Goal: Navigation & Orientation: Find specific page/section

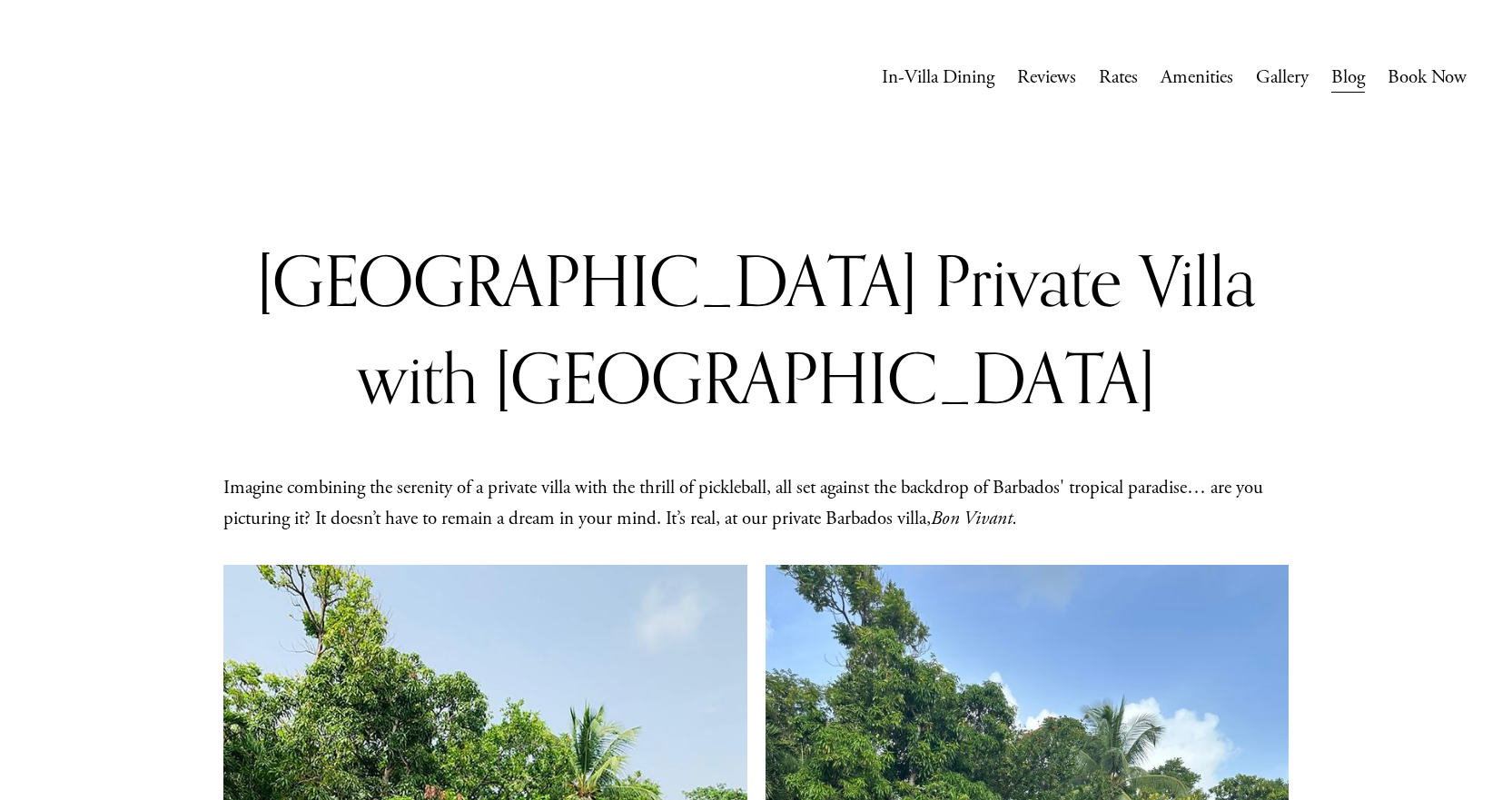
click at [931, 75] on link "In-Villa Dining" at bounding box center [938, 78] width 113 height 35
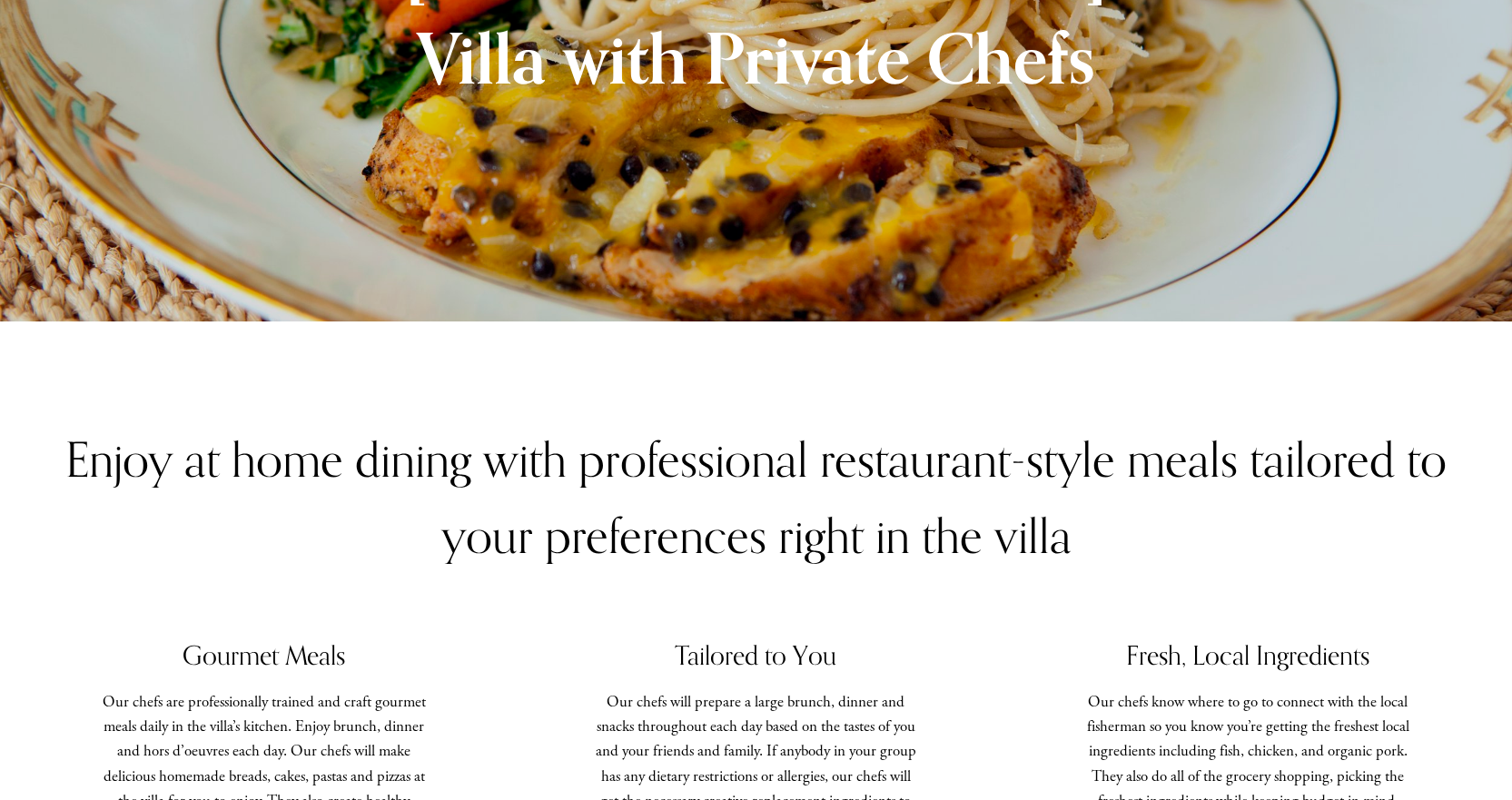
scroll to position [454, 0]
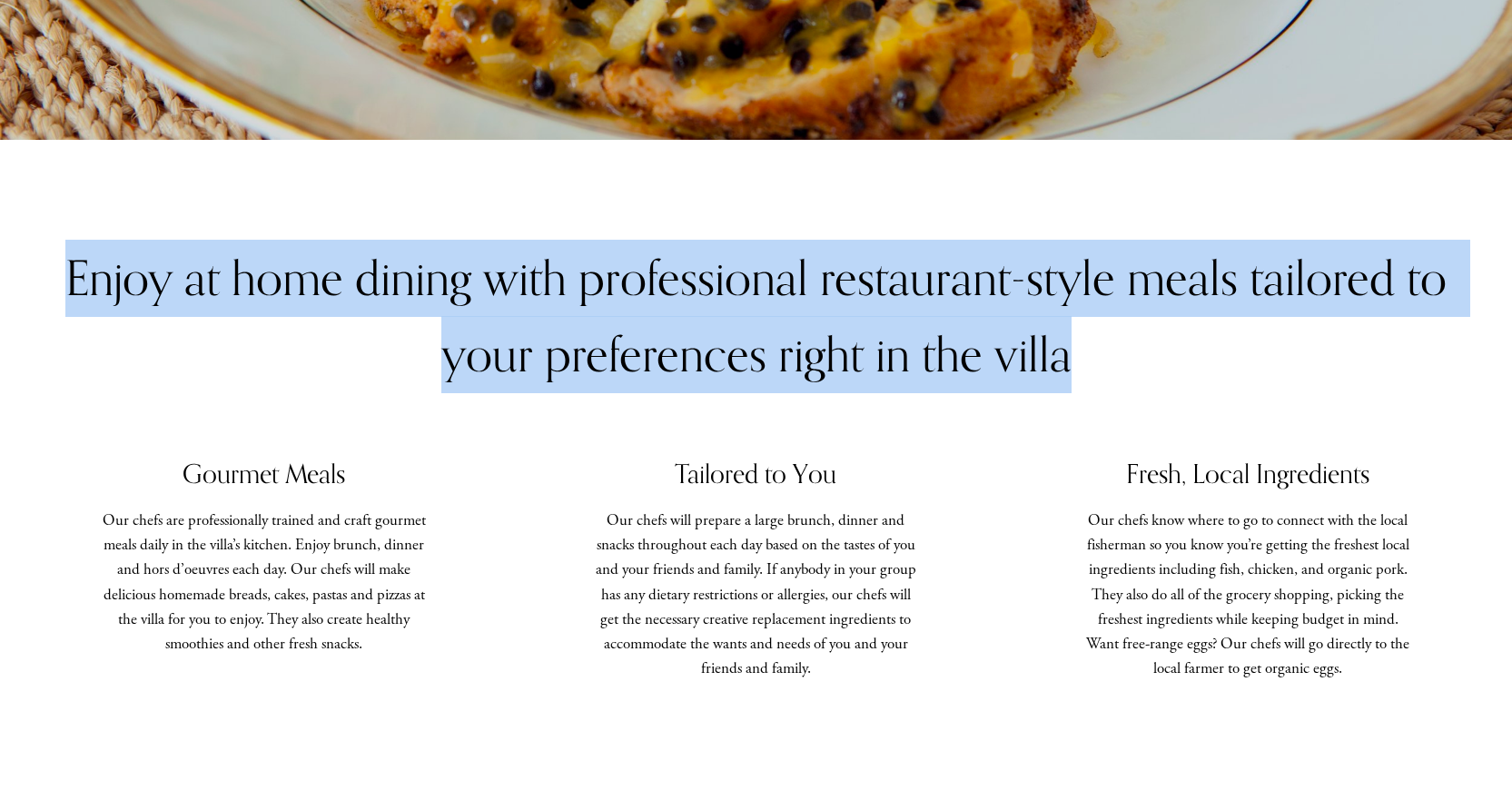
drag, startPoint x: 52, startPoint y: 281, endPoint x: 1099, endPoint y: 371, distance: 1050.9
click at [1099, 371] on p "Enjoy at home dining with professional restaurant-style meals tailored to your …" at bounding box center [756, 317] width 1421 height 154
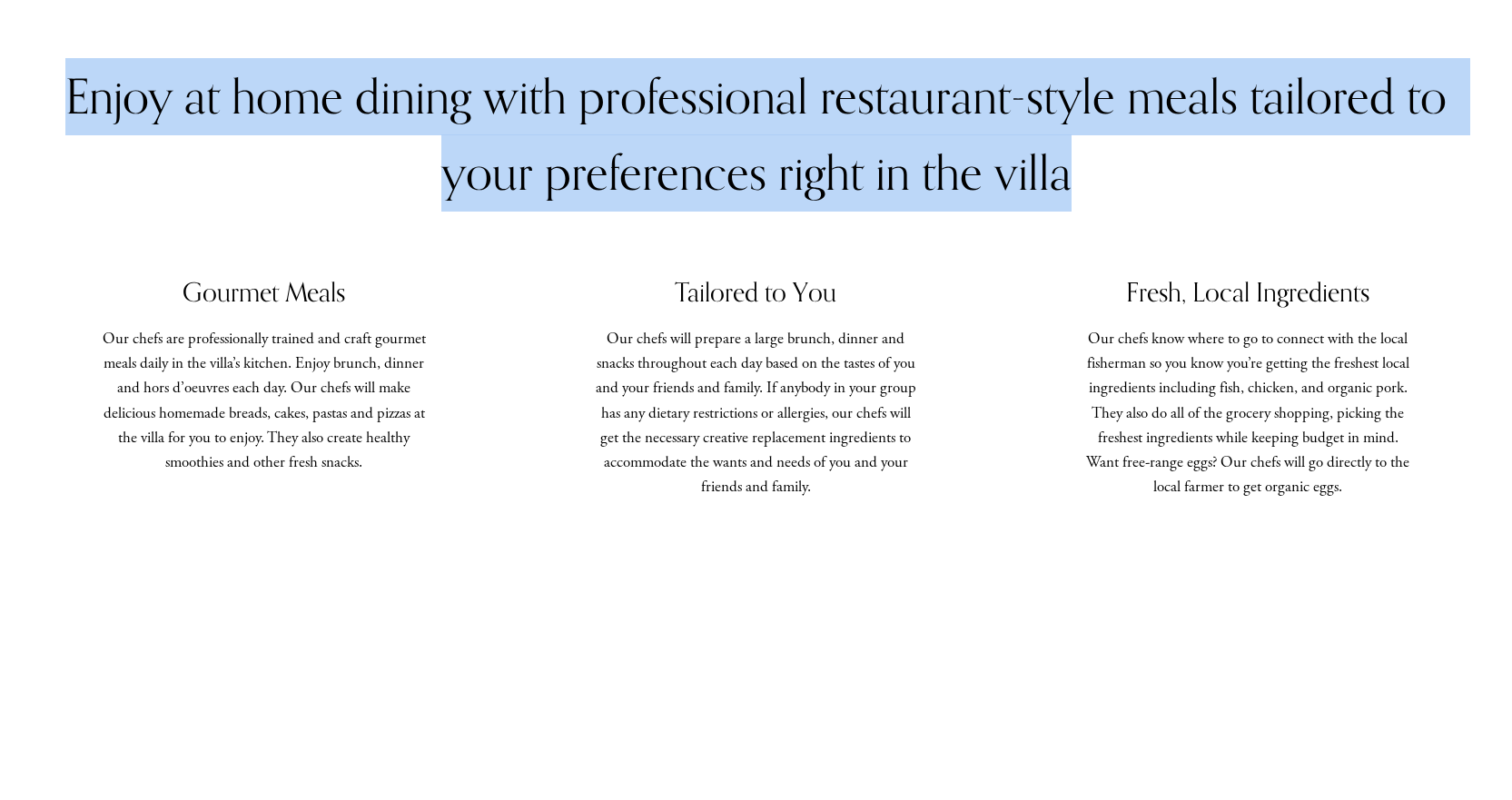
scroll to position [545, 0]
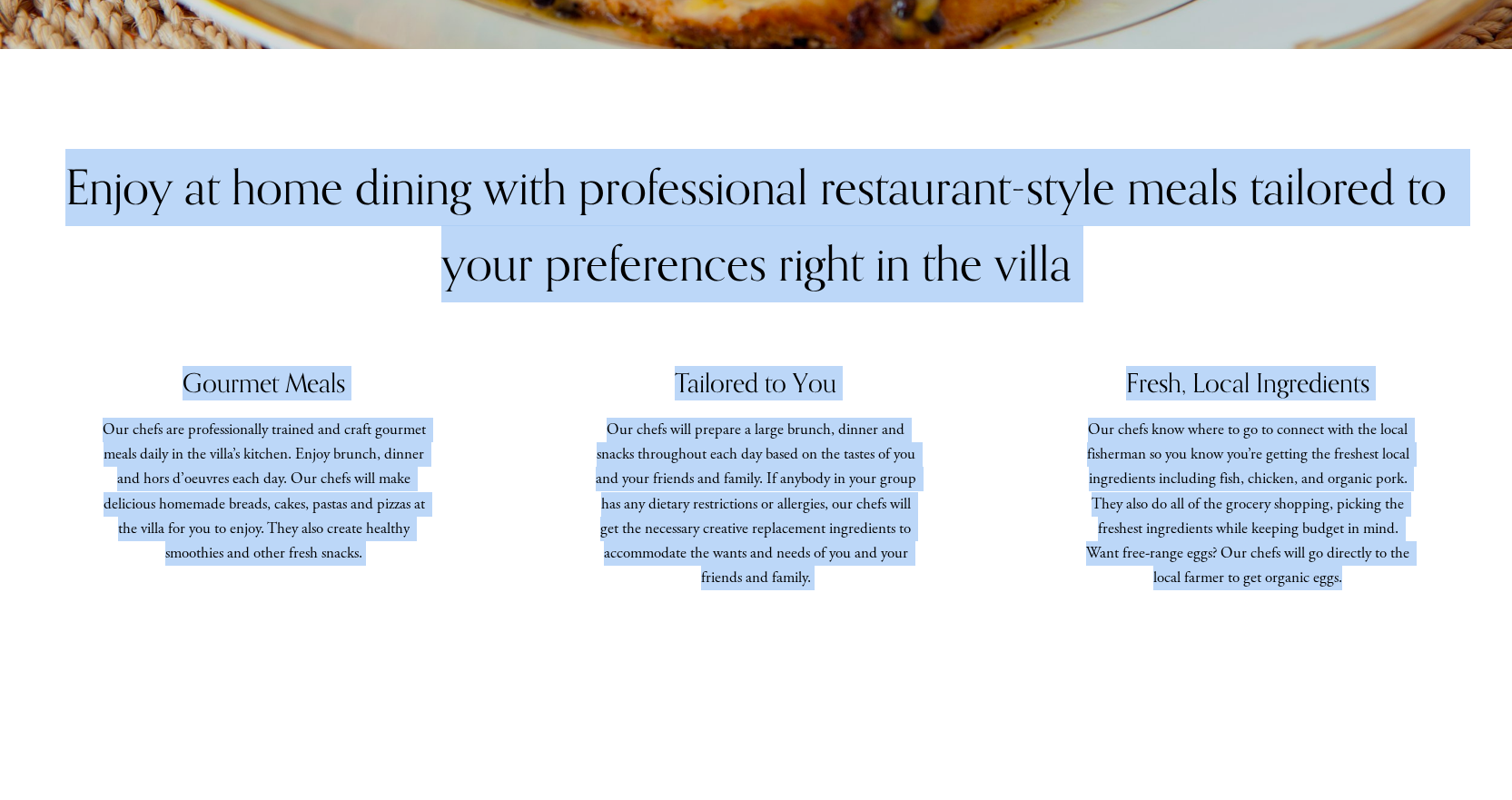
drag, startPoint x: 1265, startPoint y: 587, endPoint x: 61, endPoint y: 166, distance: 1275.5
click at [61, 166] on div "Enjoy at home dining with professional restaurant-style meals tailored to your …" at bounding box center [756, 389] width 1512 height 681
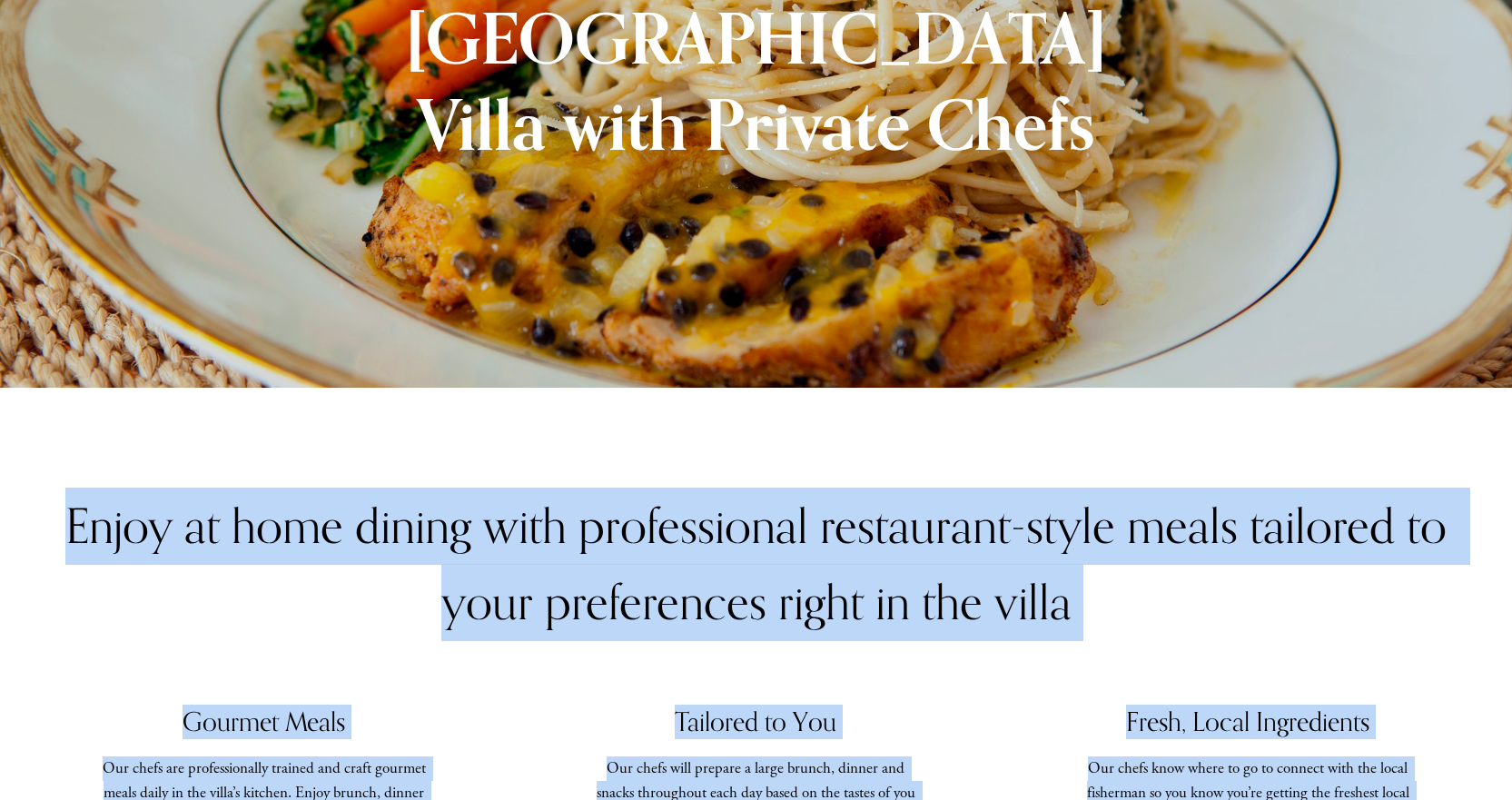
scroll to position [0, 0]
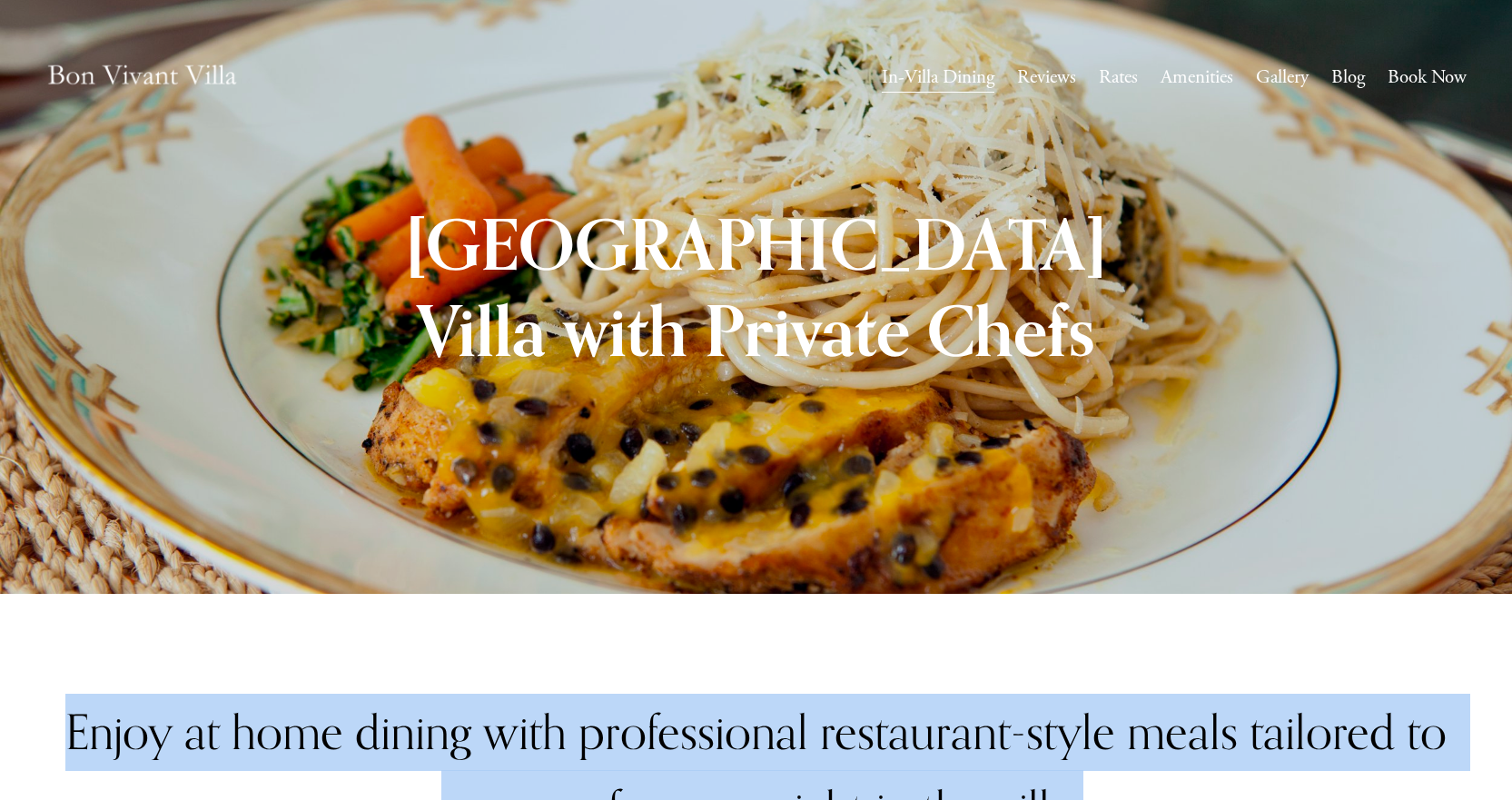
click at [156, 68] on img at bounding box center [142, 77] width 194 height 65
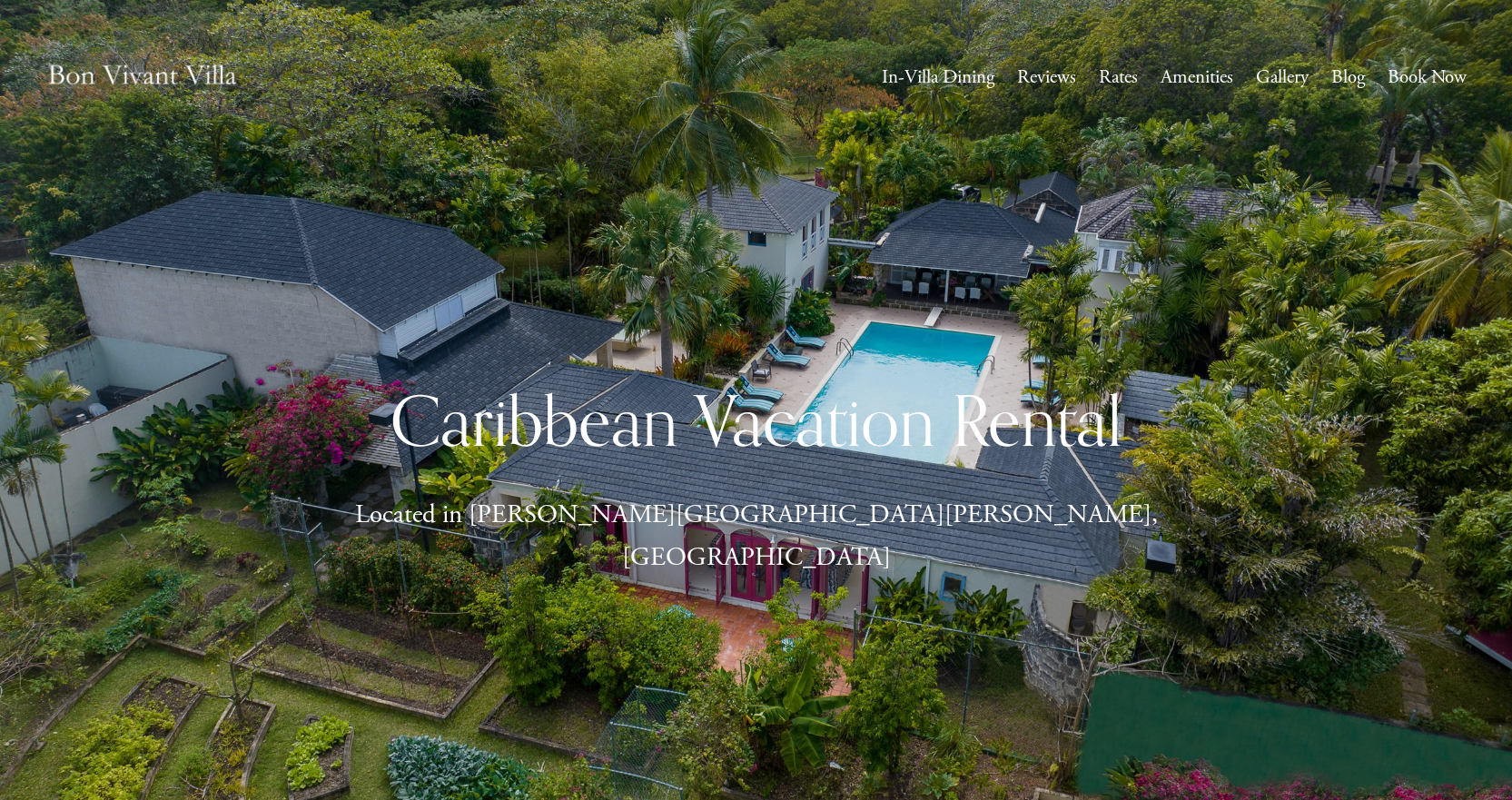
click at [1294, 77] on link "Gallery" at bounding box center [1282, 78] width 53 height 35
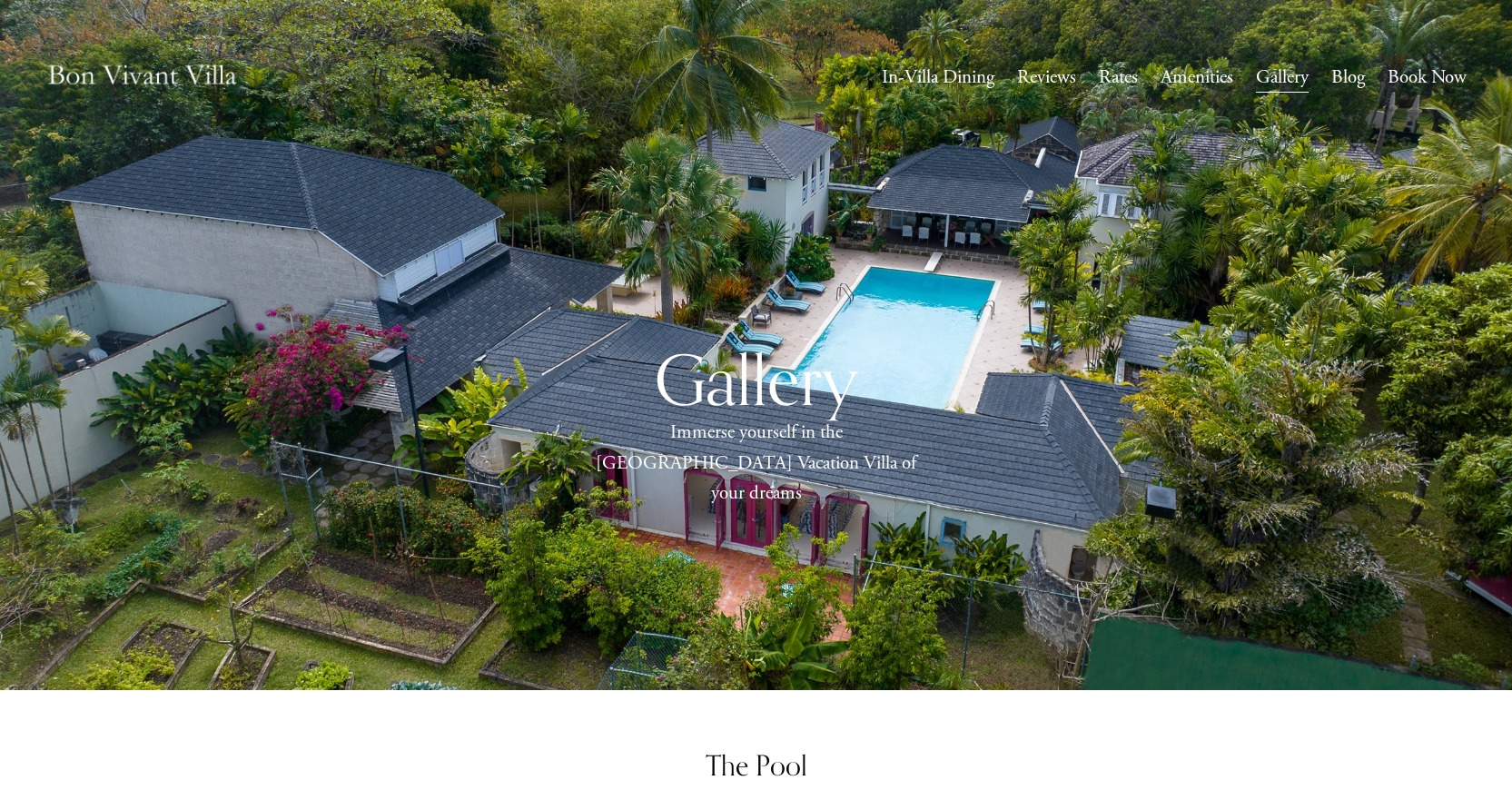
click at [147, 70] on img at bounding box center [142, 77] width 194 height 65
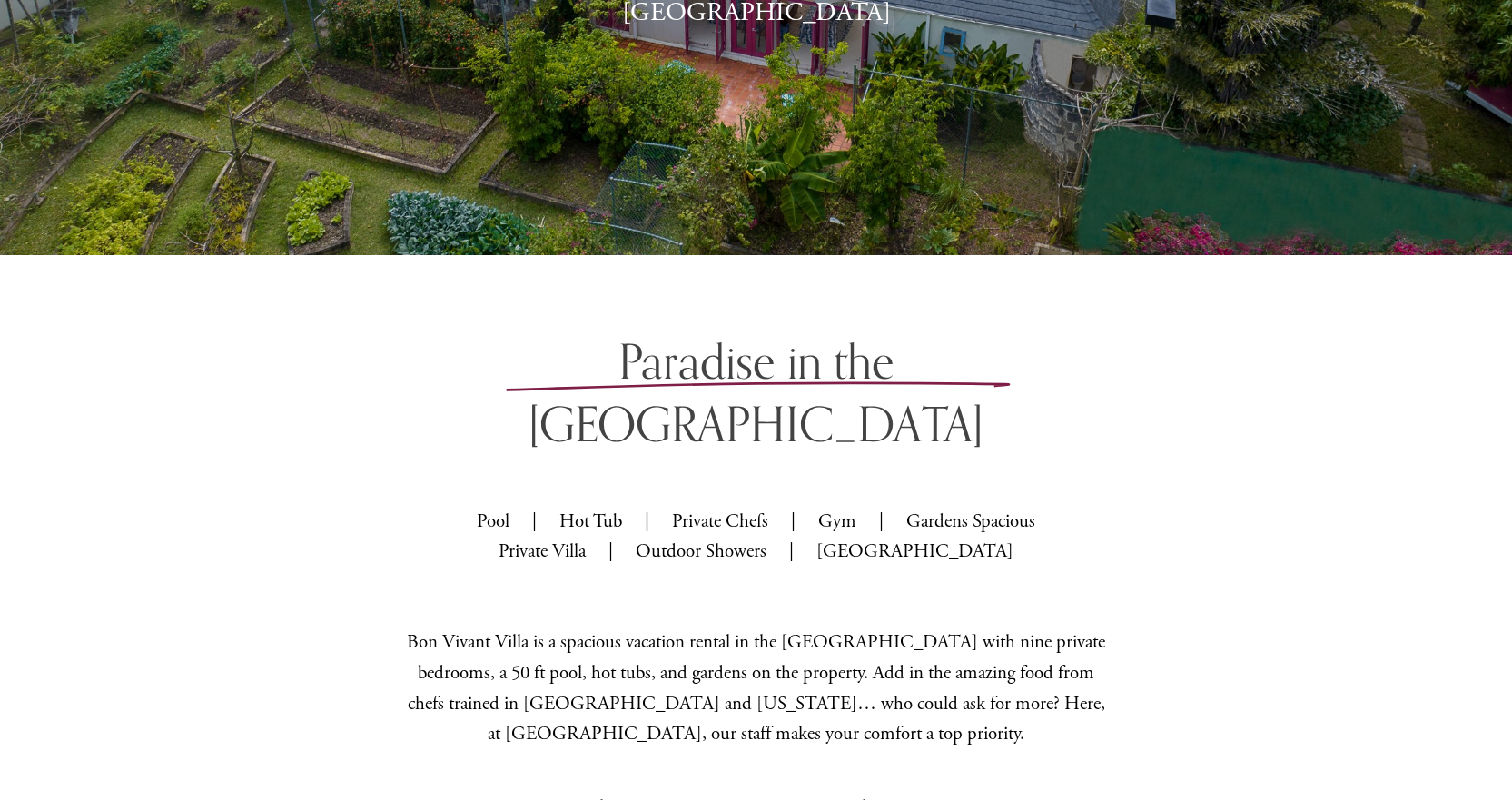
scroll to position [635, 0]
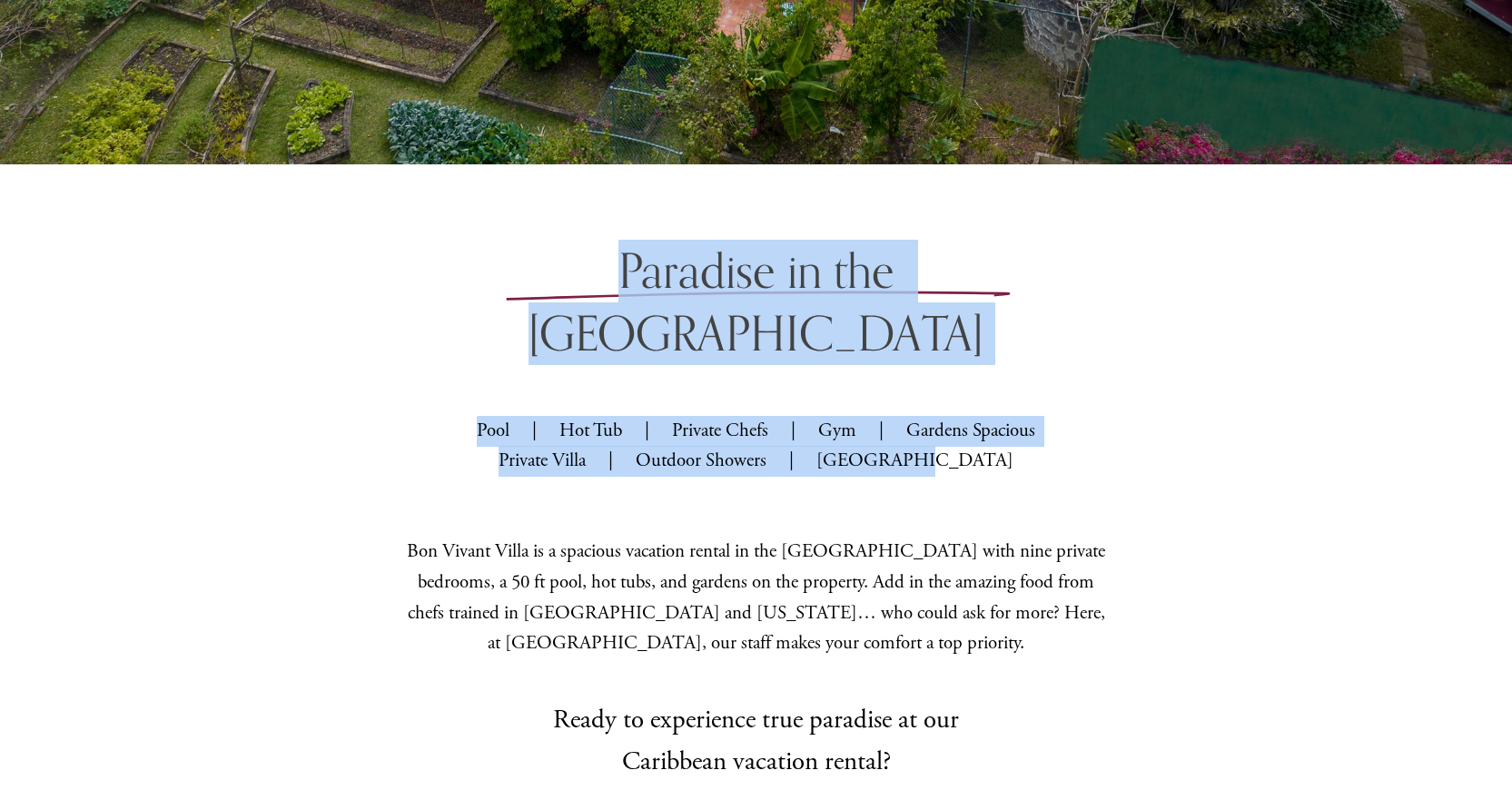
drag, startPoint x: 982, startPoint y: 428, endPoint x: 435, endPoint y: 283, distance: 565.9
click at [435, 283] on div "Paradise in the Caribbean Pool | Hot Tub | Private Chefs | Gym | Gardens Spacio…" at bounding box center [756, 586] width 1512 height 693
click at [407, 287] on div "Paradise in the Caribbean Pool | Hot Tub | Private Chefs | Gym | Gardens Spacio…" at bounding box center [756, 586] width 1512 height 693
drag, startPoint x: 415, startPoint y: 272, endPoint x: 998, endPoint y: 439, distance: 606.4
click at [998, 439] on div "Paradise in the Caribbean Pool | Hot Tub | Private Chefs | Gym | Gardens Spacio…" at bounding box center [756, 586] width 1512 height 693
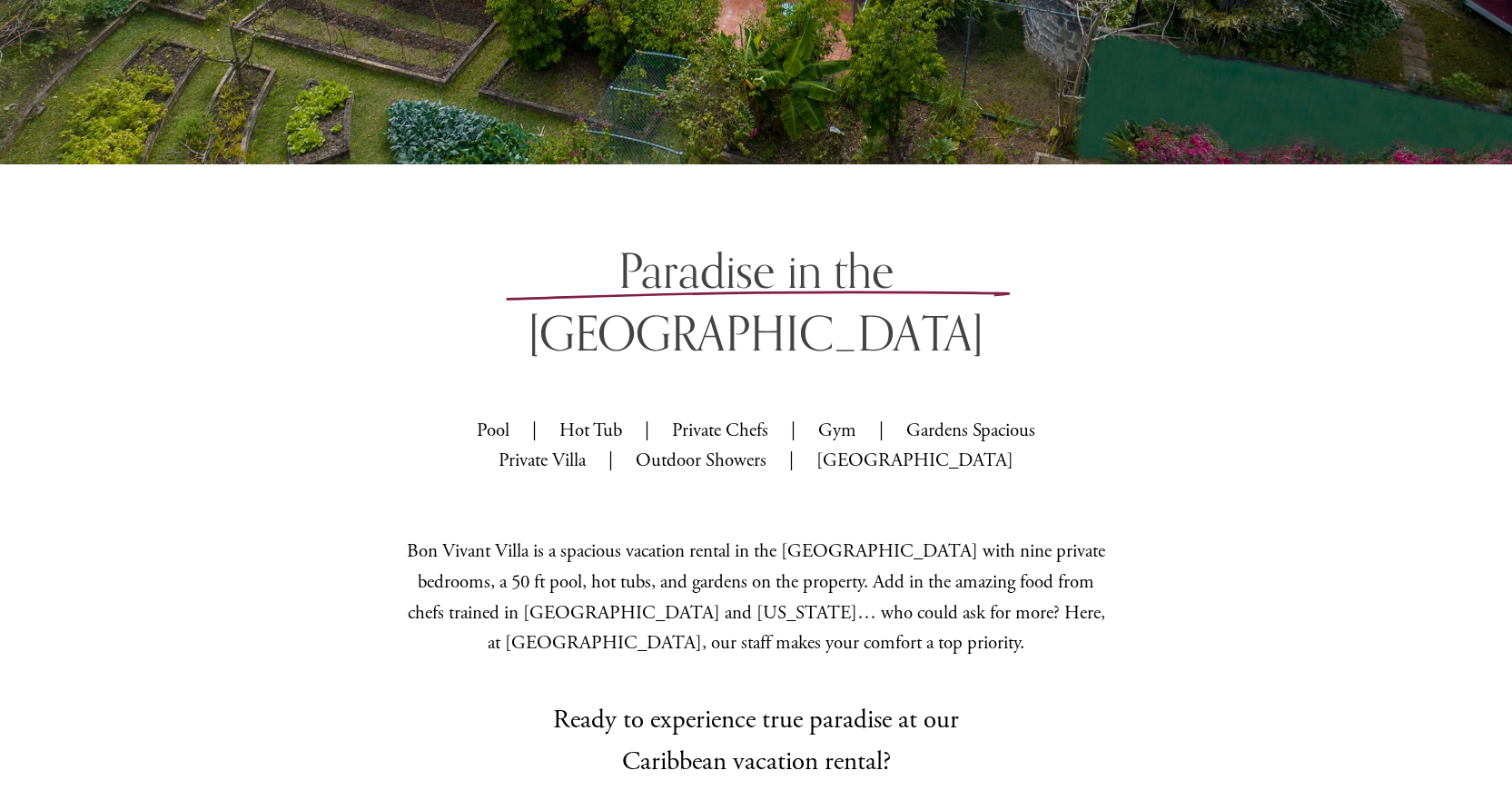
click at [1162, 461] on div "Paradise in the Caribbean Pool | Hot Tub | Private Chefs | Gym | Gardens Spacio…" at bounding box center [756, 586] width 1512 height 693
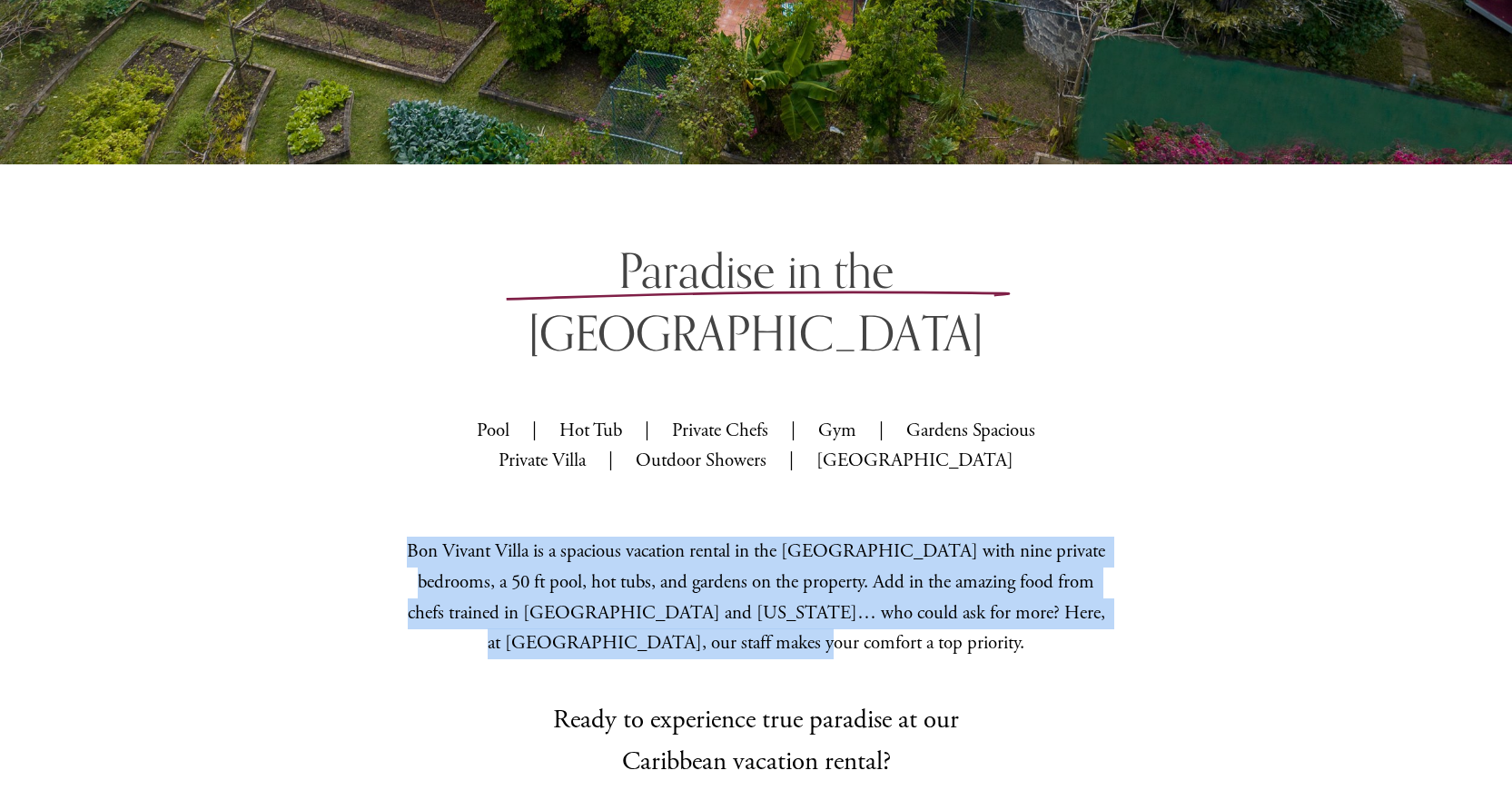
drag, startPoint x: 389, startPoint y: 493, endPoint x: 896, endPoint y: 592, distance: 516.6
click at [896, 592] on div "Paradise in the Caribbean Pool | Hot Tub | Private Chefs | Gym | Gardens Spacio…" at bounding box center [756, 586] width 1512 height 693
click at [1266, 574] on div "Paradise in the Caribbean Pool | Hot Tub | Private Chefs | Gym | Gardens Spacio…" at bounding box center [756, 586] width 1512 height 693
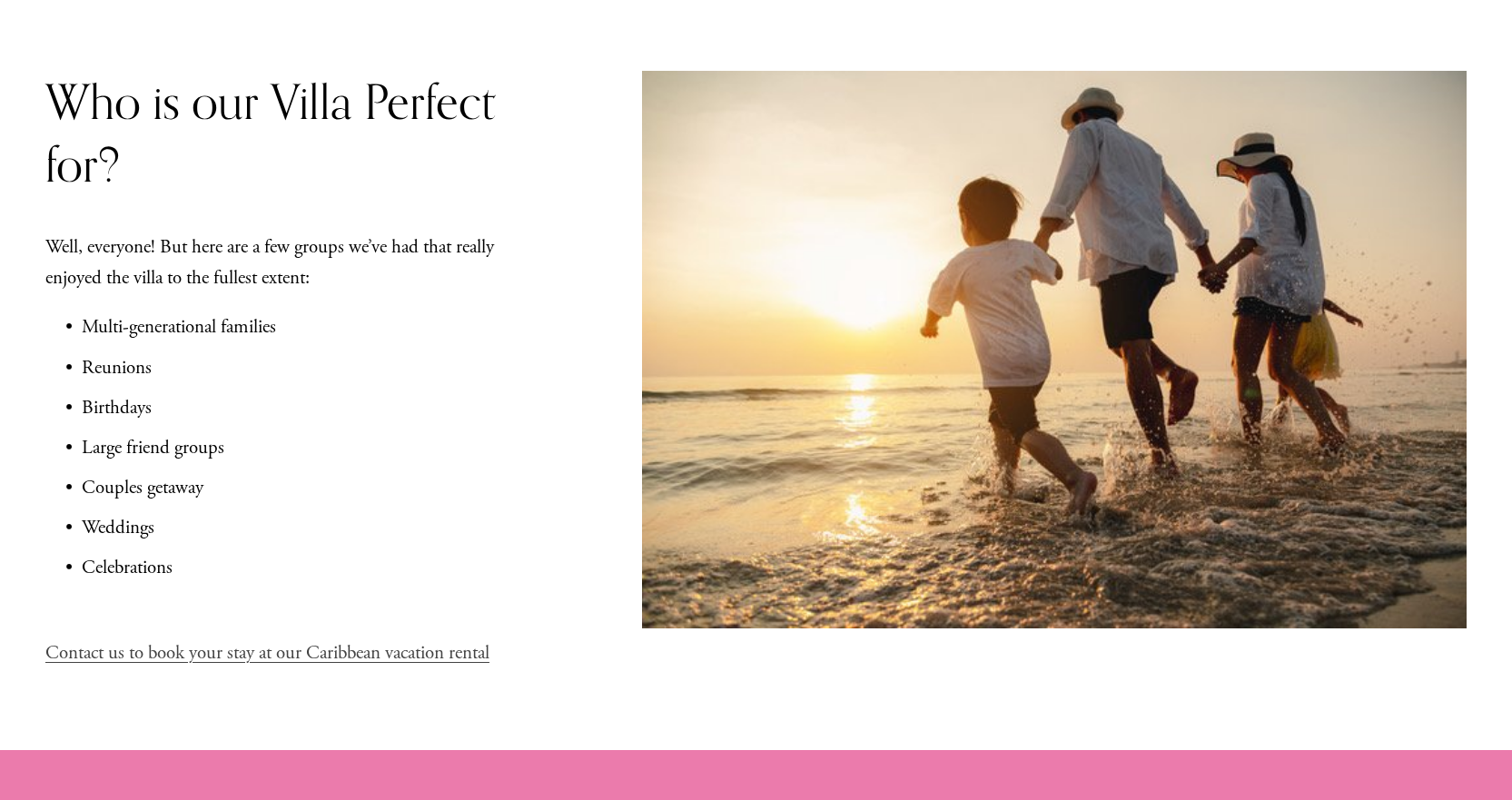
scroll to position [2360, 0]
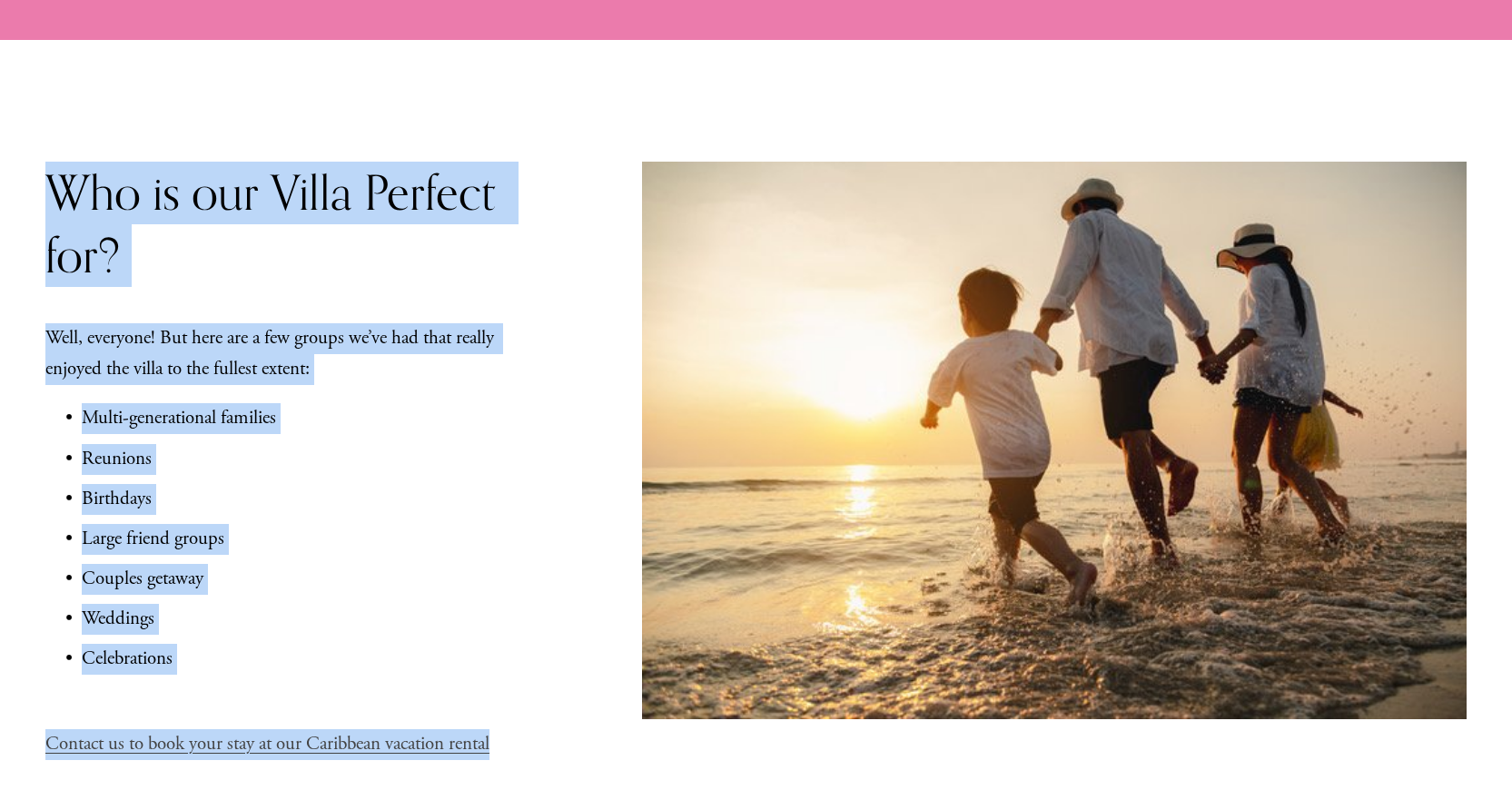
drag, startPoint x: 537, startPoint y: 723, endPoint x: 29, endPoint y: 147, distance: 768.0
click at [29, 147] on div "Who is our Villa Perfect for? Well, everyone! But here are a few groups we’ve h…" at bounding box center [756, 440] width 1512 height 801
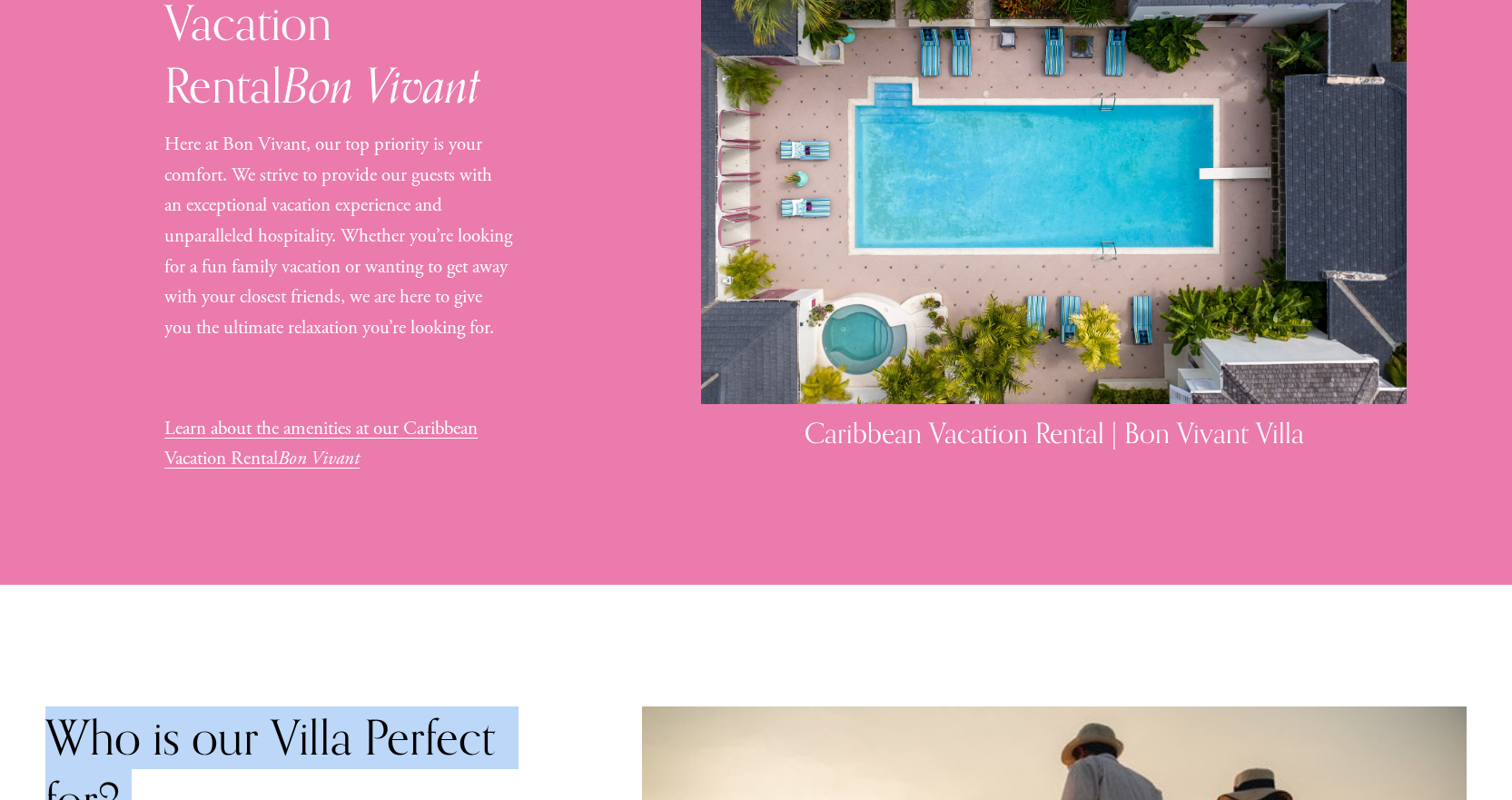
scroll to position [1635, 0]
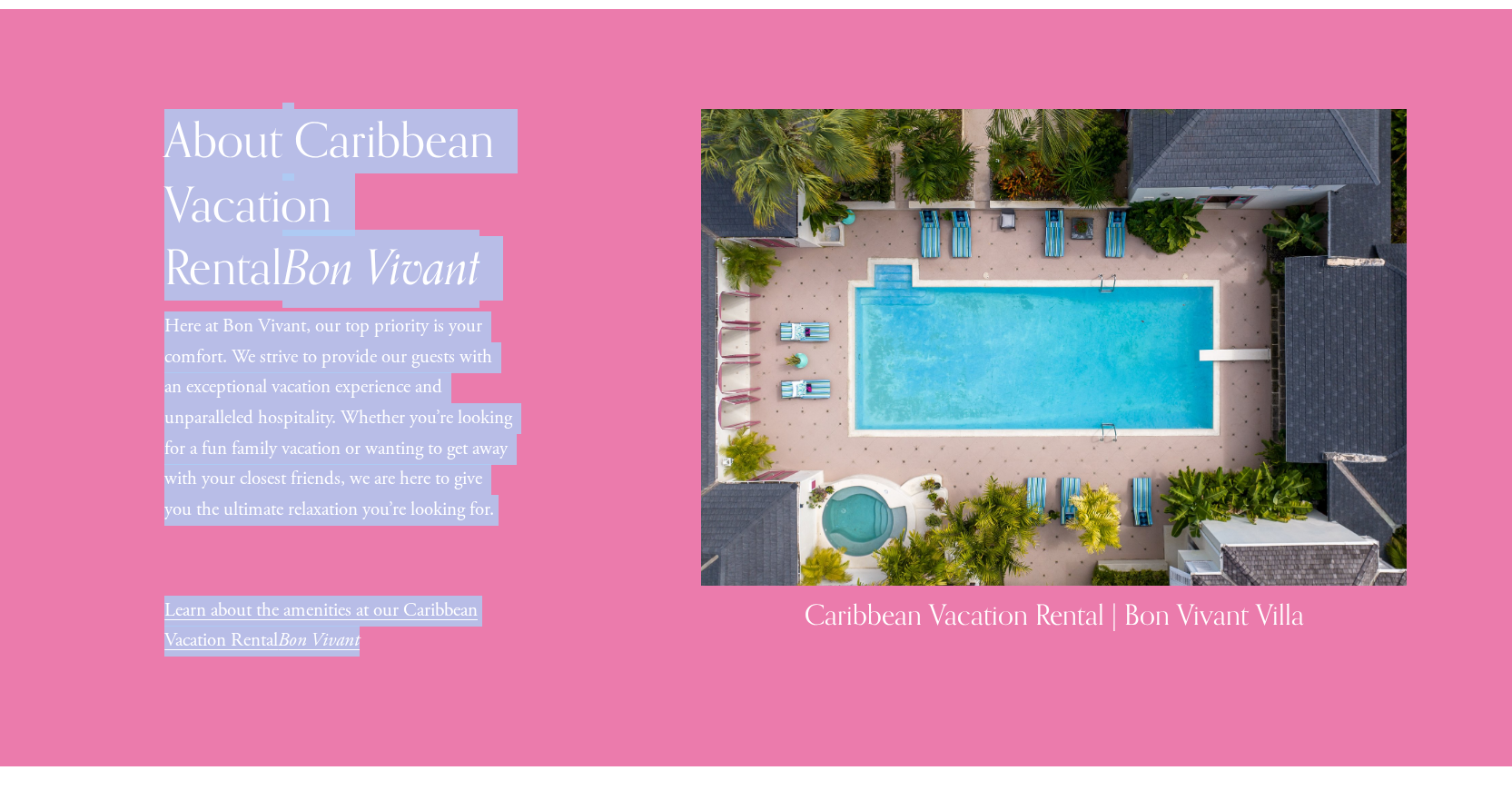
drag, startPoint x: 384, startPoint y: 606, endPoint x: 134, endPoint y: 89, distance: 574.3
click at [134, 109] on div "About Caribbean Vacation Rental Bon Vivant Here at Bon Vivant, our top priority…" at bounding box center [756, 387] width 1512 height 557
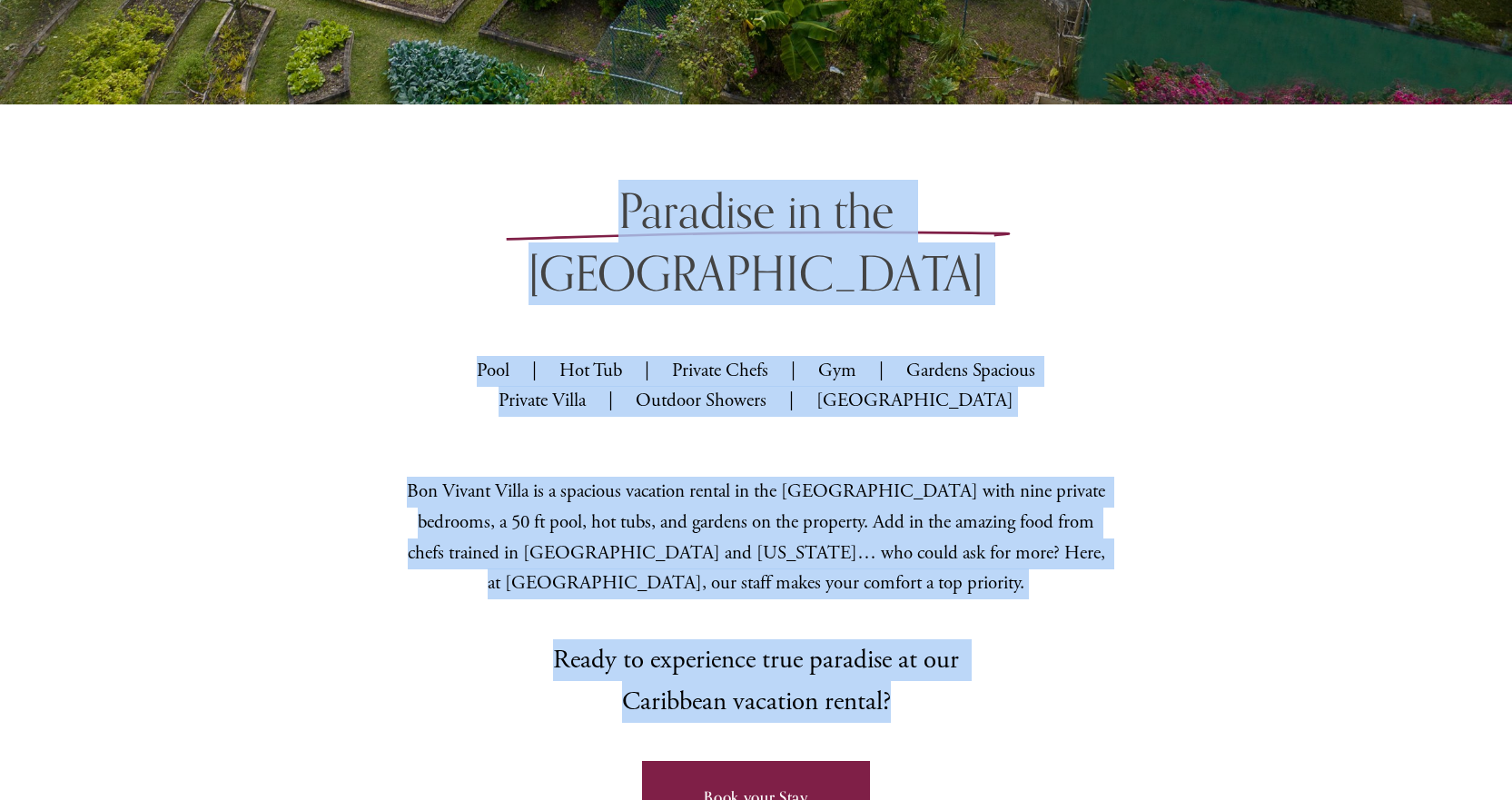
scroll to position [835, 0]
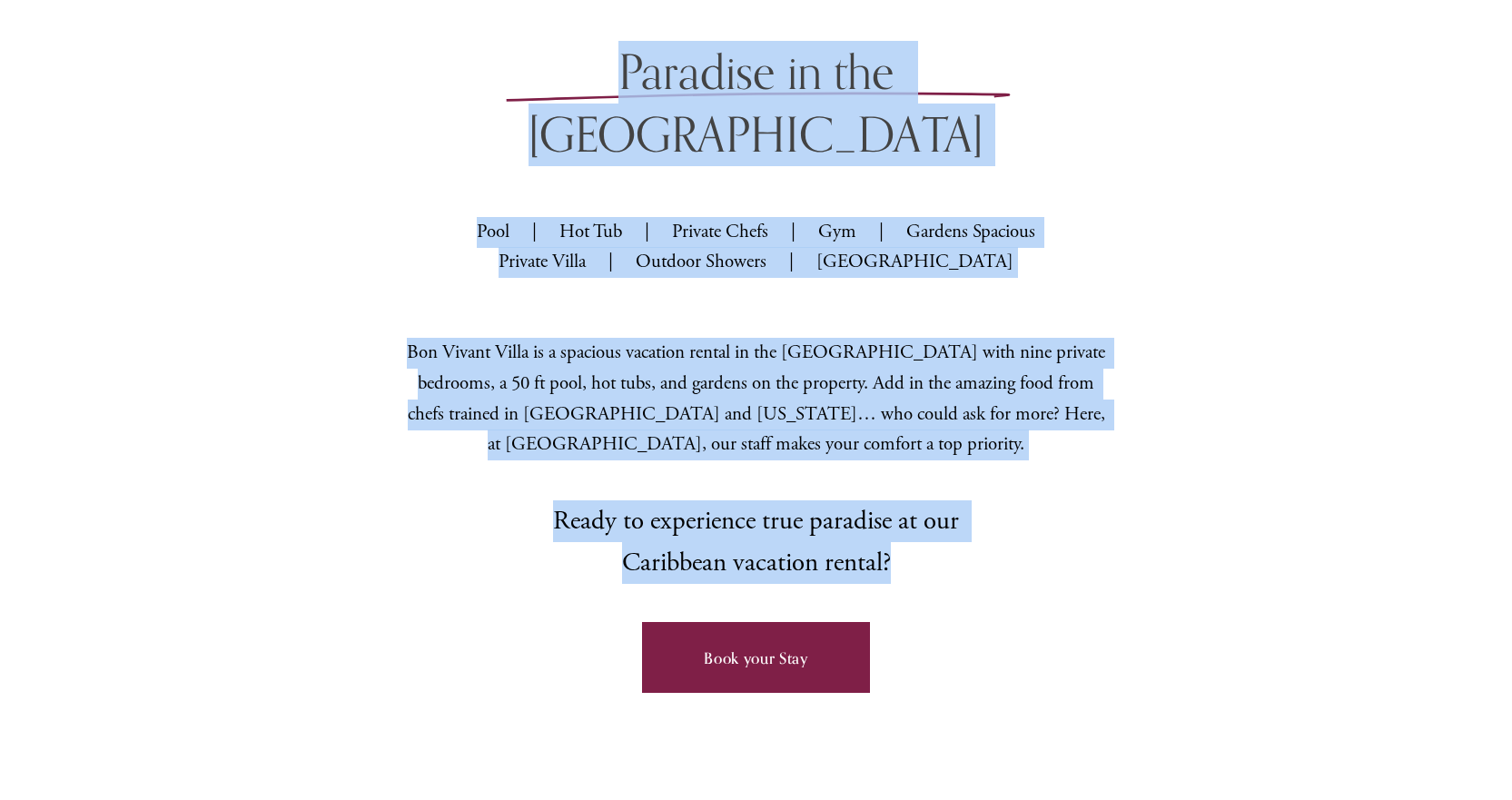
drag, startPoint x: 454, startPoint y: 343, endPoint x: 983, endPoint y: 658, distance: 615.7
click at [983, 658] on div "Paradise in the Caribbean Pool | Hot Tub | Private Chefs | Gym | Gardens Spacio…" at bounding box center [756, 387] width 1512 height 693
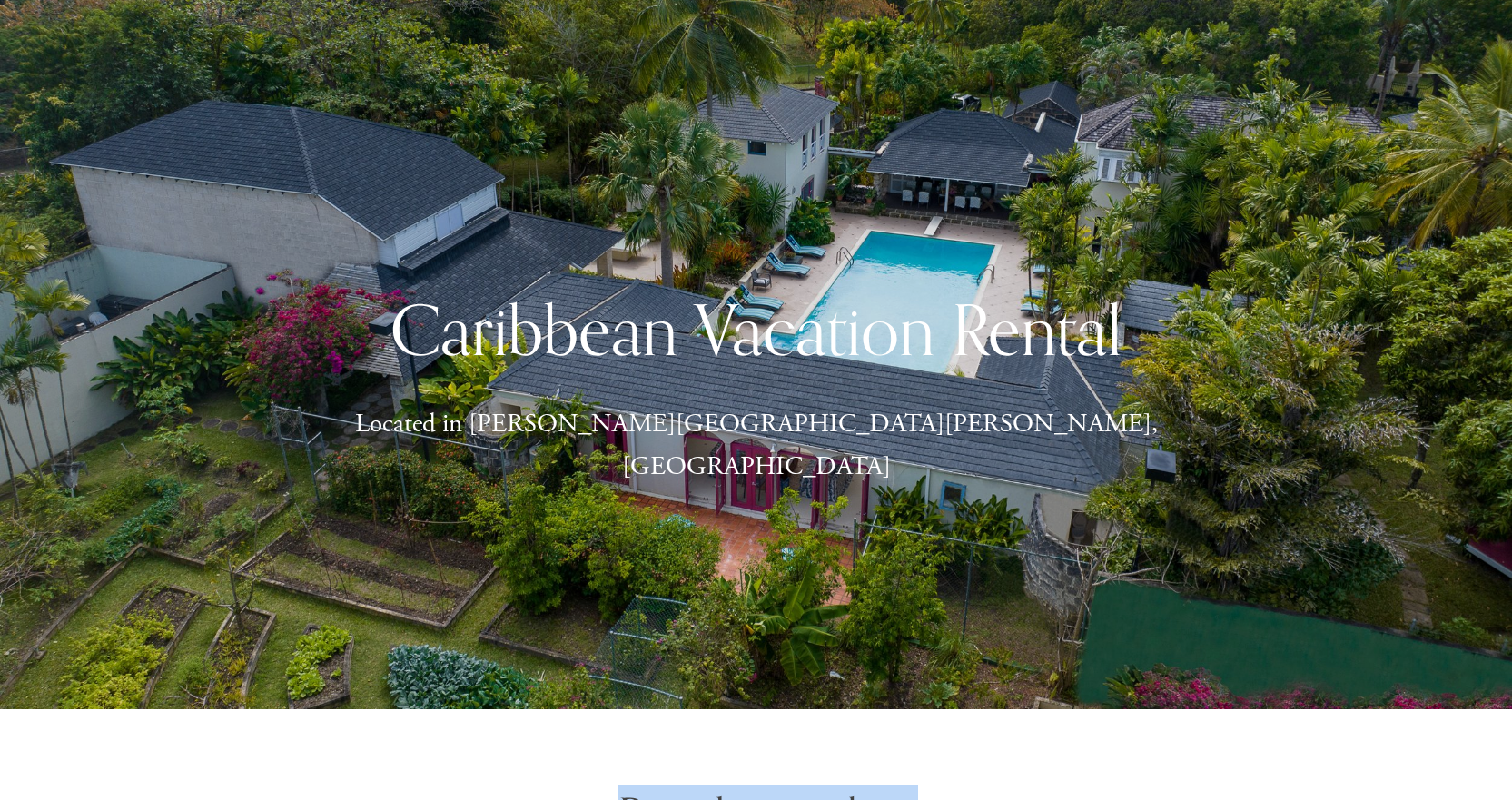
scroll to position [0, 0]
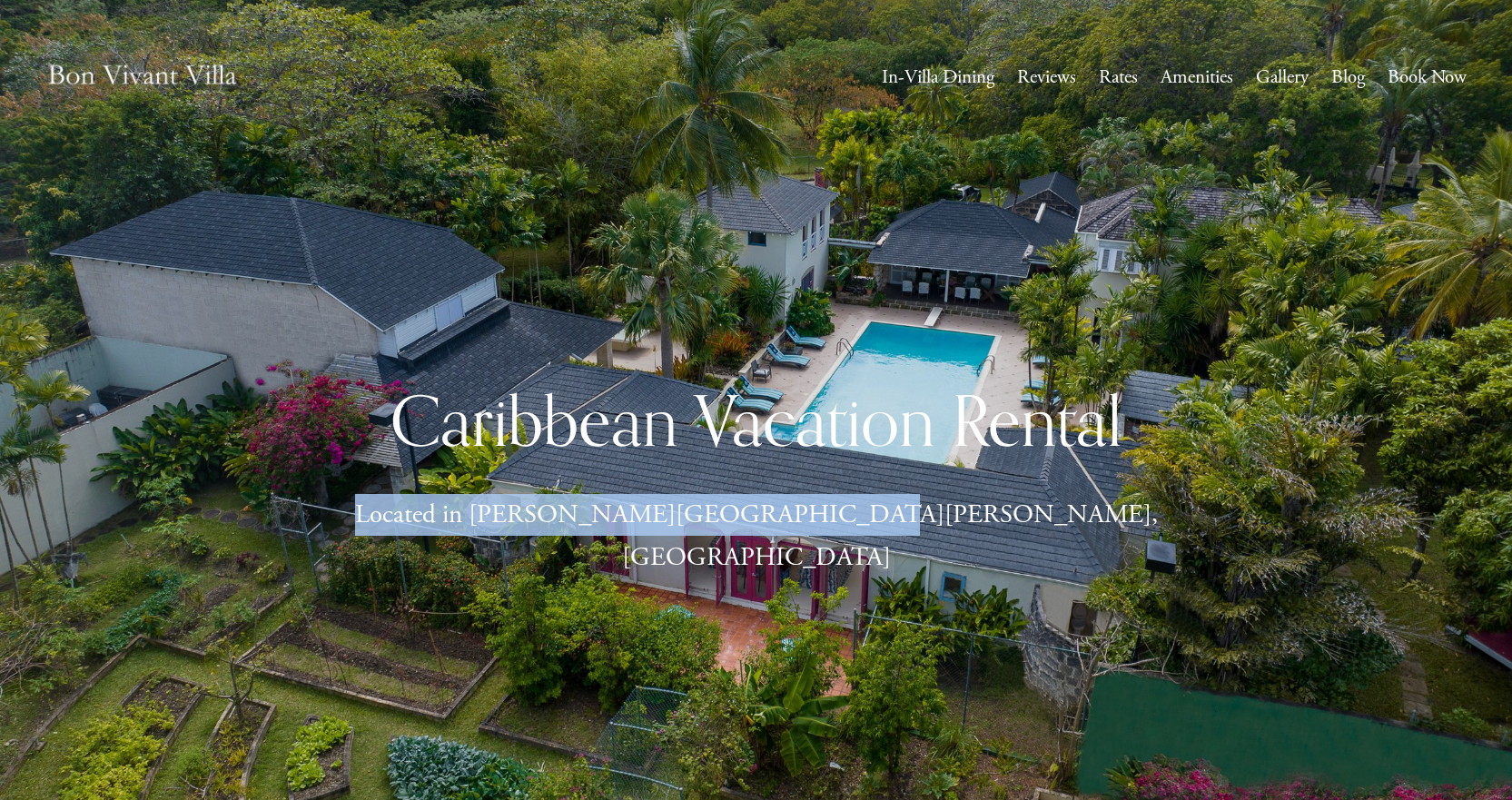
drag, startPoint x: 968, startPoint y: 538, endPoint x: 548, endPoint y: 541, distance: 420.0
click at [548, 541] on p "Located in Sandy Lane Estates, Barbados" at bounding box center [756, 536] width 1064 height 85
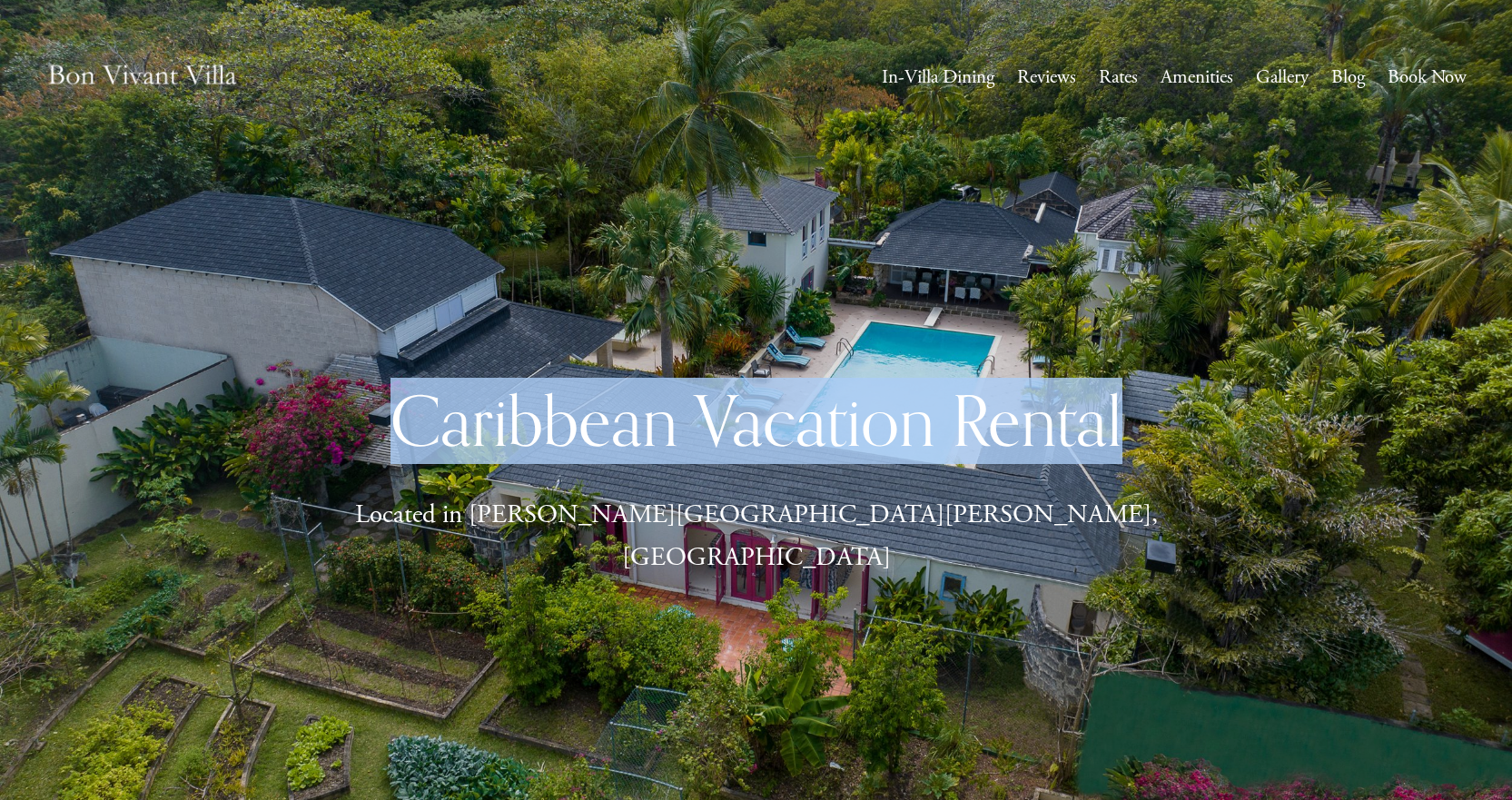
drag, startPoint x: 1133, startPoint y: 436, endPoint x: 380, endPoint y: 478, distance: 754.2
click at [380, 464] on h1 "Caribbean Vacation Rental" at bounding box center [756, 420] width 1064 height 86
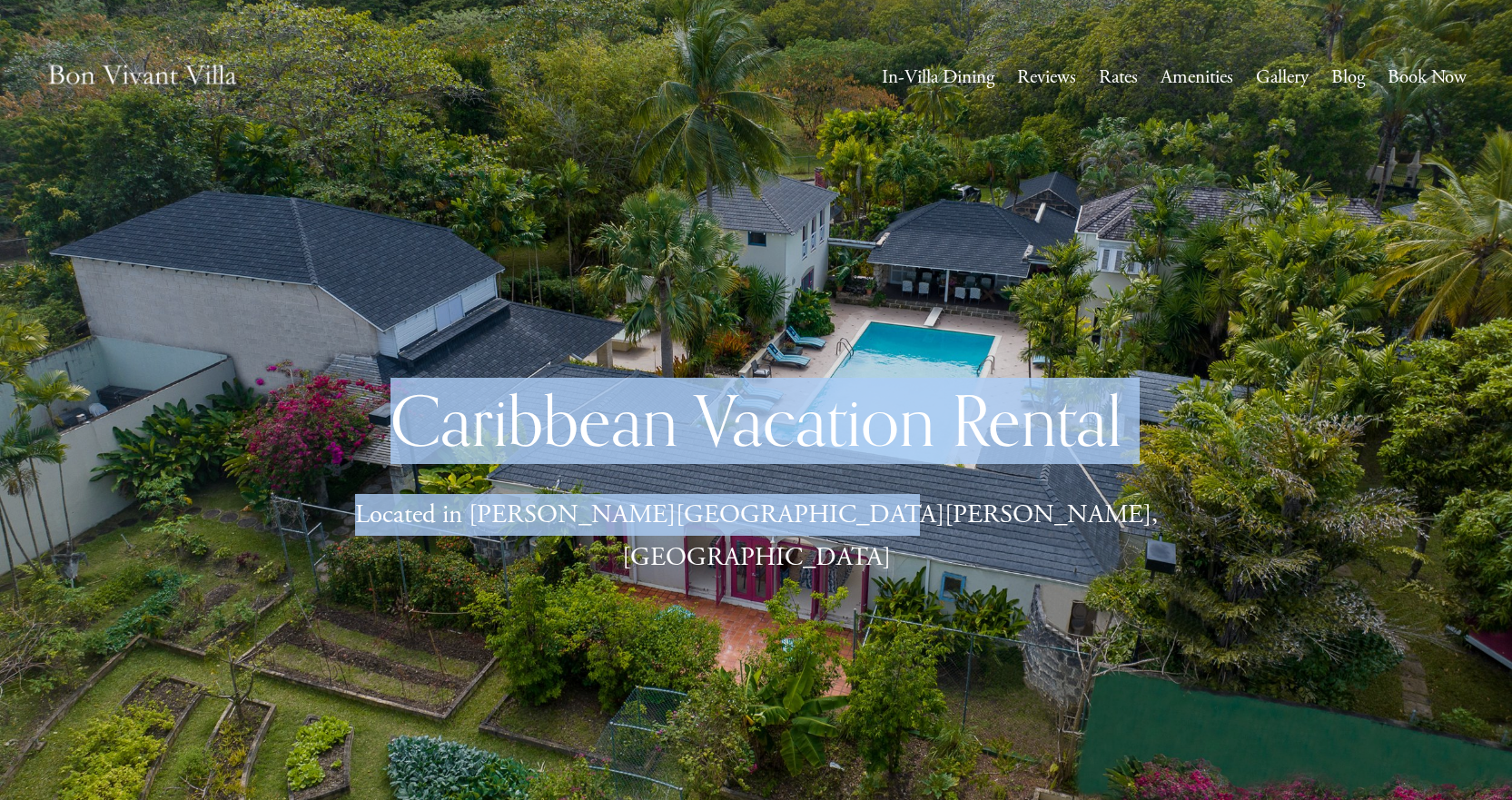
drag, startPoint x: 998, startPoint y: 544, endPoint x: 383, endPoint y: 442, distance: 623.4
click at [383, 442] on div "Caribbean Vacation Rental Located in Sandy Lane Estates, Barbados" at bounding box center [756, 478] width 1064 height 201
click at [1000, 542] on p "Located in Sandy Lane Estates, Barbados" at bounding box center [756, 536] width 1064 height 85
drag, startPoint x: 995, startPoint y: 542, endPoint x: 395, endPoint y: 433, distance: 609.8
click at [395, 433] on div "Caribbean Vacation Rental Located in Sandy Lane Estates, Barbados" at bounding box center [756, 478] width 1064 height 201
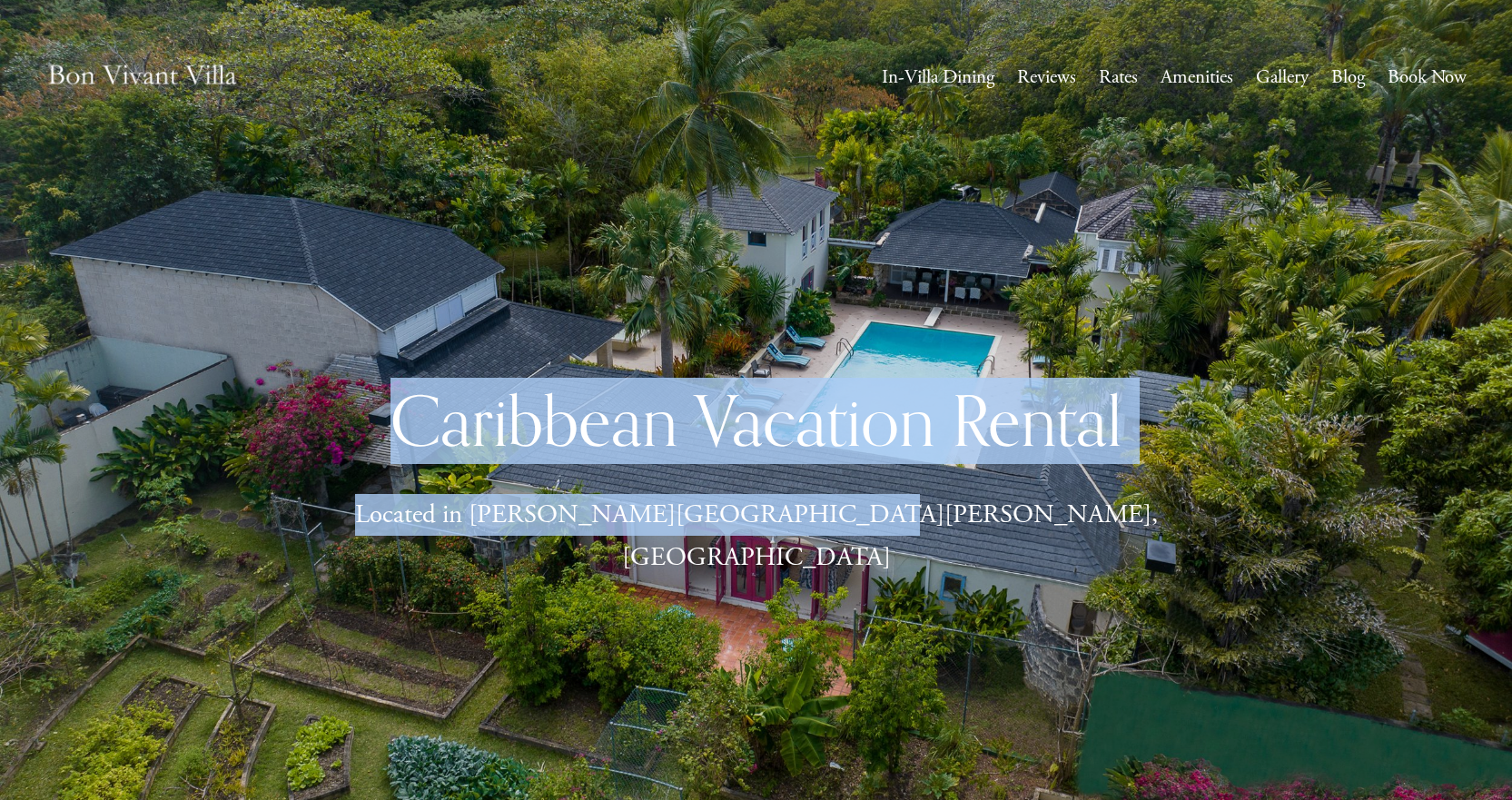
click at [985, 538] on p "Located in Sandy Lane Estates, Barbados" at bounding box center [756, 536] width 1064 height 85
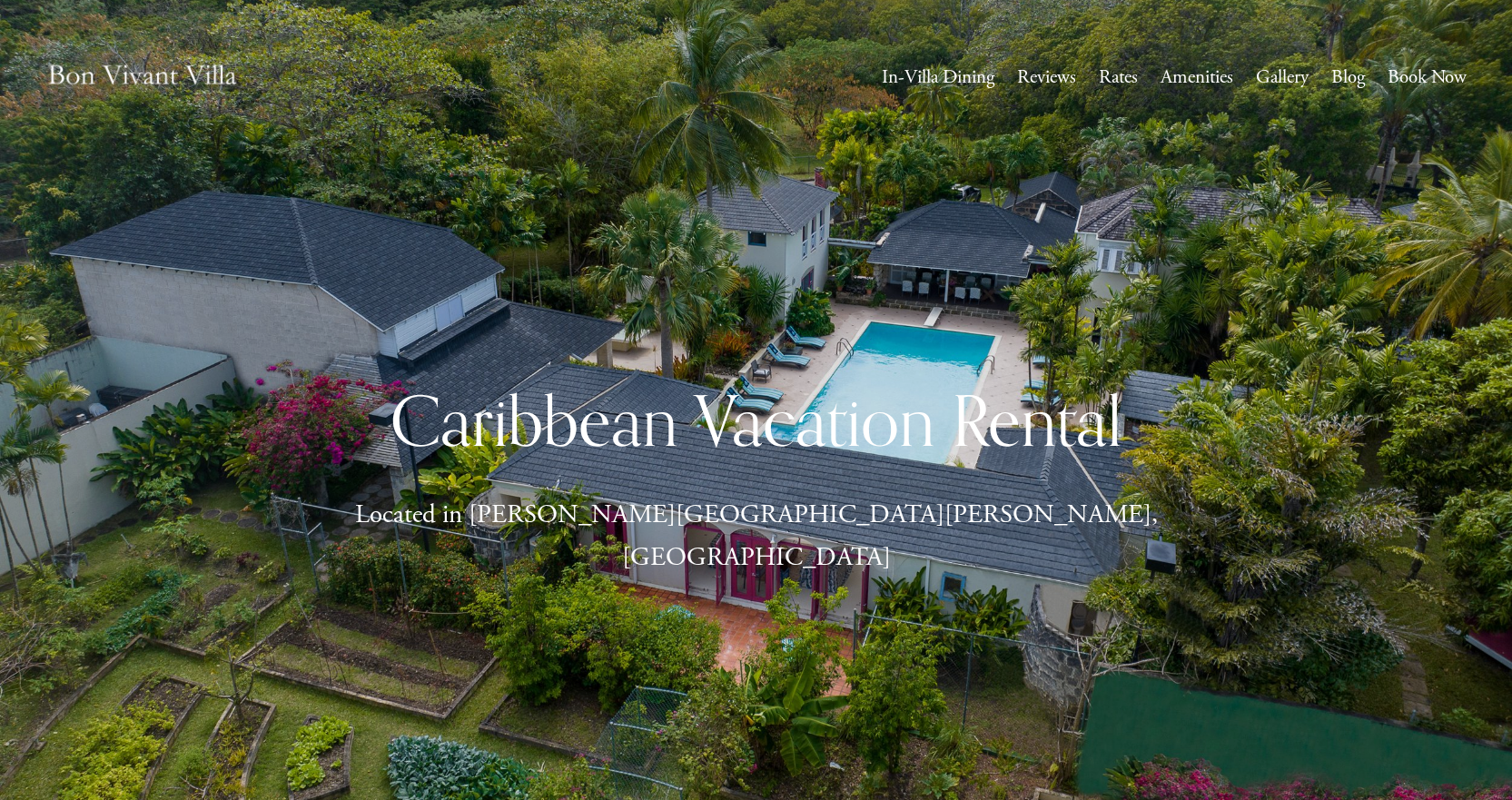
click at [1279, 79] on link "Gallery" at bounding box center [1282, 78] width 53 height 35
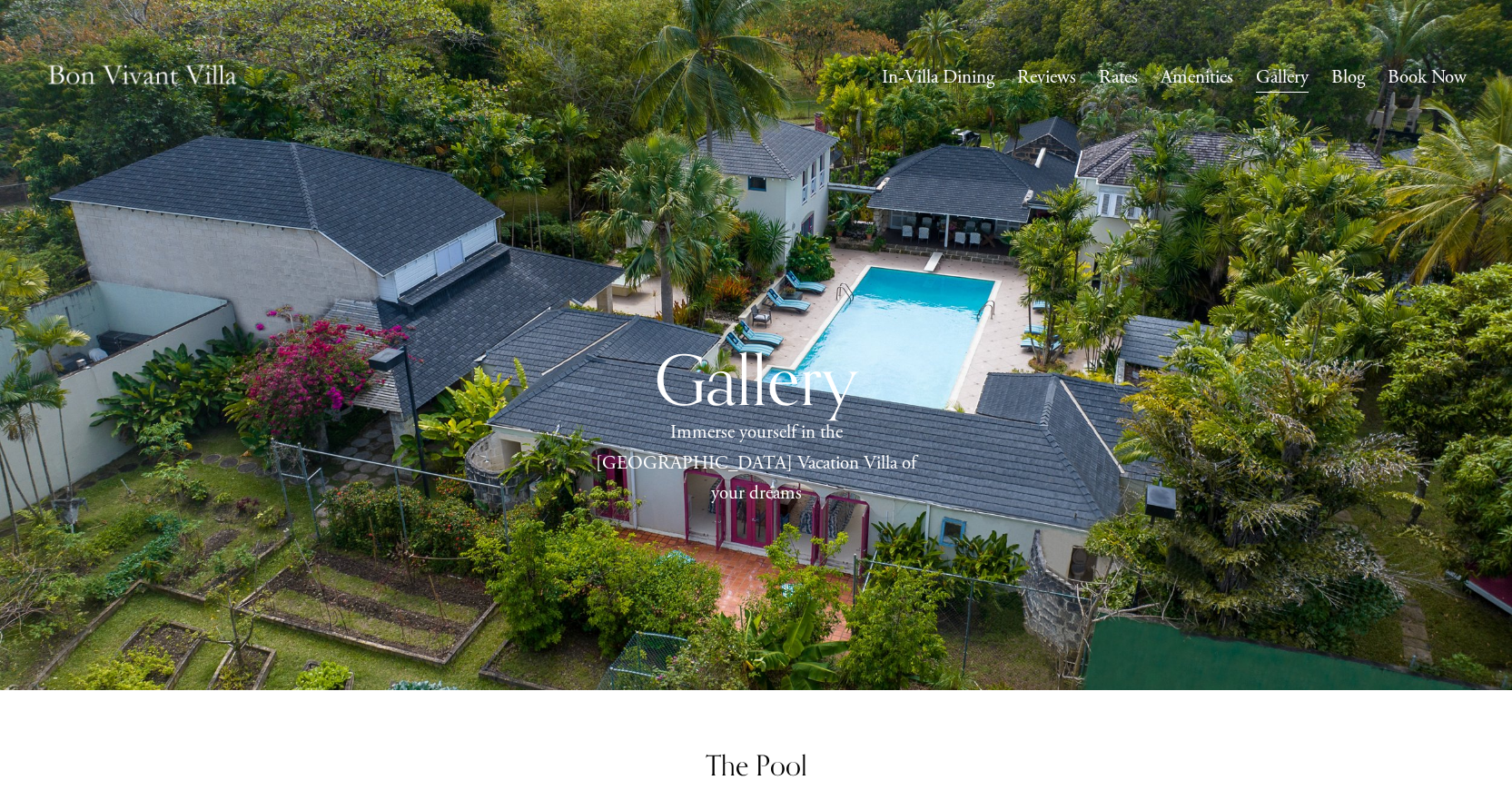
click at [1191, 82] on link "Amenities" at bounding box center [1197, 78] width 72 height 35
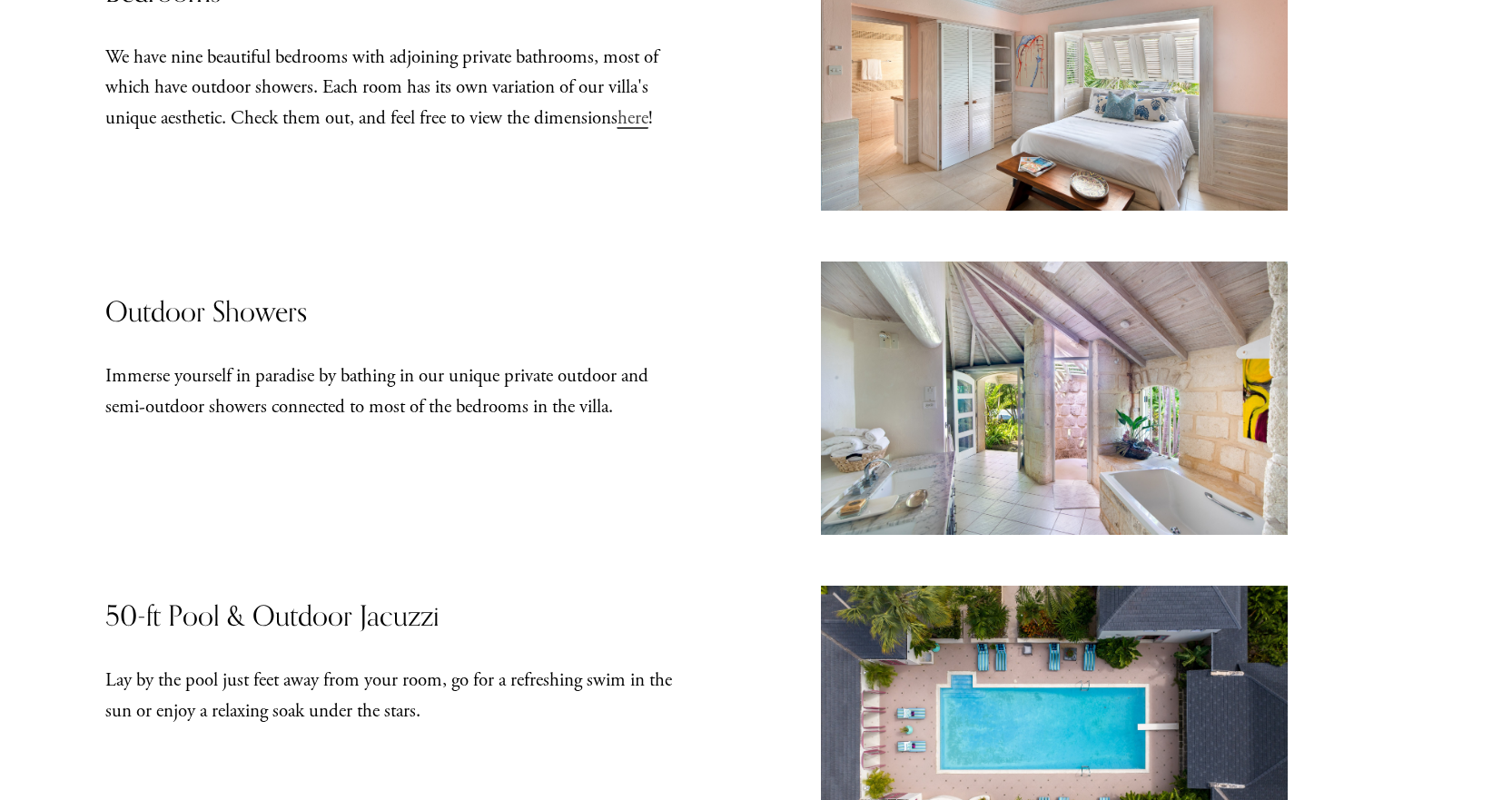
scroll to position [363, 0]
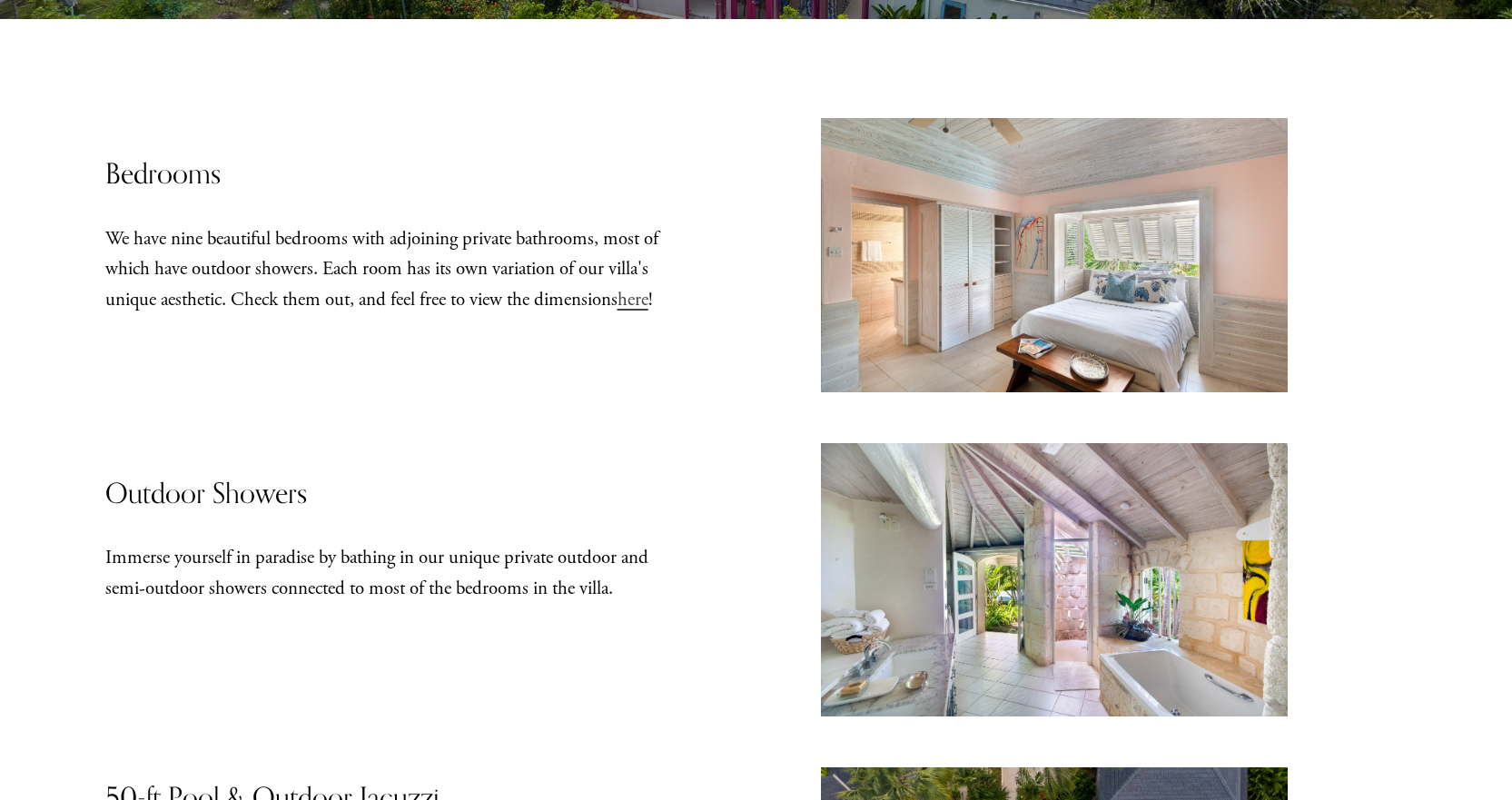
click at [649, 302] on span "here" at bounding box center [634, 300] width 31 height 23
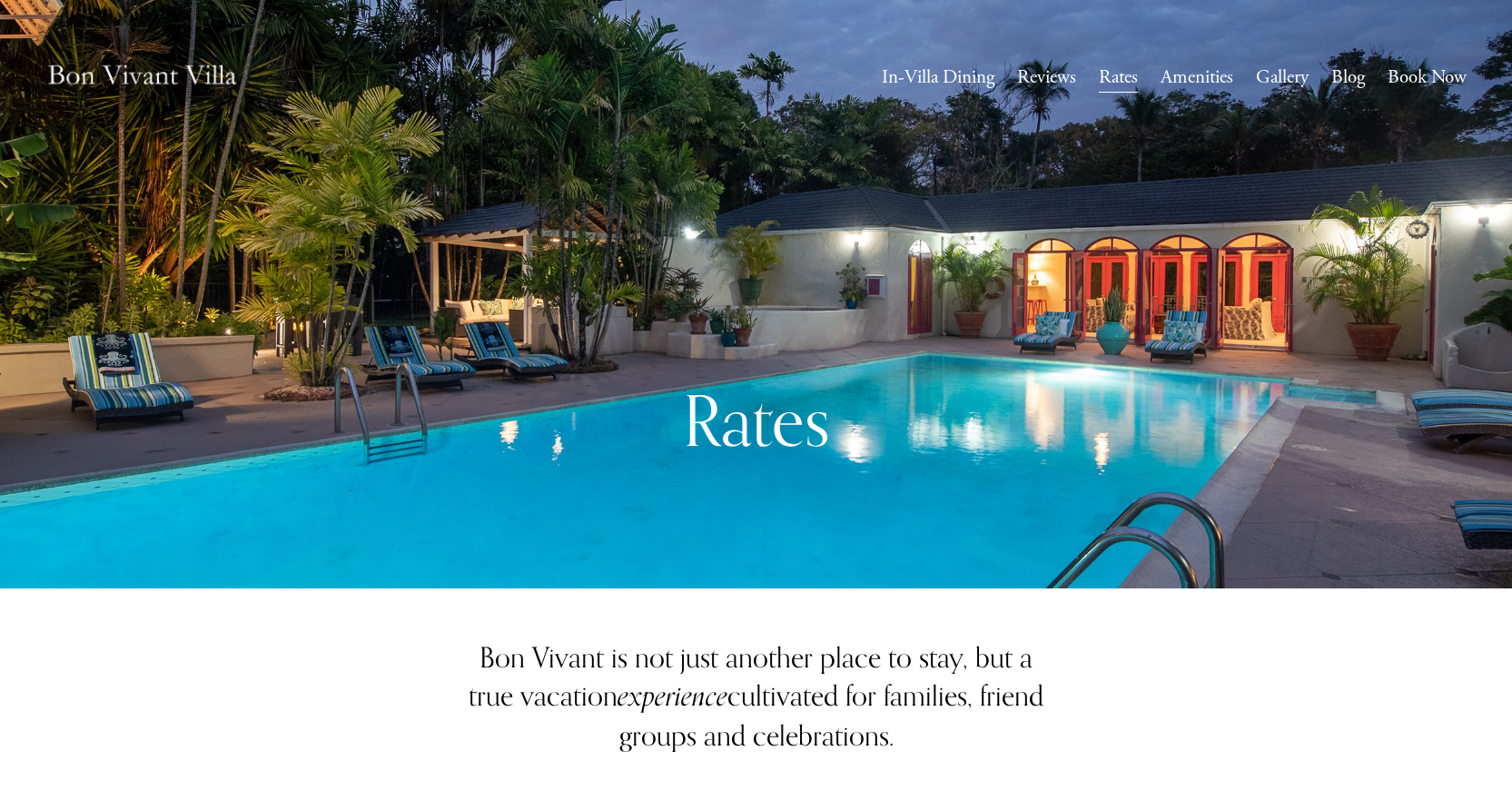
click at [1205, 77] on link "Amenities" at bounding box center [1197, 78] width 72 height 35
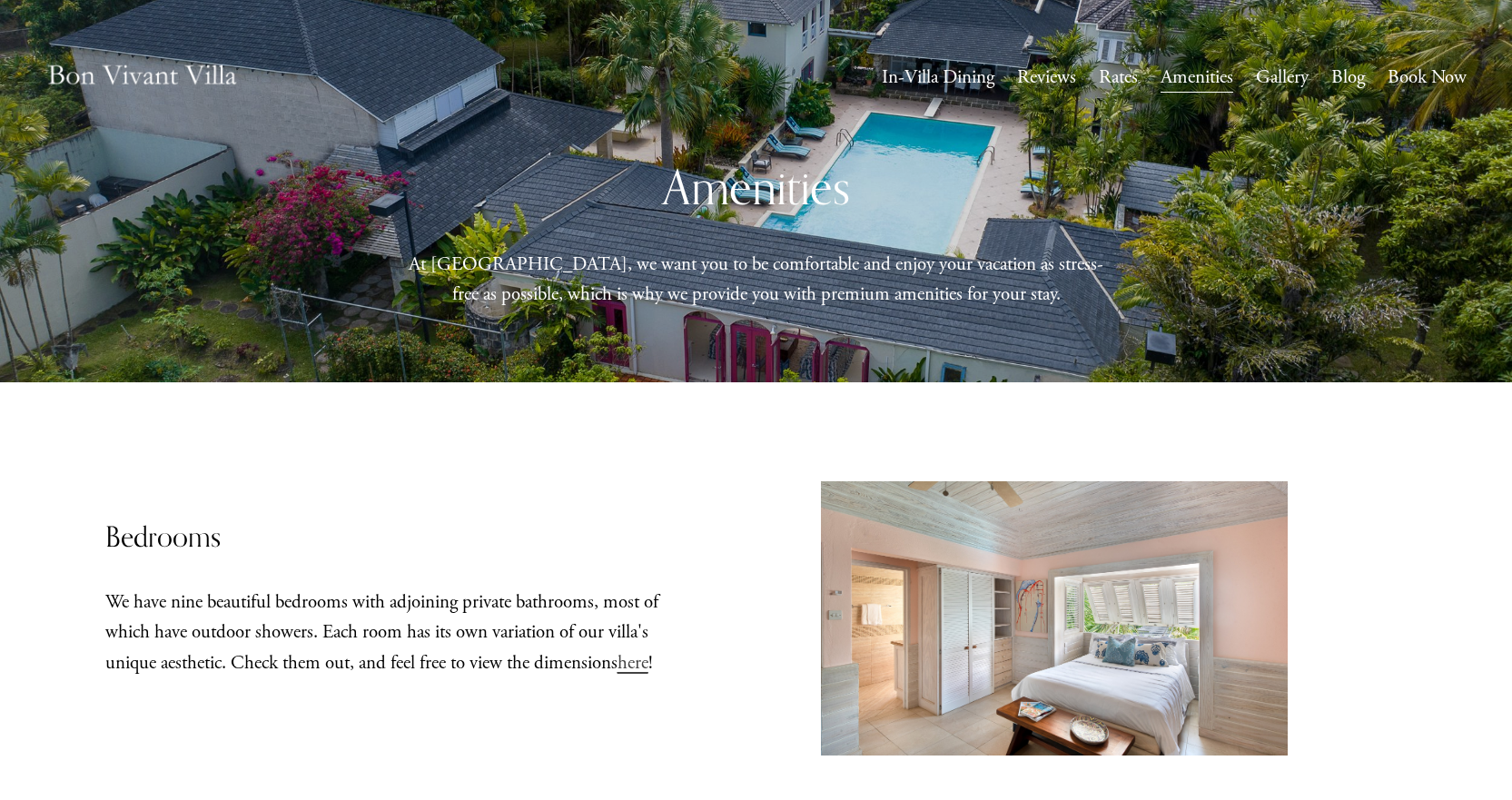
click at [1284, 75] on link "Gallery" at bounding box center [1282, 78] width 53 height 35
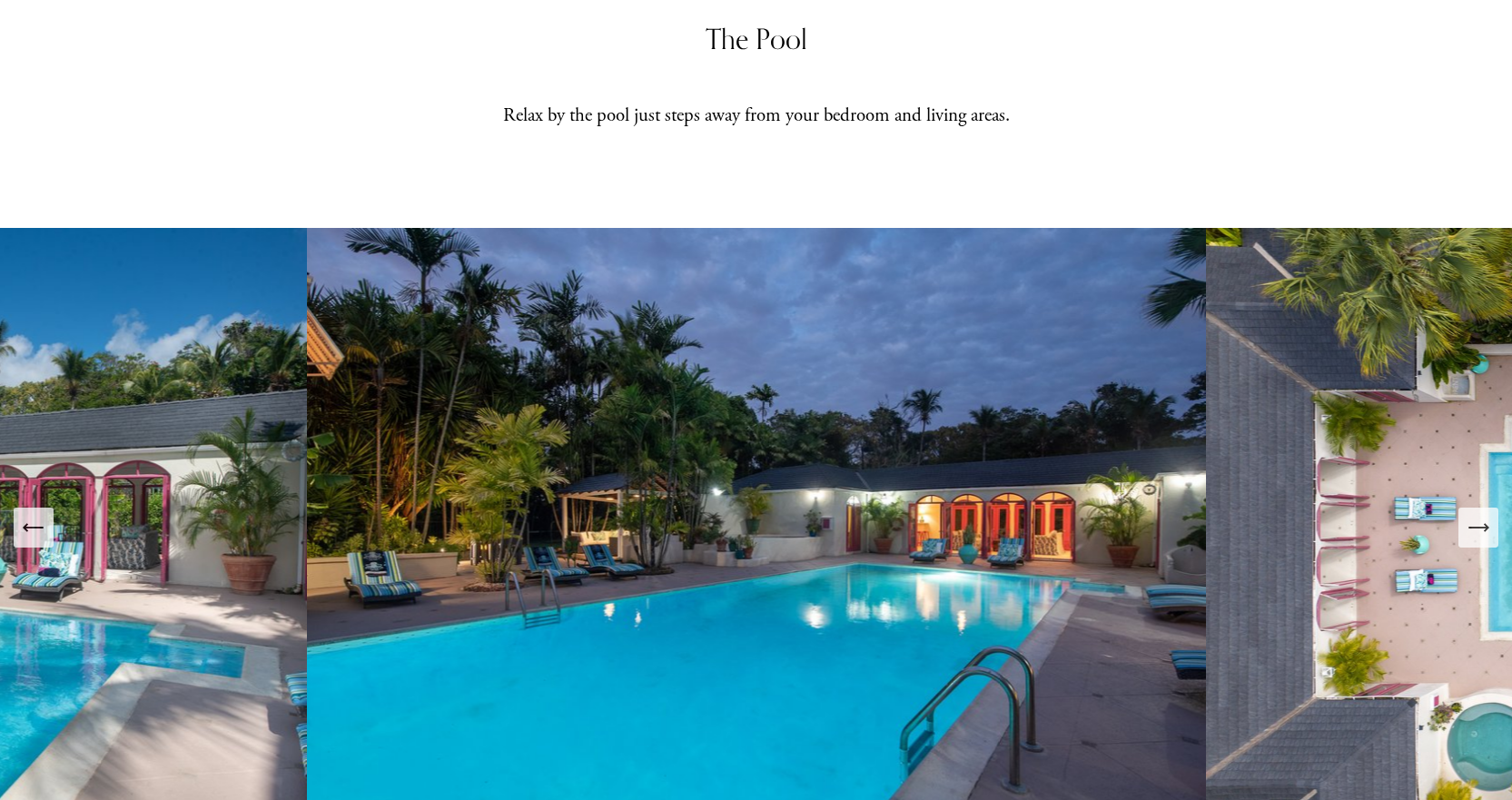
scroll to position [908, 0]
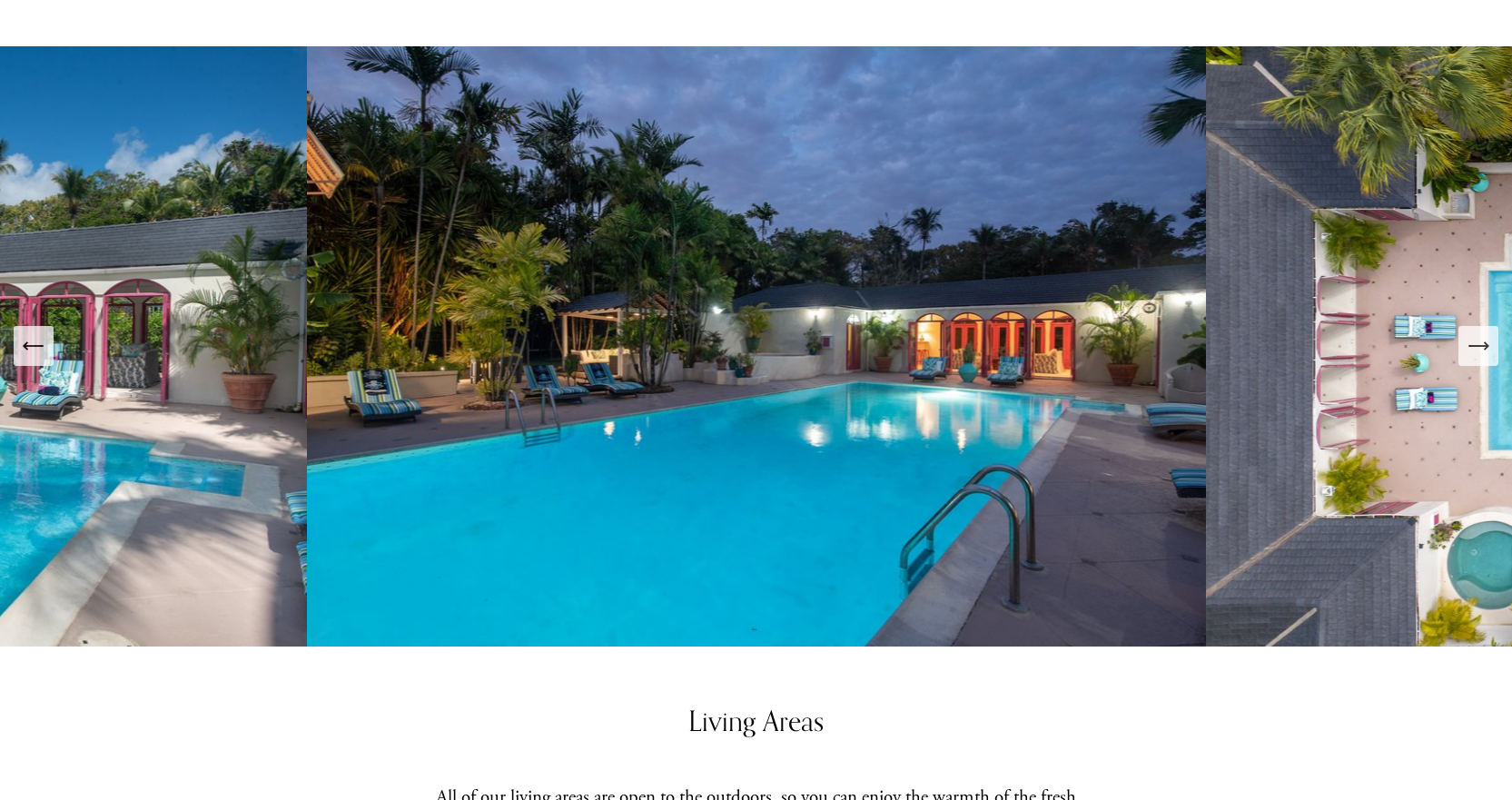
click at [1475, 333] on icon "Next Slide" at bounding box center [1478, 346] width 25 height 25
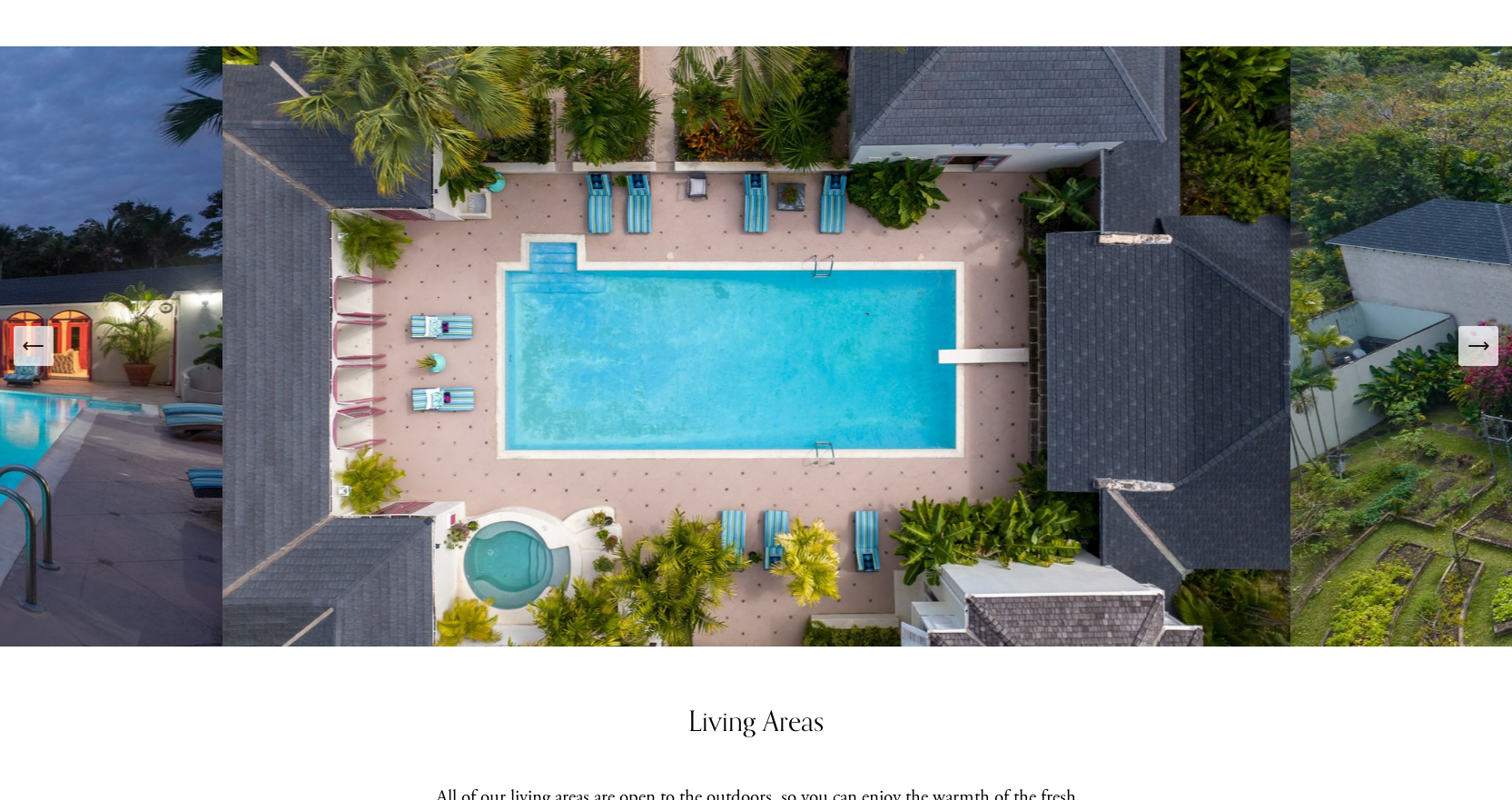
click at [1476, 333] on icon "Next Slide" at bounding box center [1478, 346] width 25 height 25
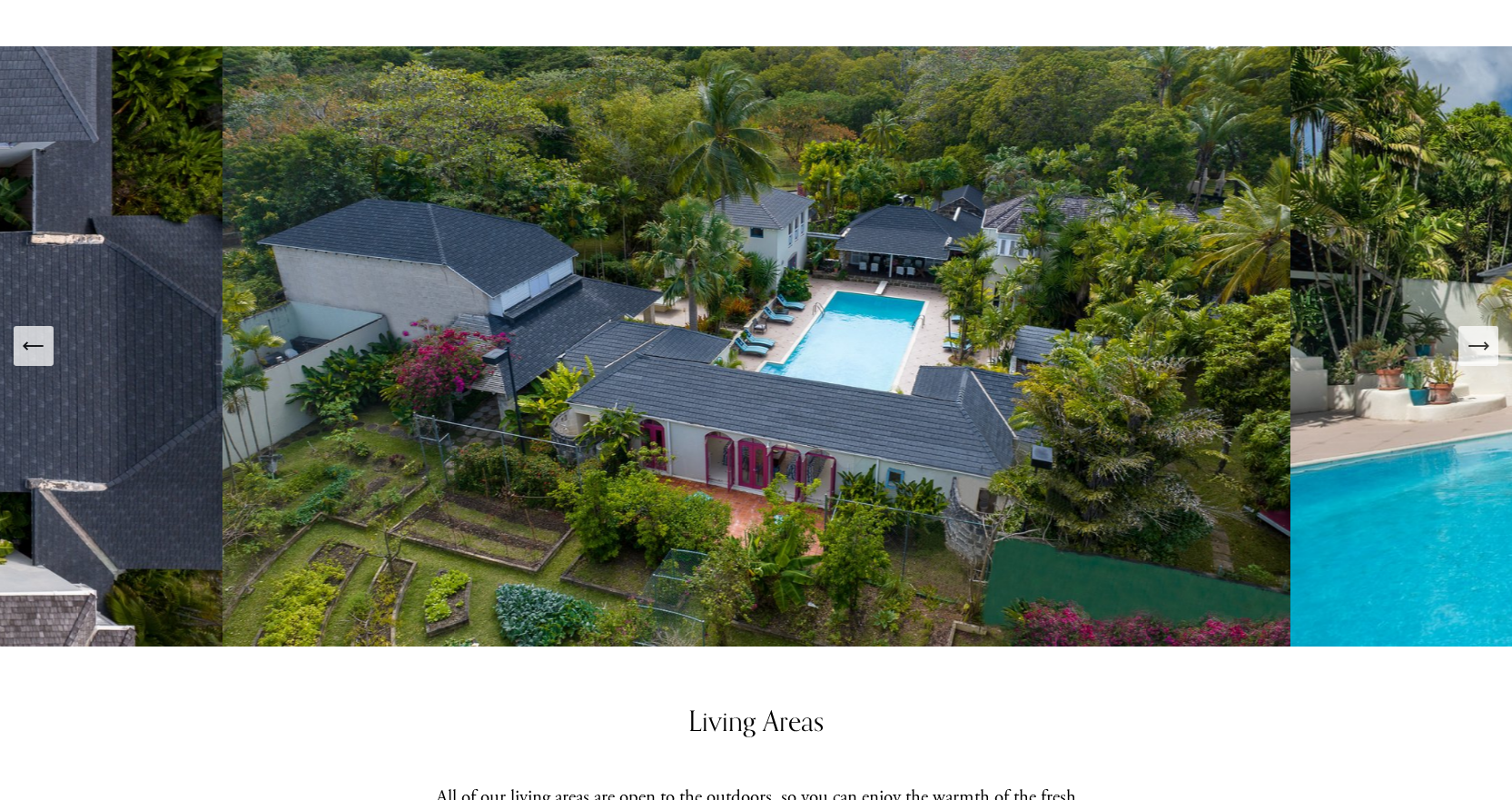
click at [1476, 333] on icon "Next Slide" at bounding box center [1478, 346] width 25 height 25
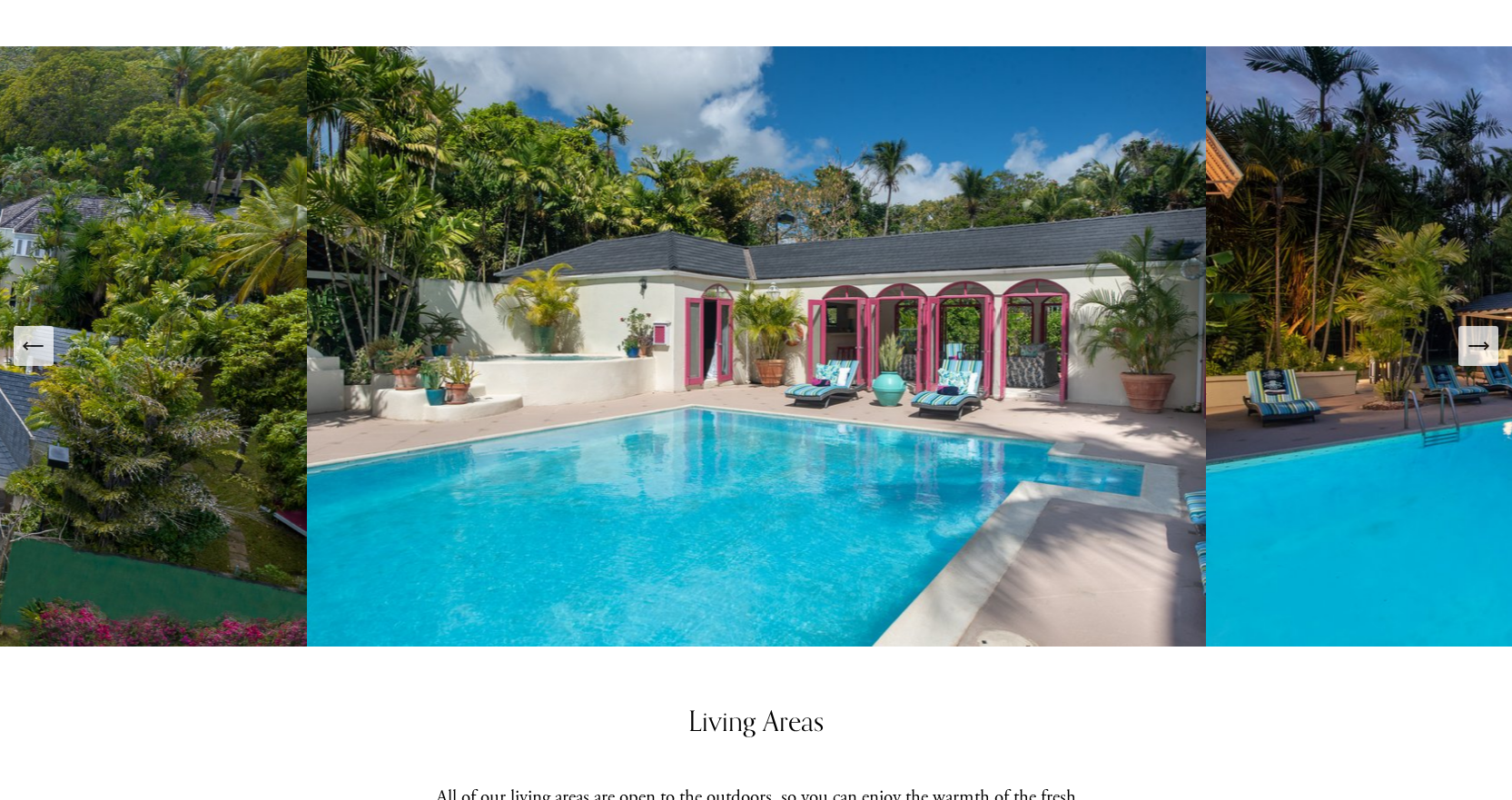
click at [1477, 333] on icon "Next Slide" at bounding box center [1478, 346] width 25 height 25
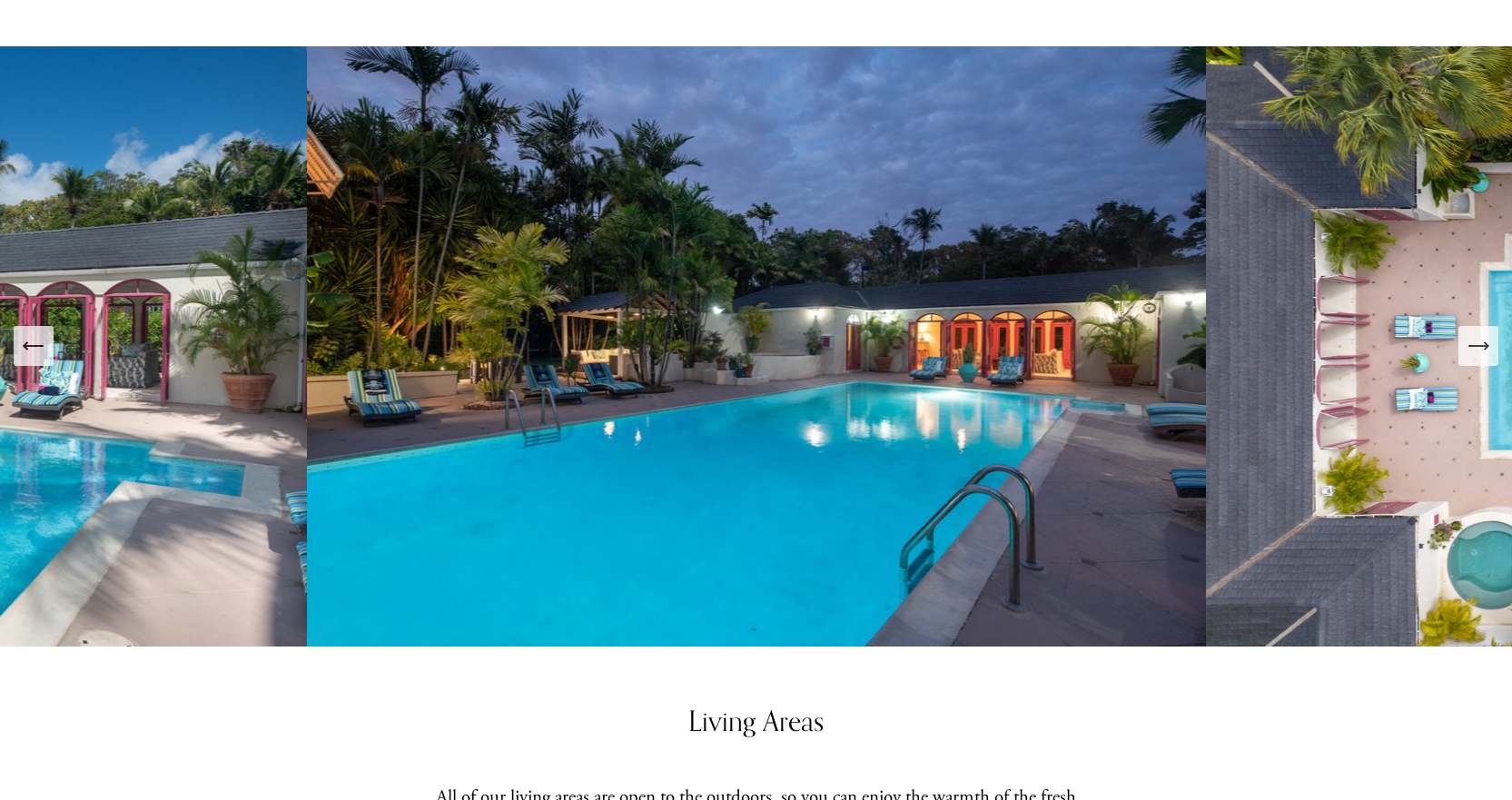
click at [1477, 333] on icon "Next Slide" at bounding box center [1478, 346] width 25 height 25
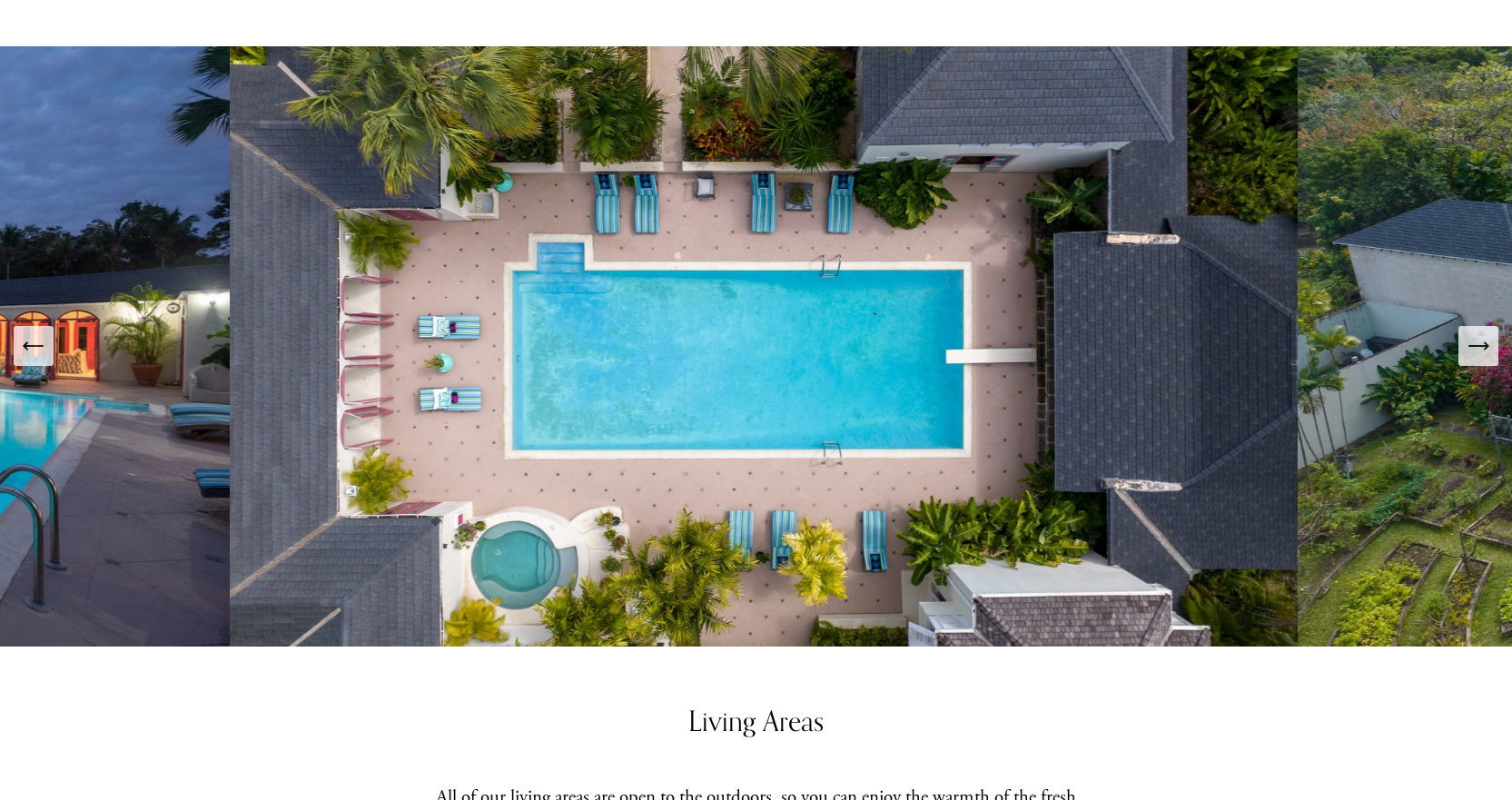
click at [1477, 333] on icon "Next Slide" at bounding box center [1478, 346] width 25 height 25
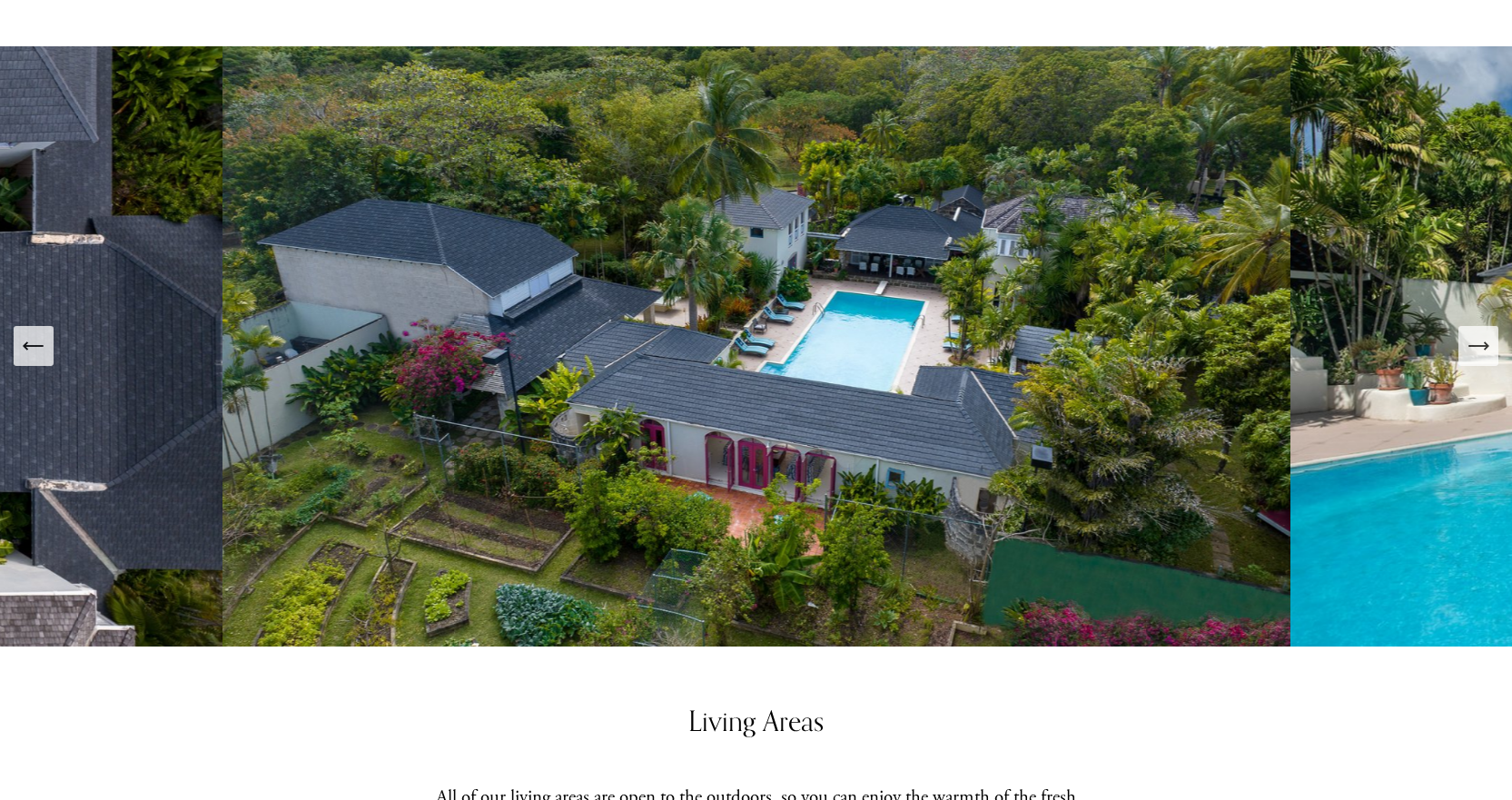
click at [1477, 333] on icon "Next Slide" at bounding box center [1478, 346] width 25 height 25
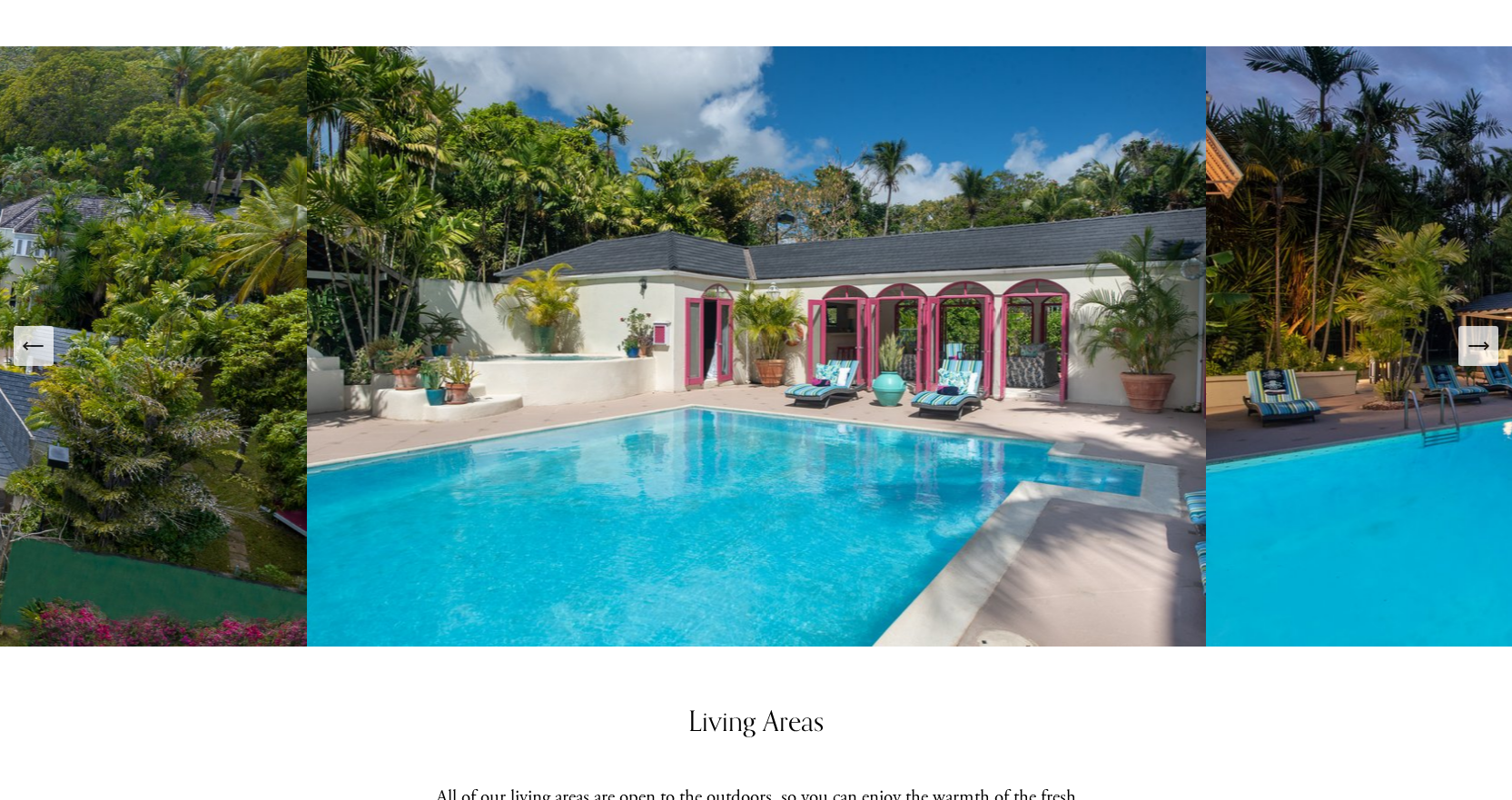
click at [1477, 333] on icon "Next Slide" at bounding box center [1478, 346] width 25 height 25
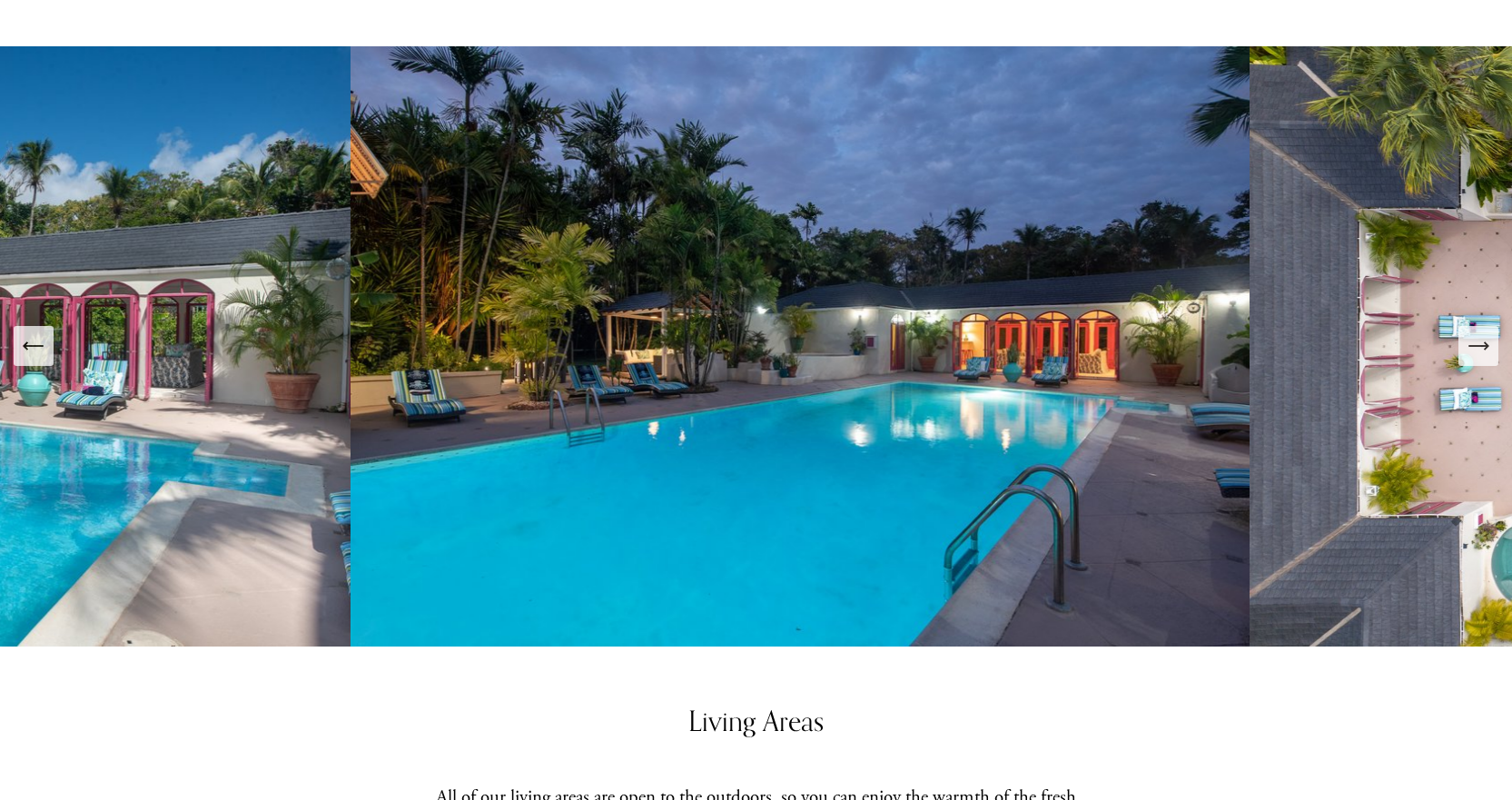
click at [1477, 333] on icon "Next Slide" at bounding box center [1478, 346] width 25 height 25
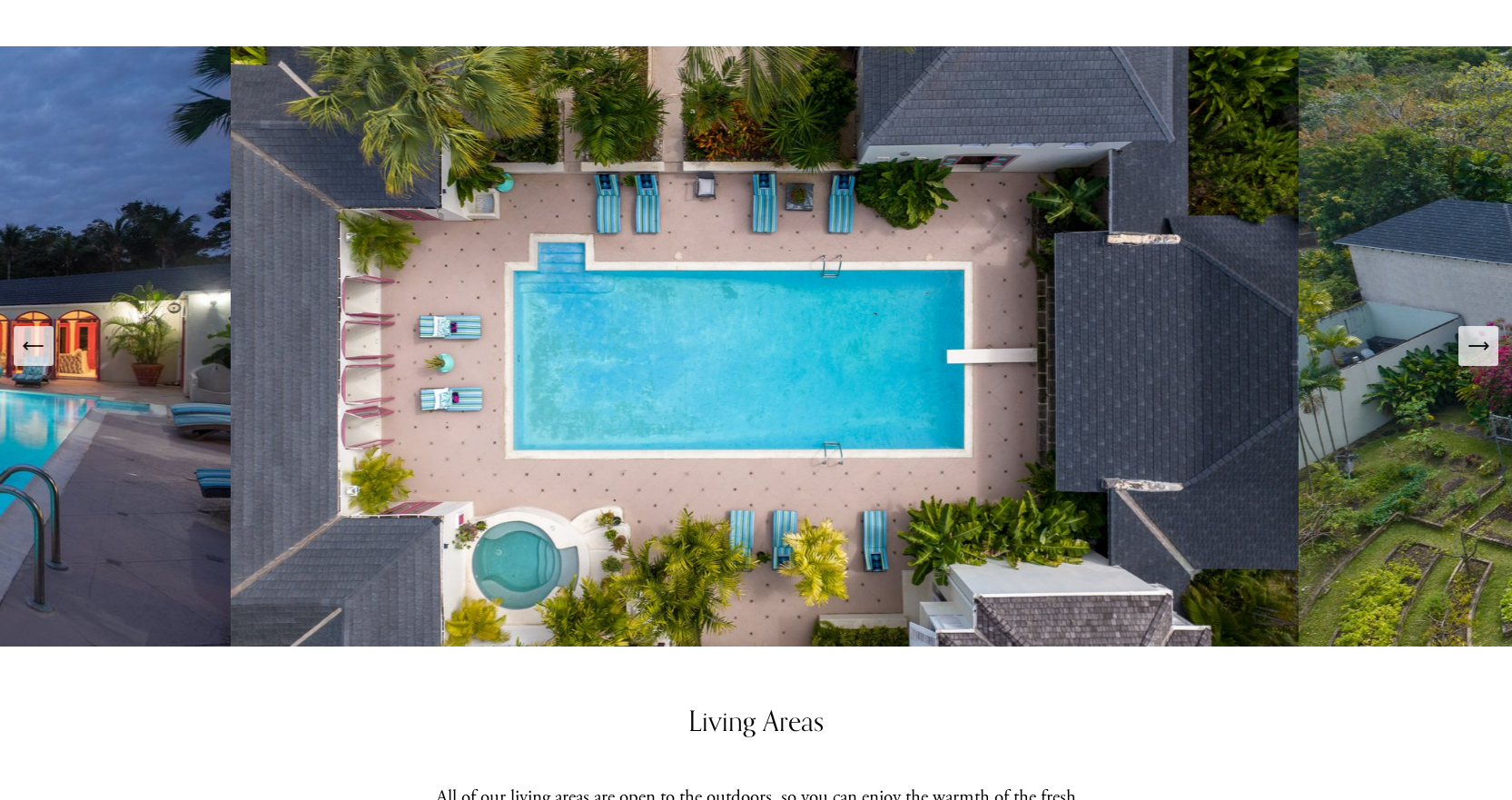
click at [1478, 333] on icon "Next Slide" at bounding box center [1478, 346] width 25 height 25
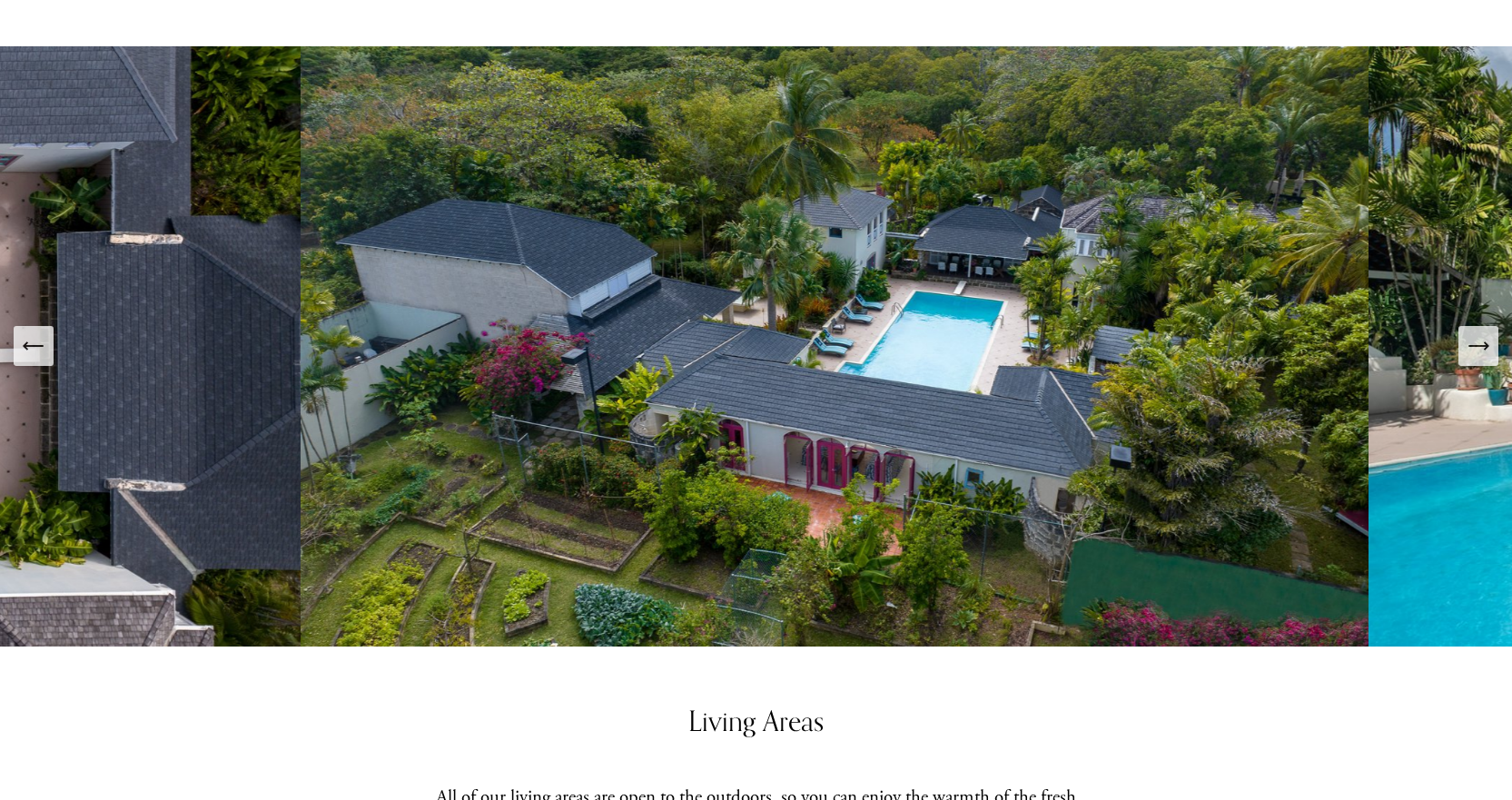
click at [1478, 333] on icon "Next Slide" at bounding box center [1478, 346] width 25 height 25
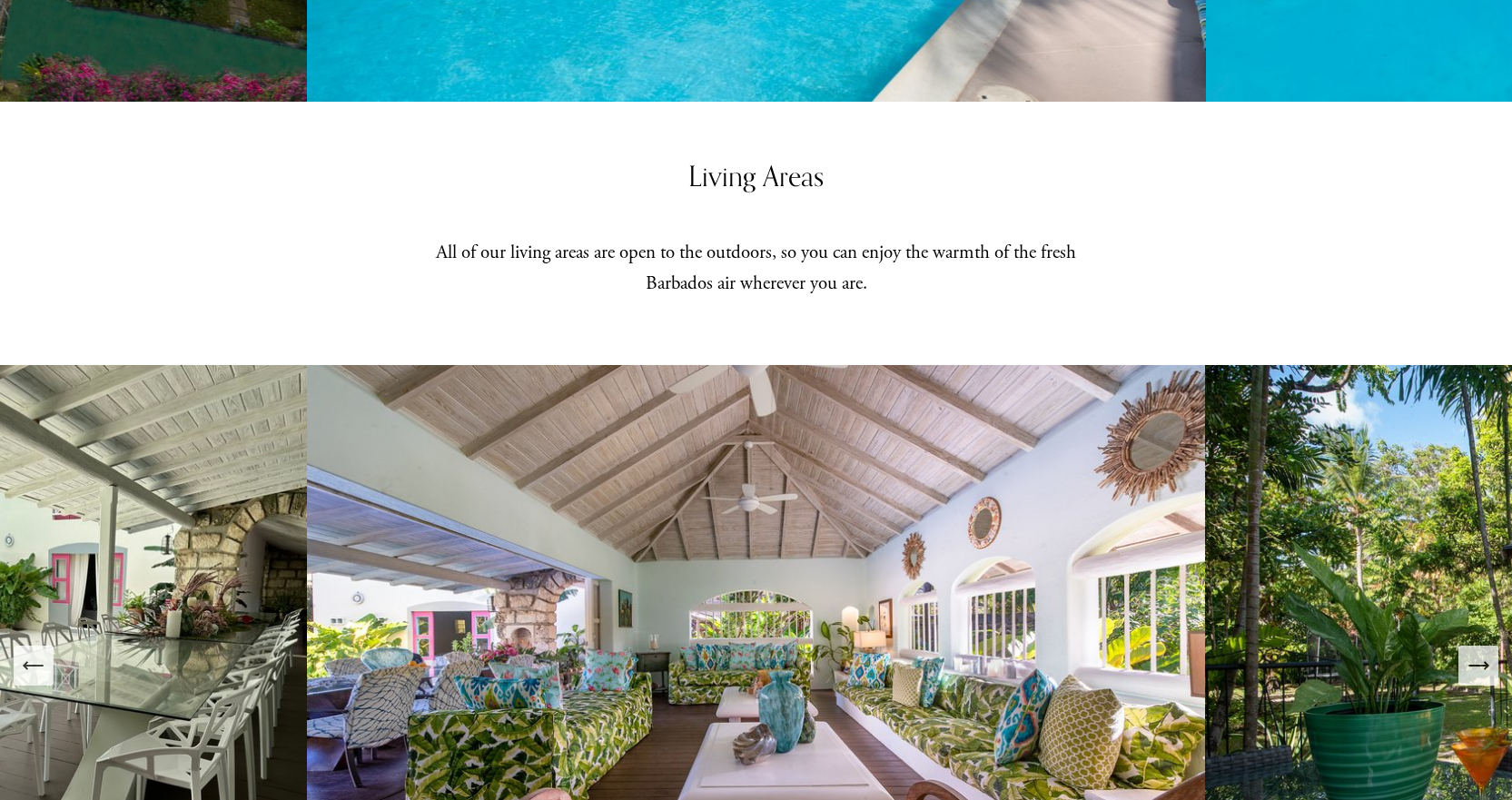
scroll to position [1725, 0]
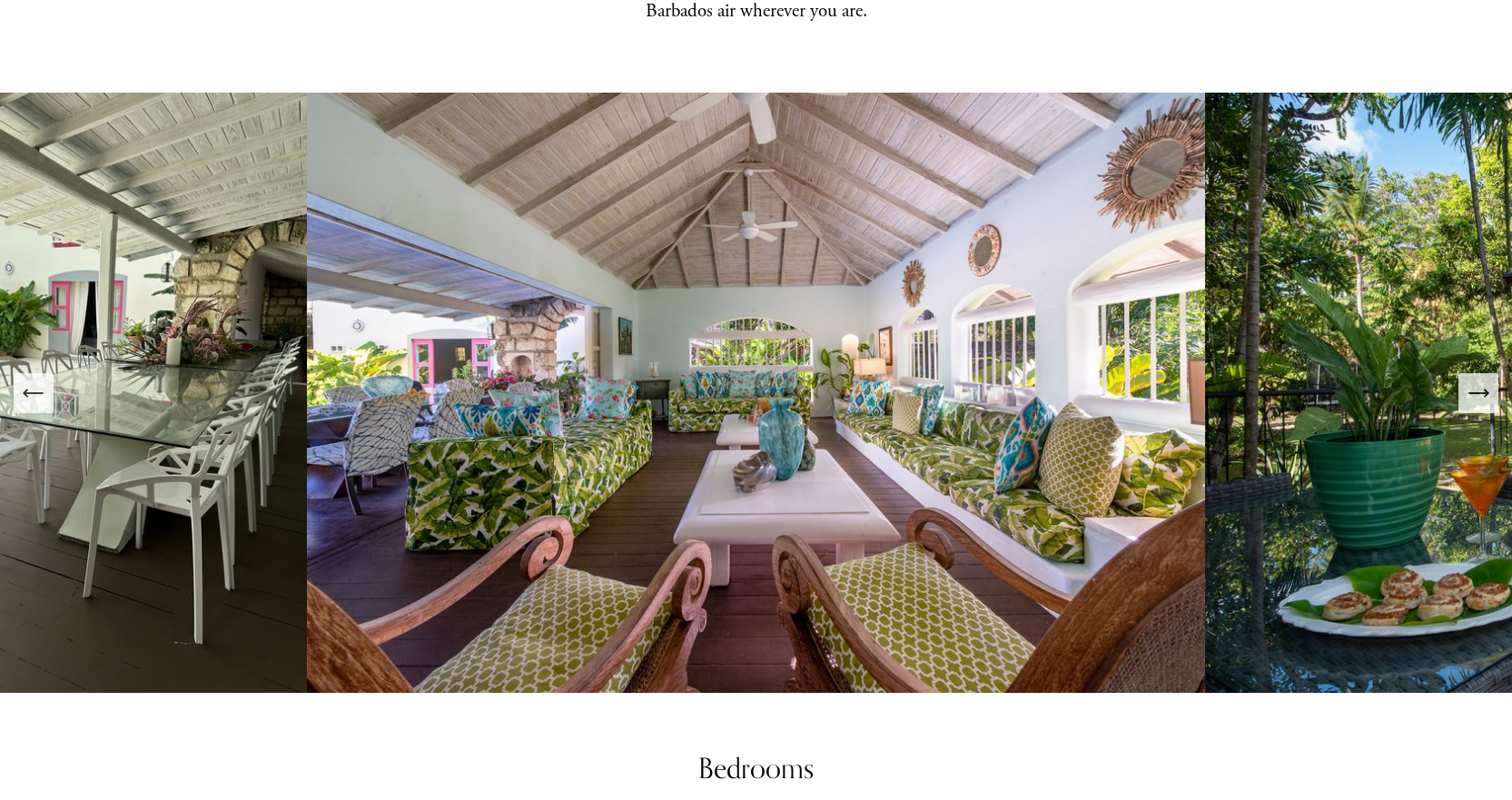
click at [1485, 389] on icon "Next Slide" at bounding box center [1487, 393] width 4 height 8
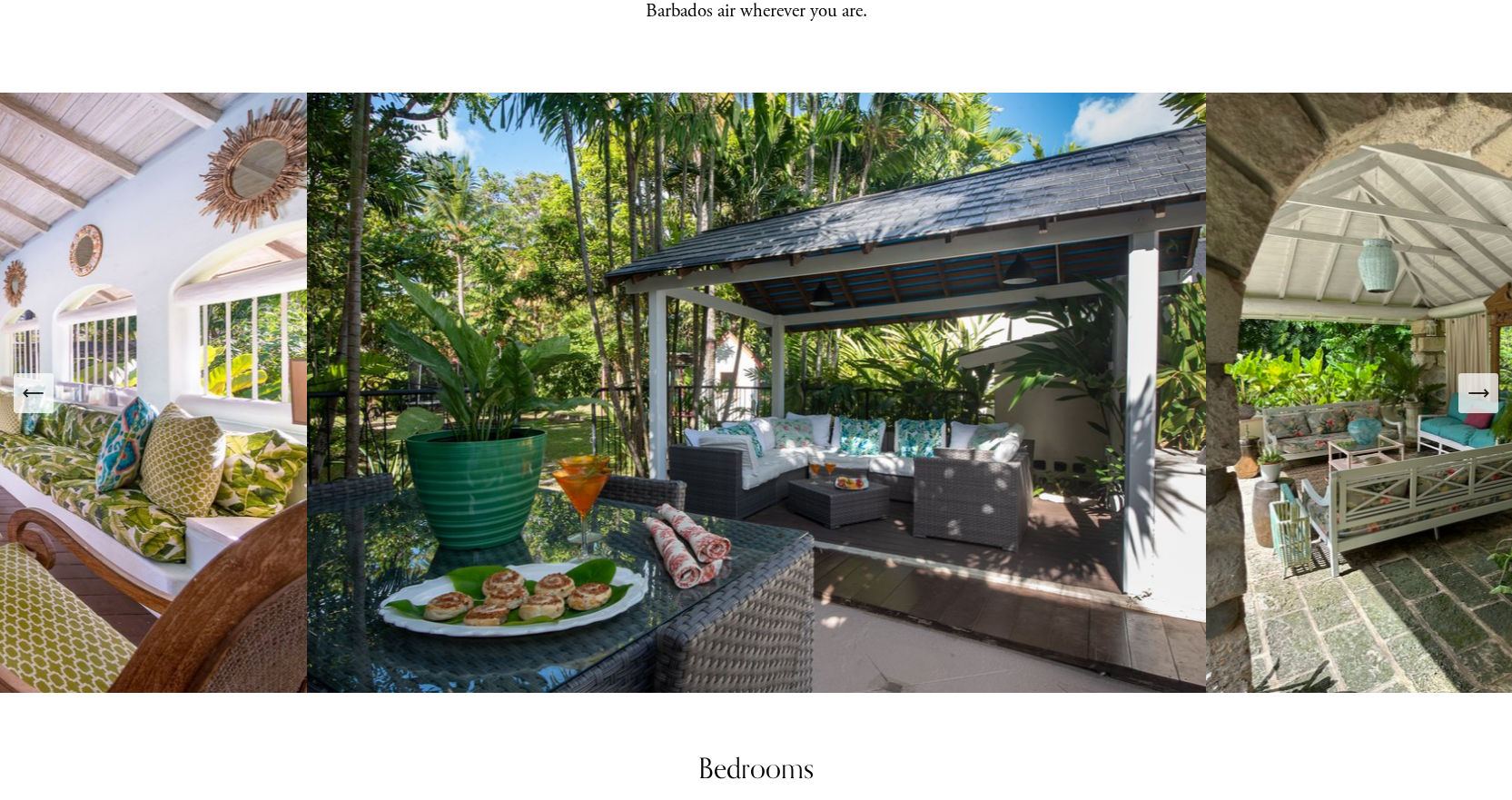
click at [1484, 381] on icon "Next Slide" at bounding box center [1478, 393] width 25 height 25
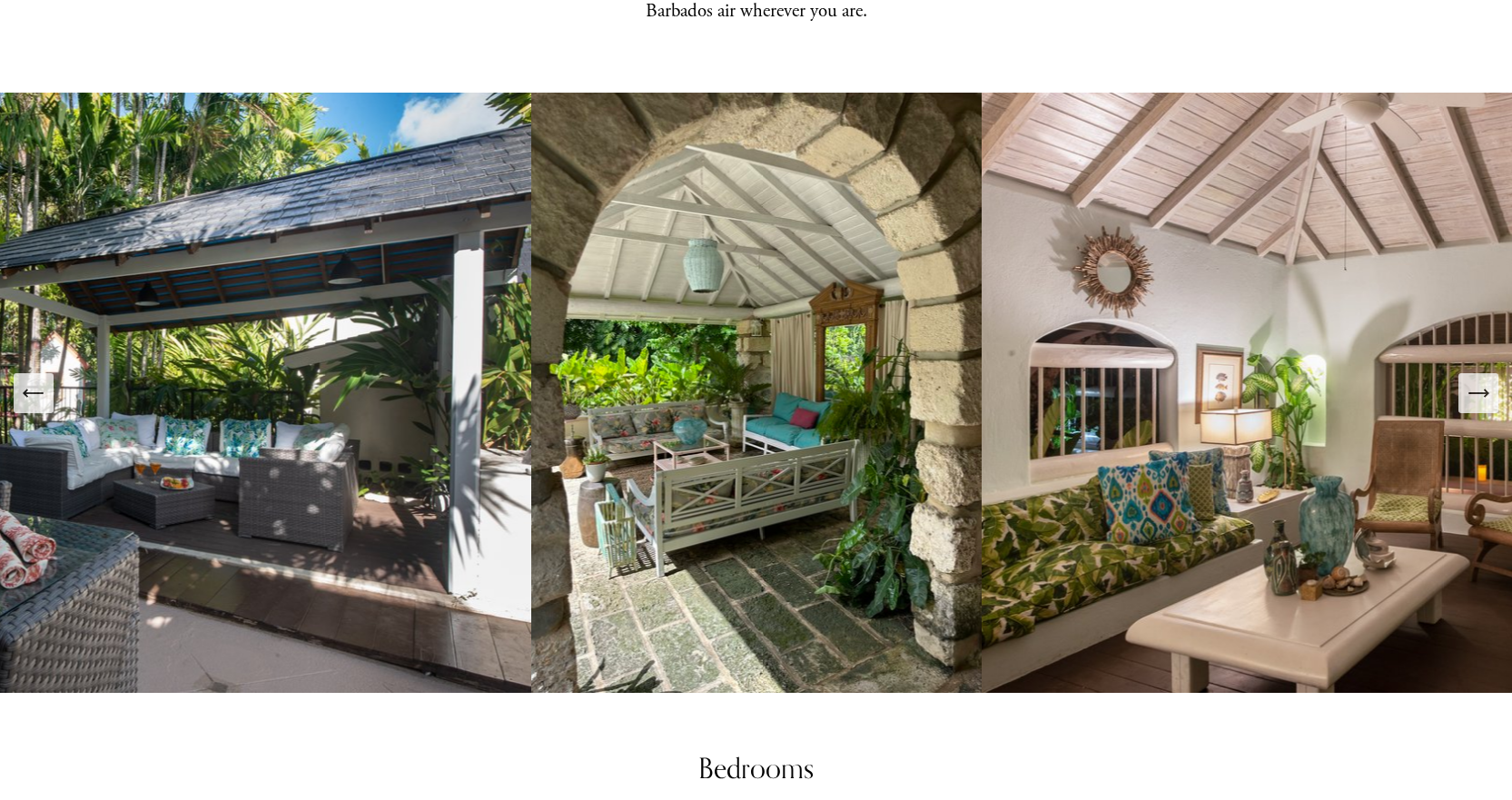
click at [1484, 381] on icon "Next Slide" at bounding box center [1478, 393] width 25 height 25
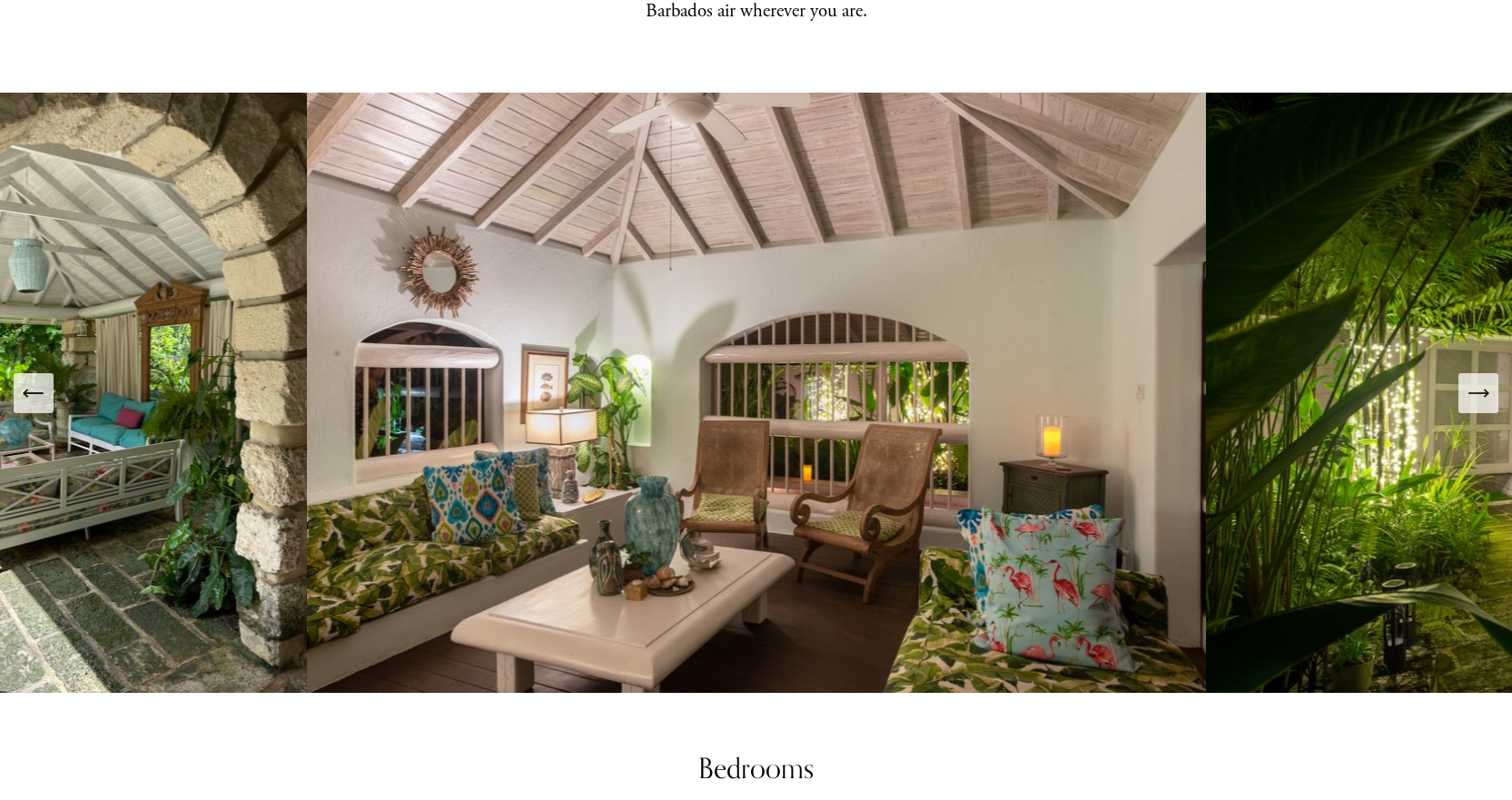
click at [1483, 381] on icon "Next Slide" at bounding box center [1478, 393] width 25 height 25
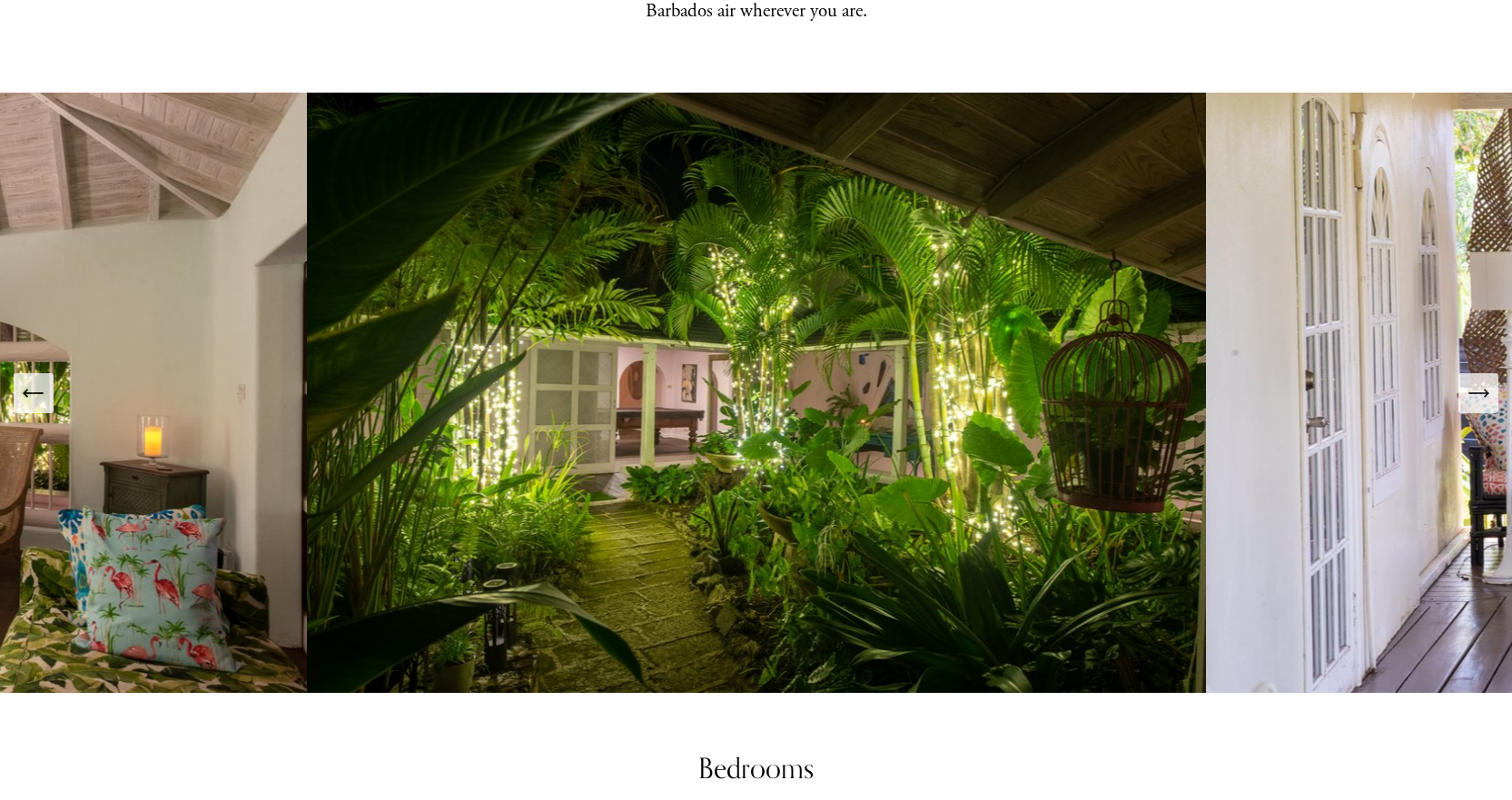
click at [1481, 381] on icon "Next Slide" at bounding box center [1478, 393] width 25 height 25
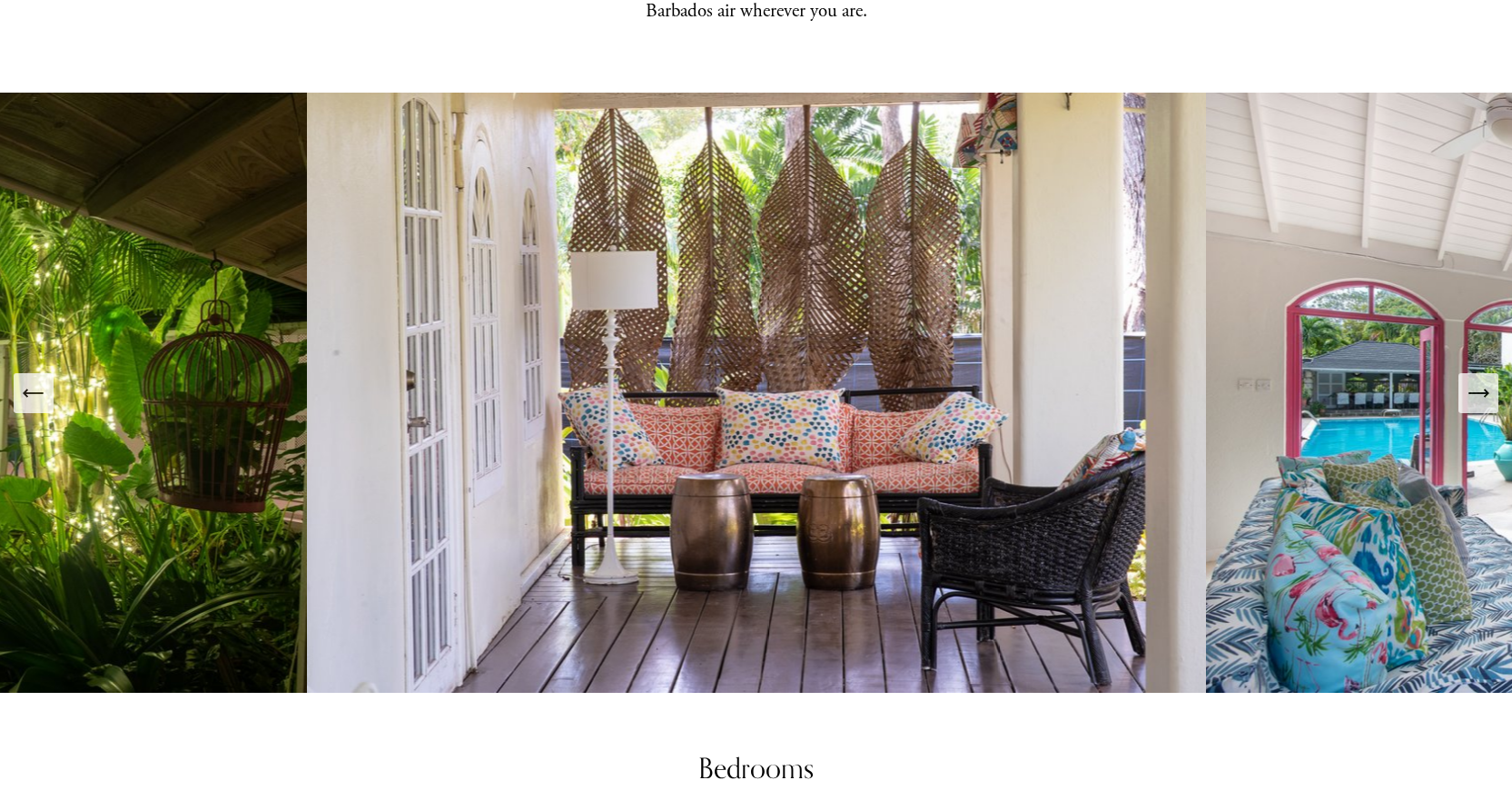
click at [1481, 381] on icon "Next Slide" at bounding box center [1478, 393] width 25 height 25
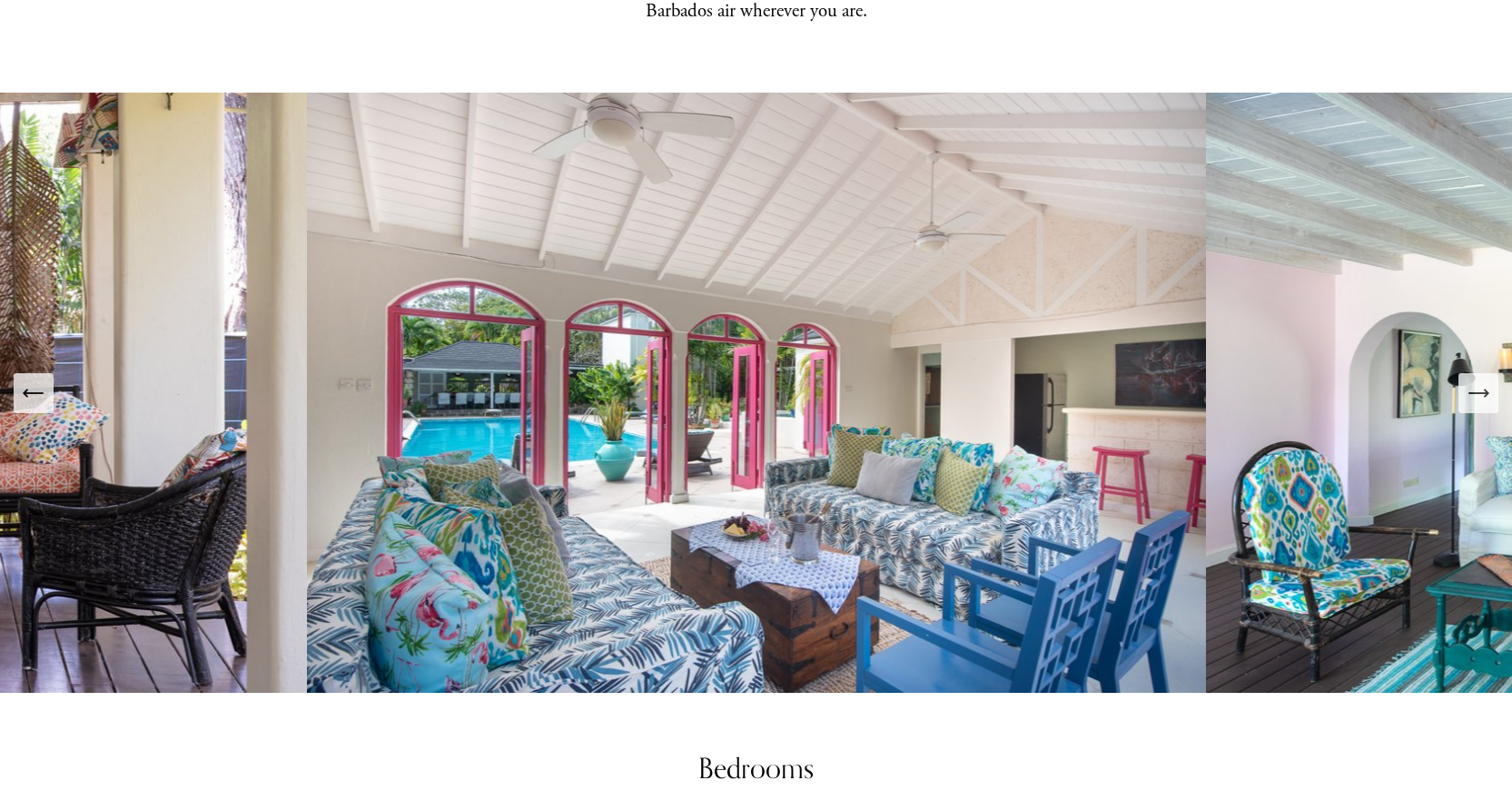
click at [1483, 381] on icon "Next Slide" at bounding box center [1478, 393] width 25 height 25
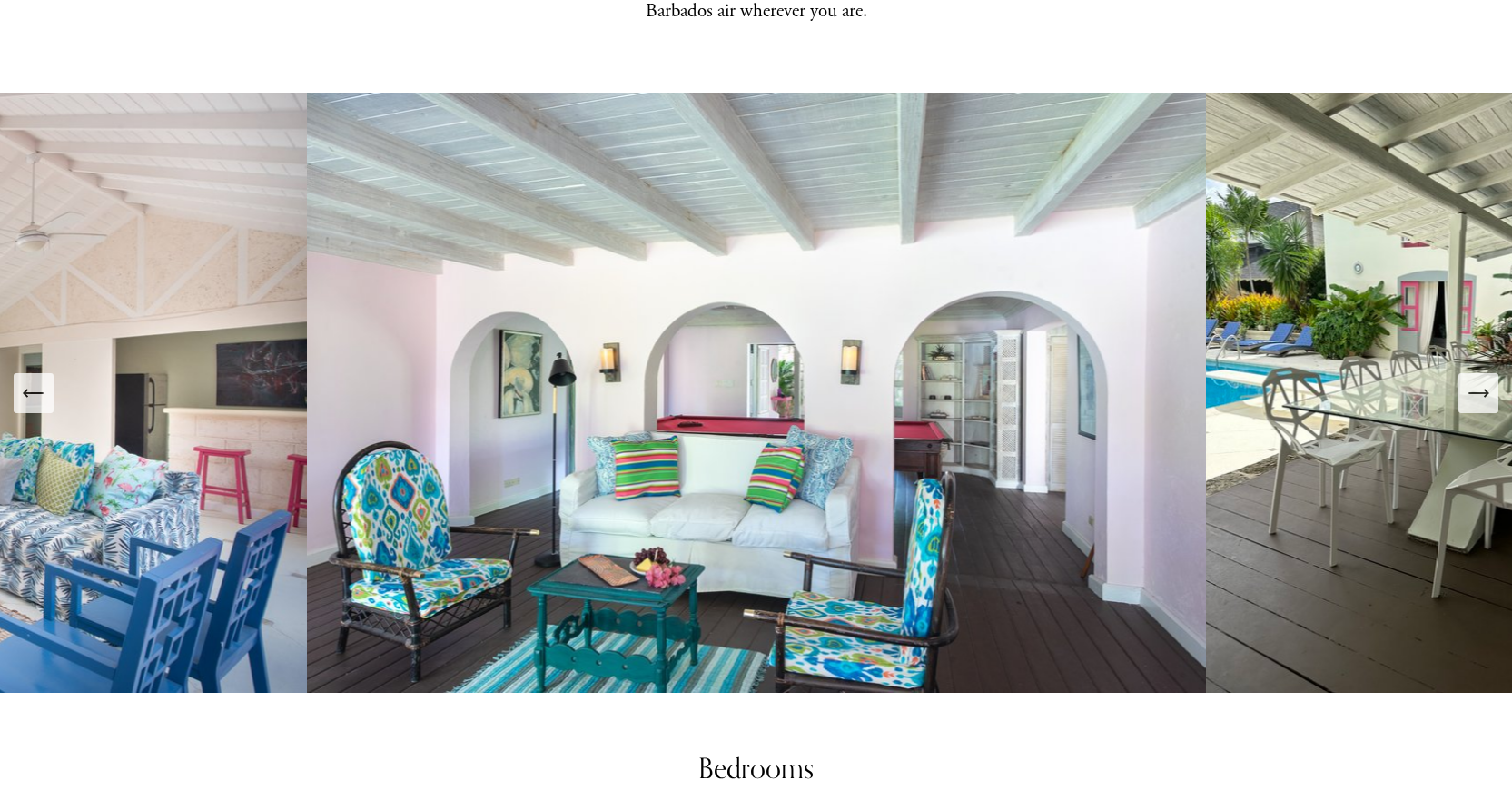
click at [1483, 381] on icon "Next Slide" at bounding box center [1478, 393] width 25 height 25
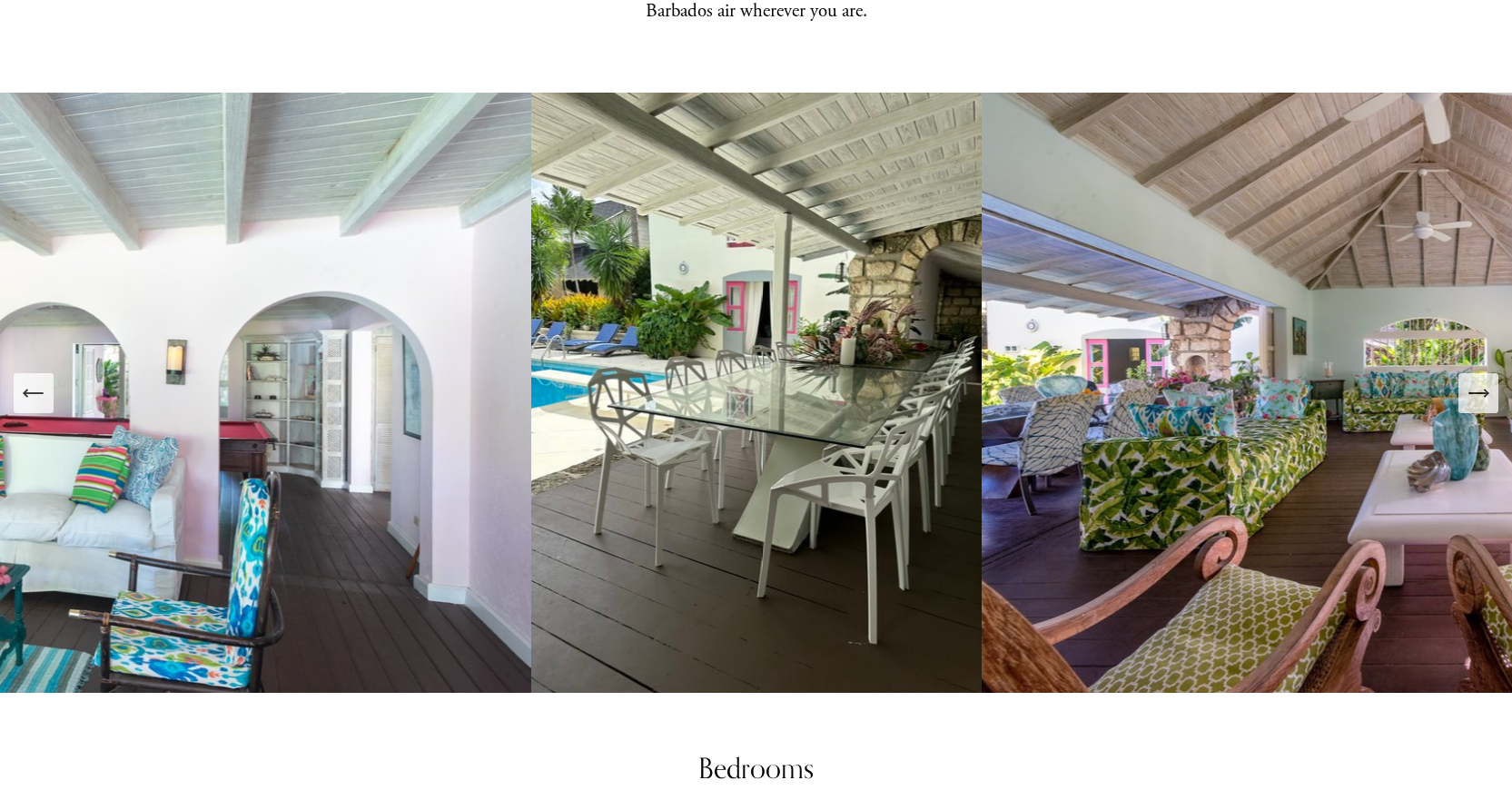
click at [1483, 381] on icon "Next Slide" at bounding box center [1478, 393] width 25 height 25
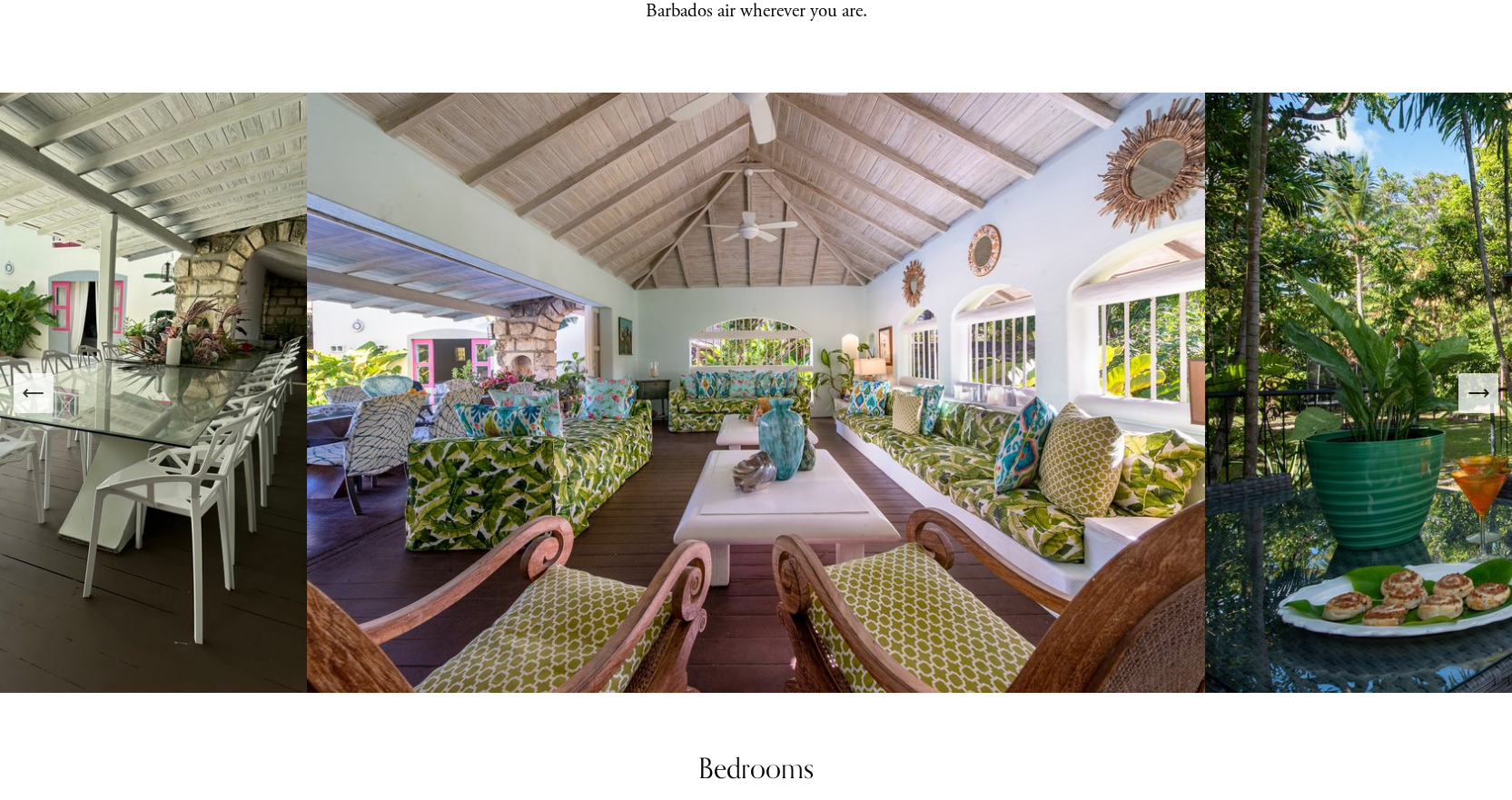
click at [1483, 381] on icon "Next Slide" at bounding box center [1478, 393] width 25 height 25
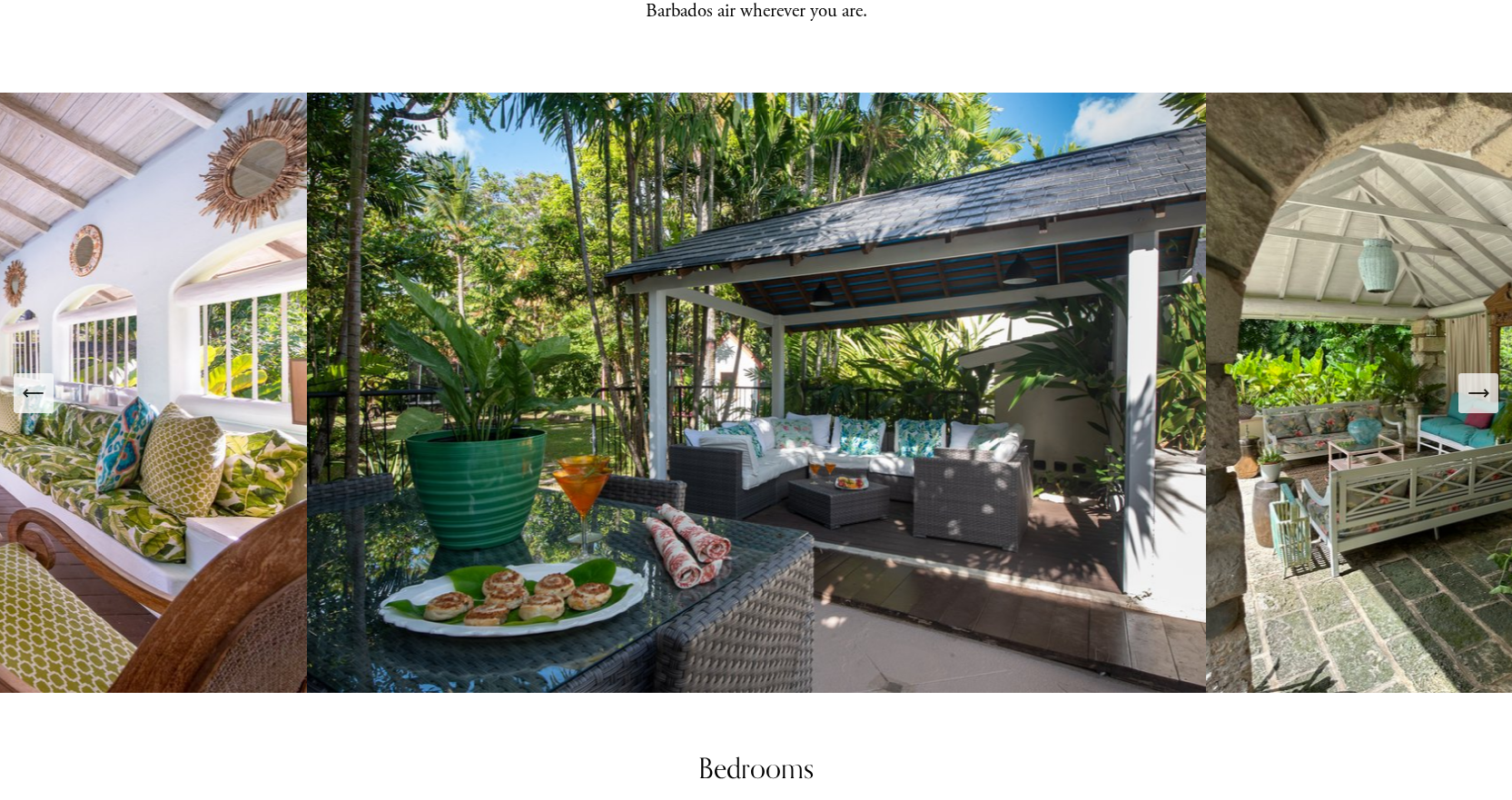
click at [1483, 381] on icon "Next Slide" at bounding box center [1478, 393] width 25 height 25
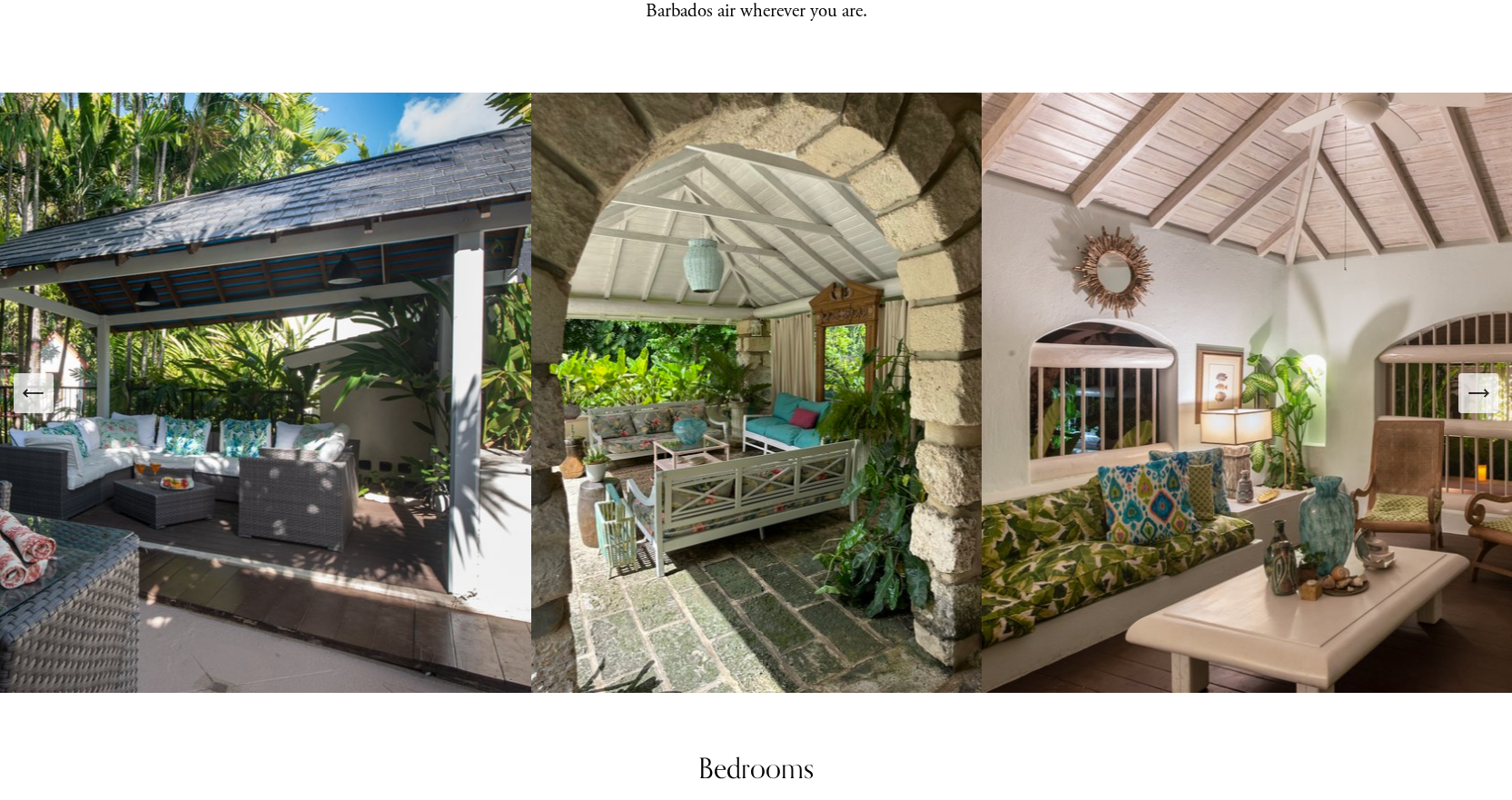
click at [1483, 381] on icon "Next Slide" at bounding box center [1478, 393] width 25 height 25
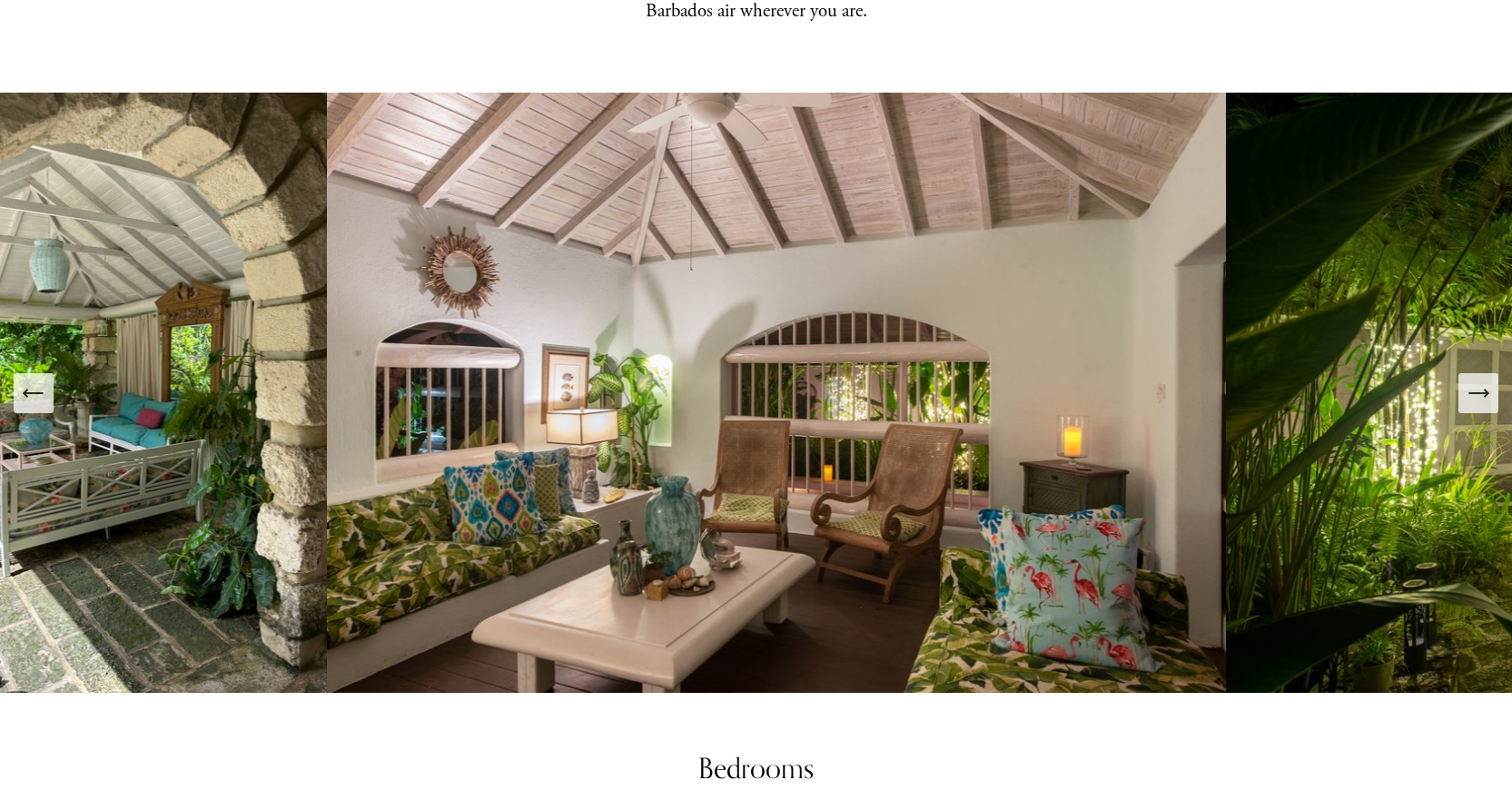
click at [1483, 381] on icon "Next Slide" at bounding box center [1478, 393] width 25 height 25
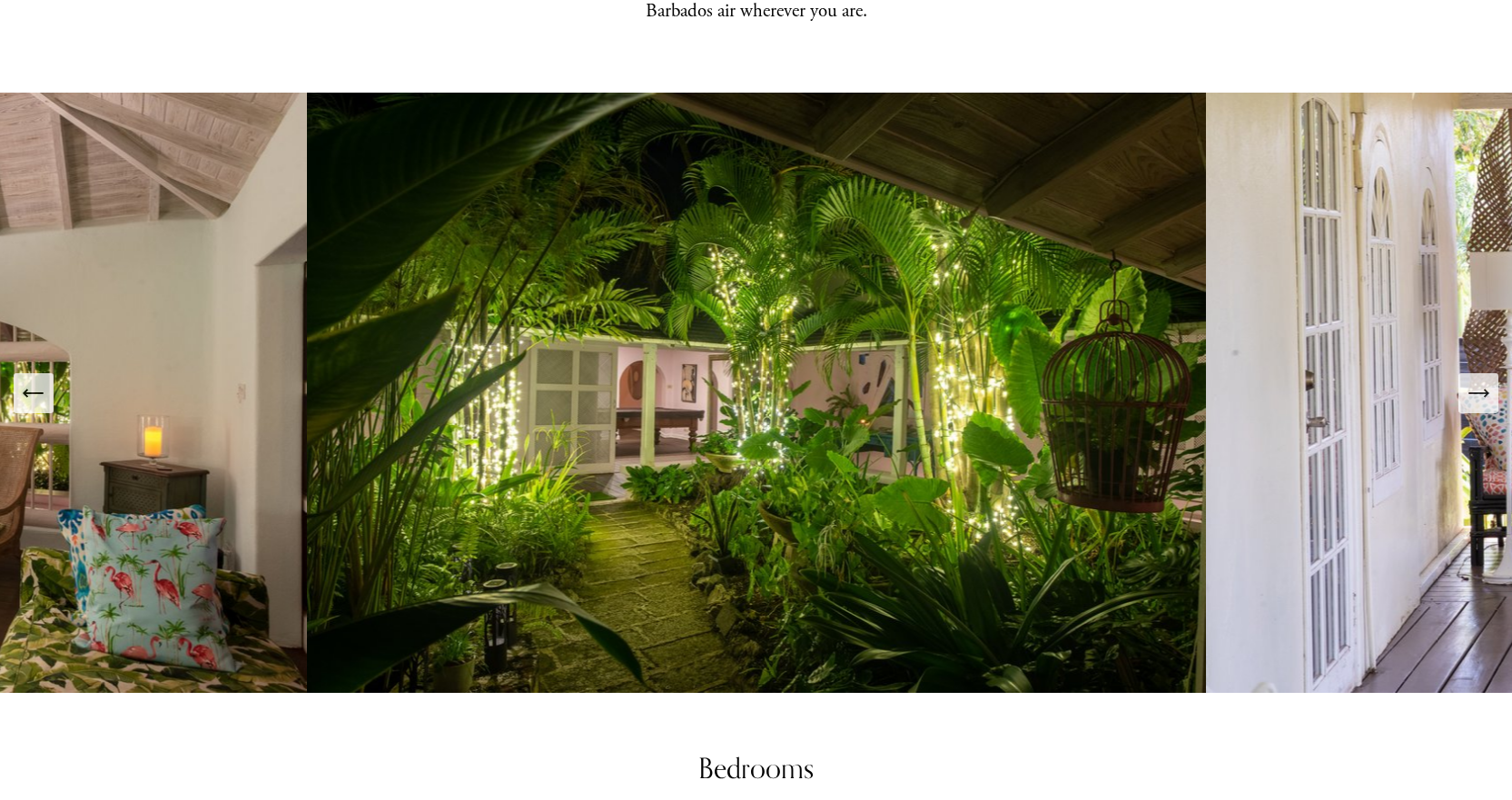
click at [1483, 381] on icon "Next Slide" at bounding box center [1478, 393] width 25 height 25
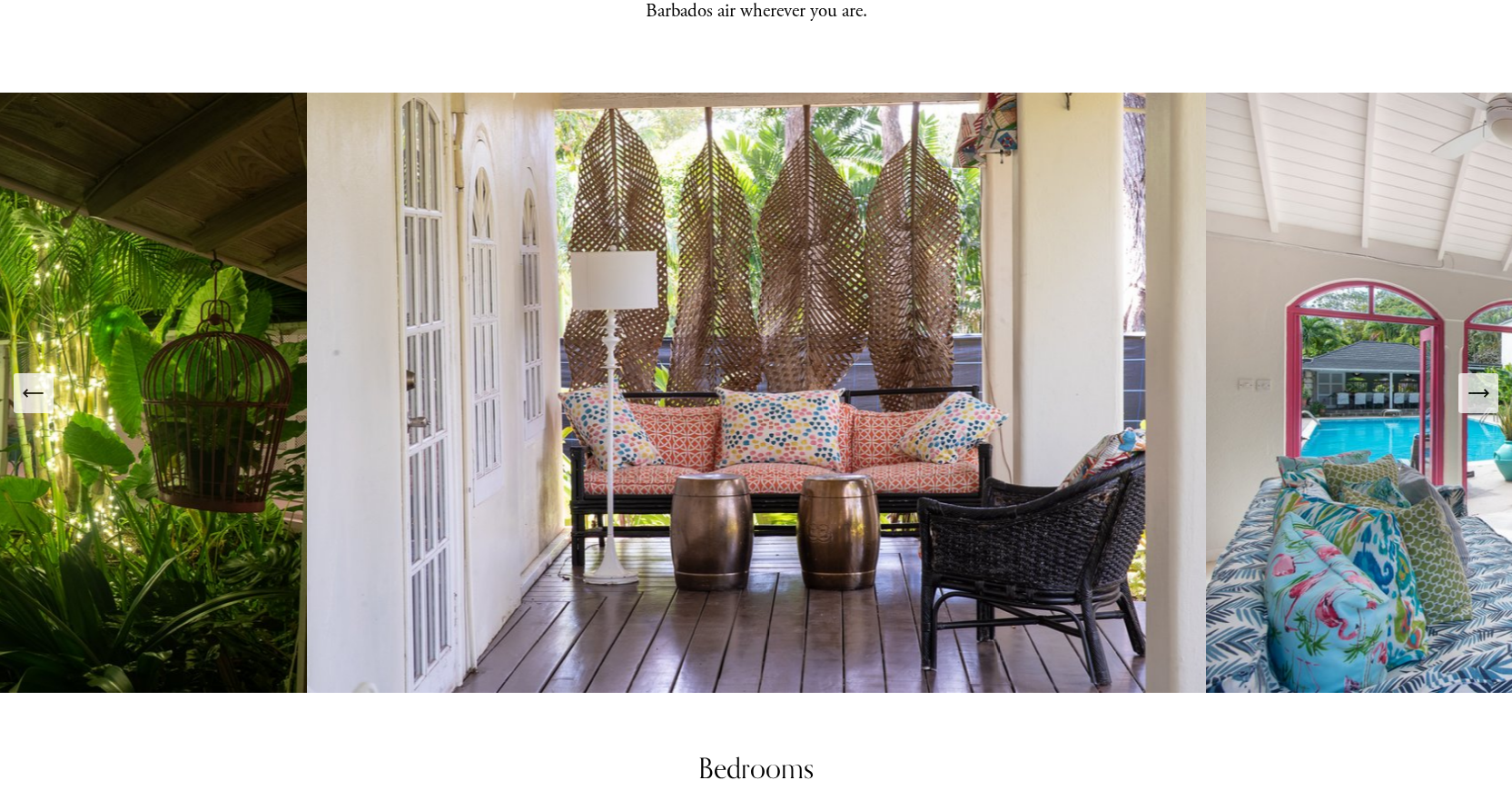
click at [1483, 381] on icon "Next Slide" at bounding box center [1478, 393] width 25 height 25
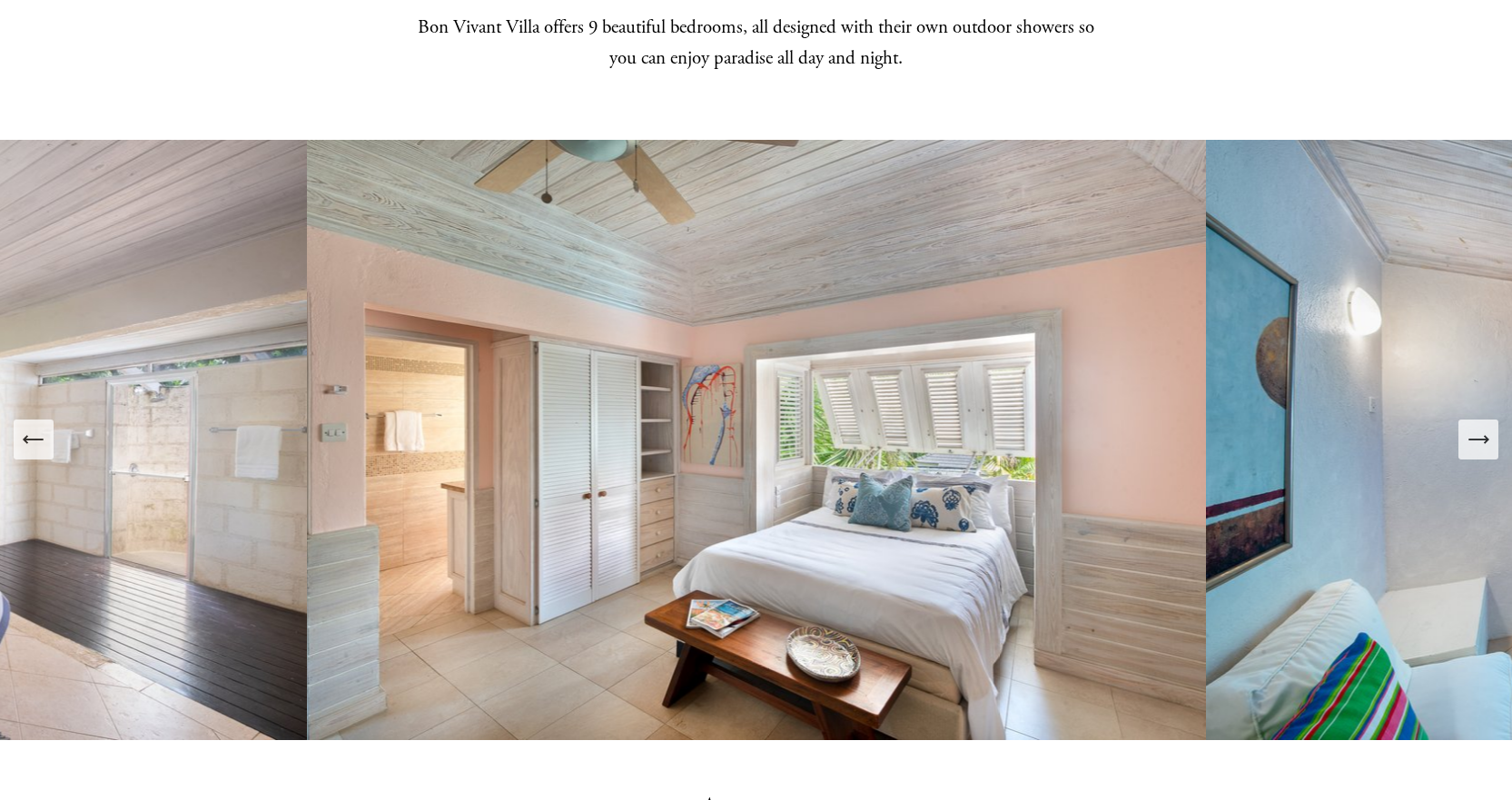
scroll to position [2633, 0]
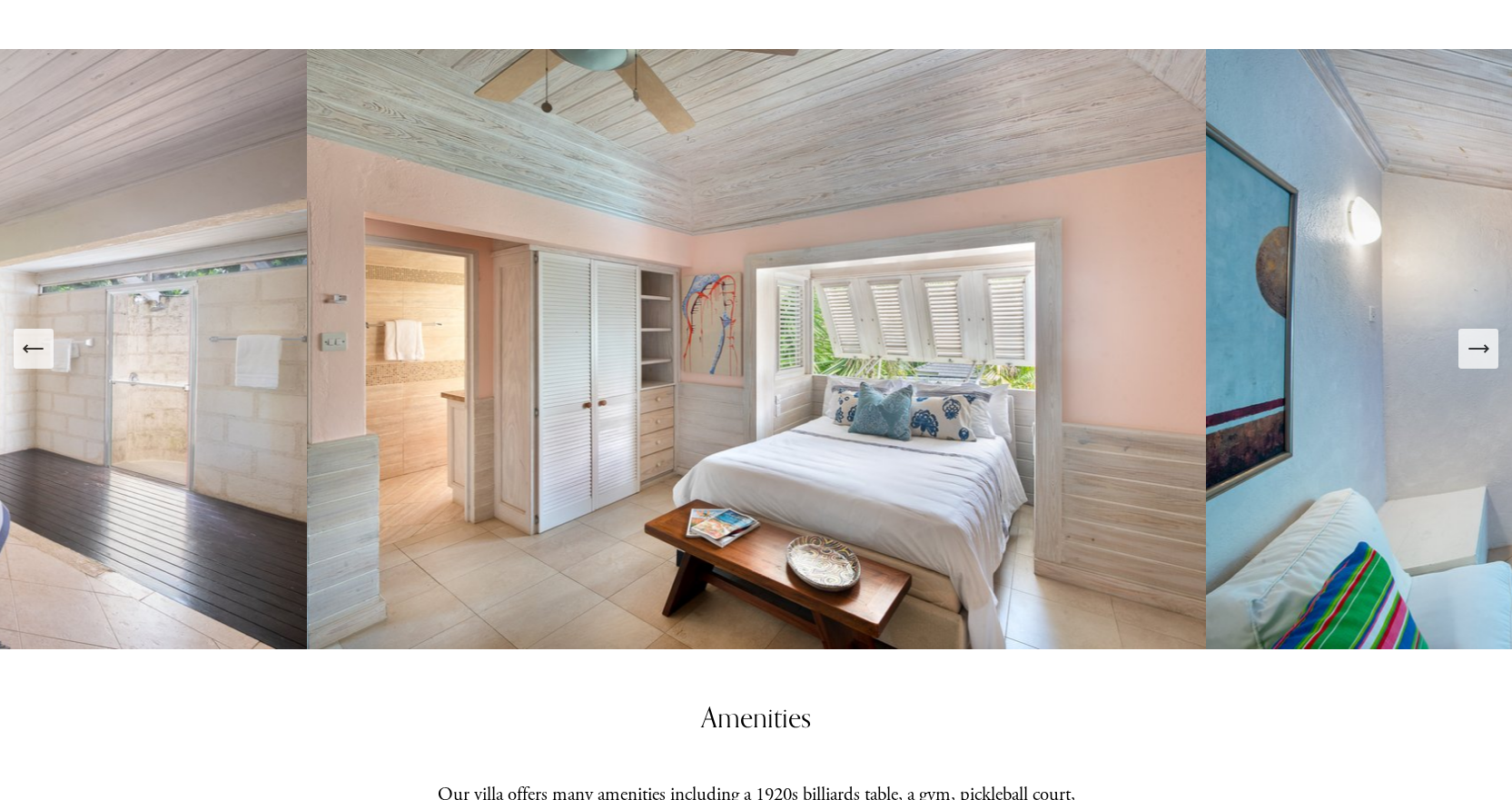
click at [1492, 345] on button "Next Slide" at bounding box center [1478, 348] width 40 height 40
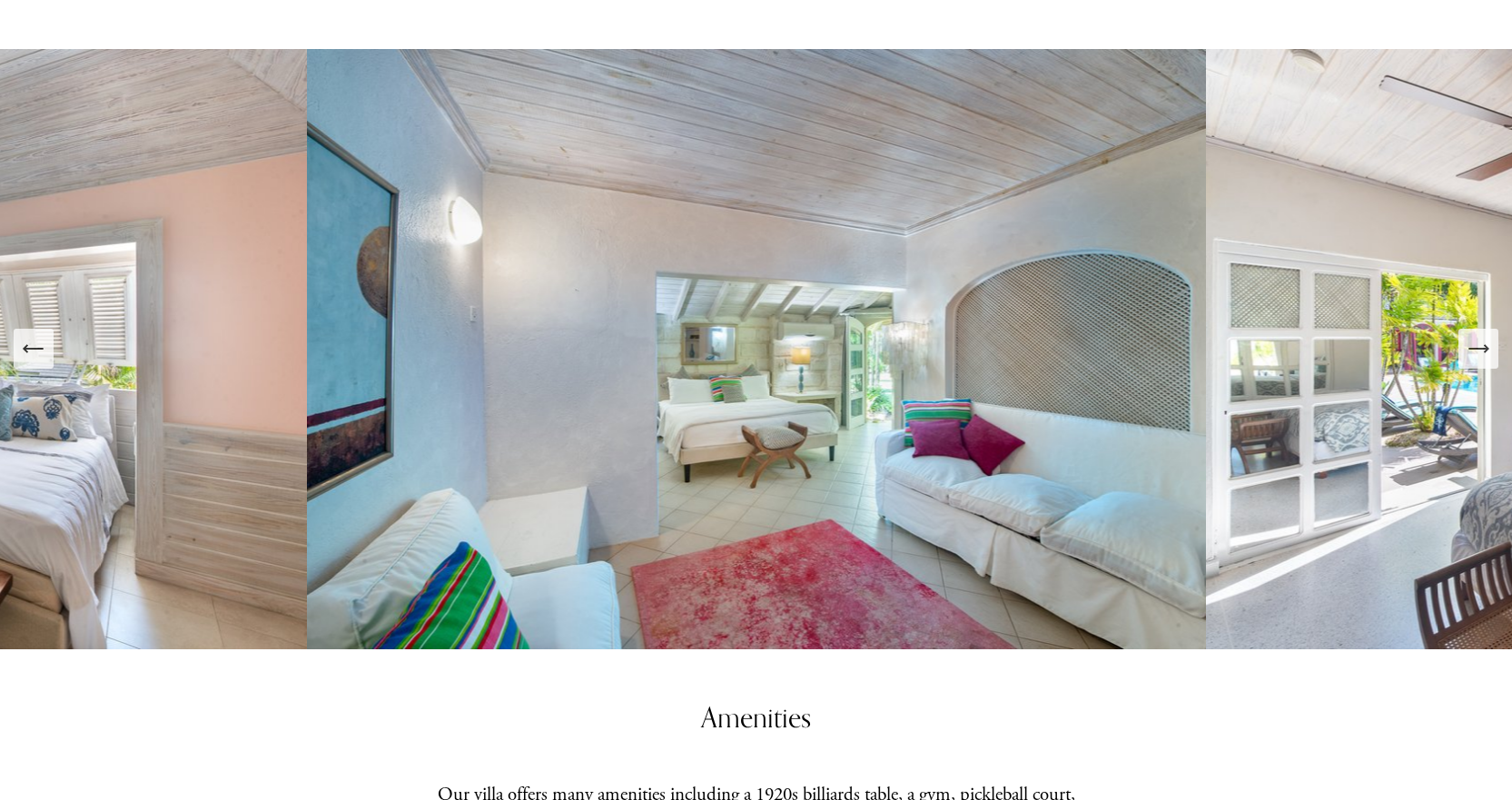
click at [1492, 345] on button "Next Slide" at bounding box center [1478, 348] width 40 height 40
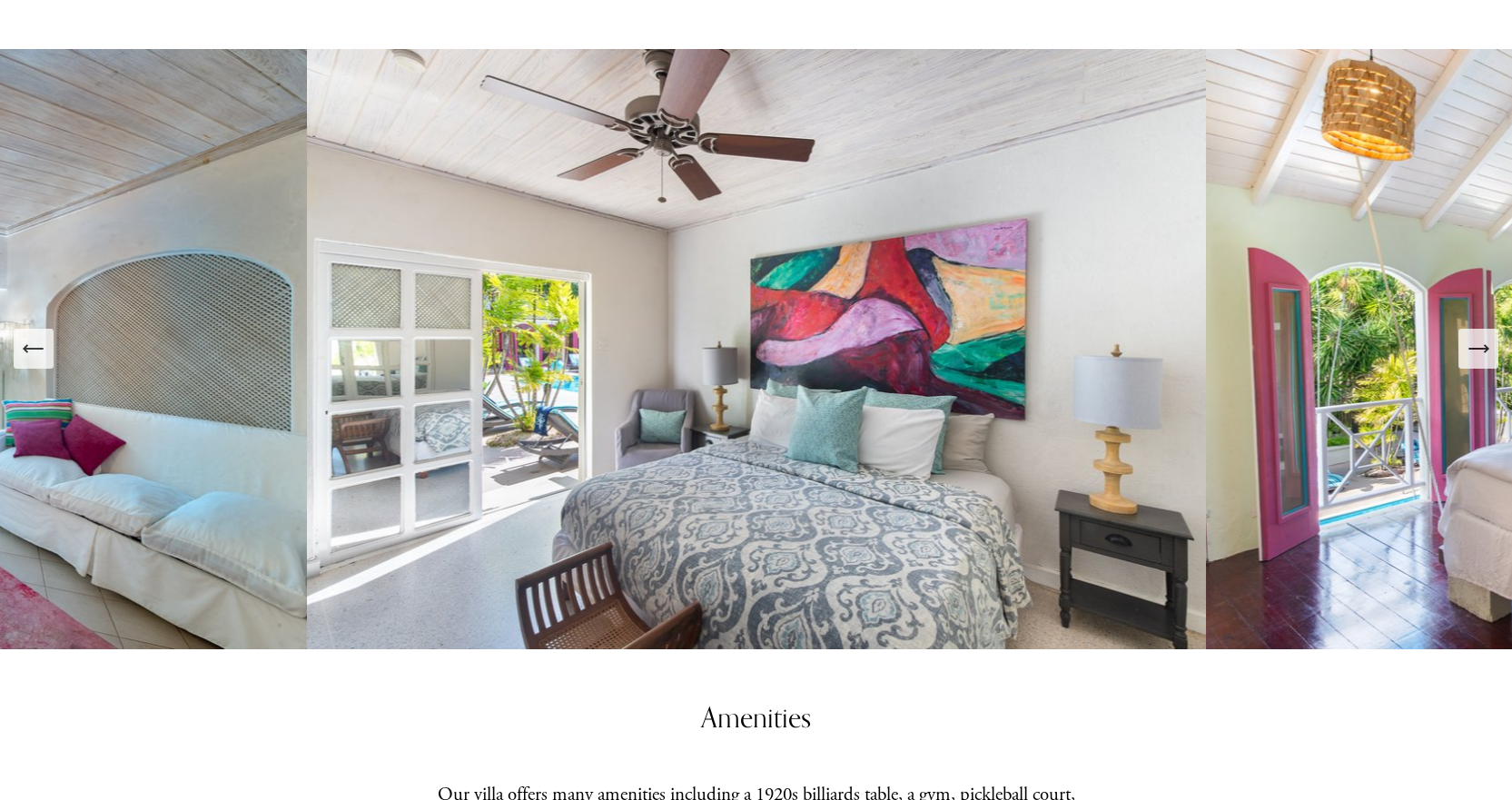
click at [1492, 345] on button "Next Slide" at bounding box center [1478, 348] width 40 height 40
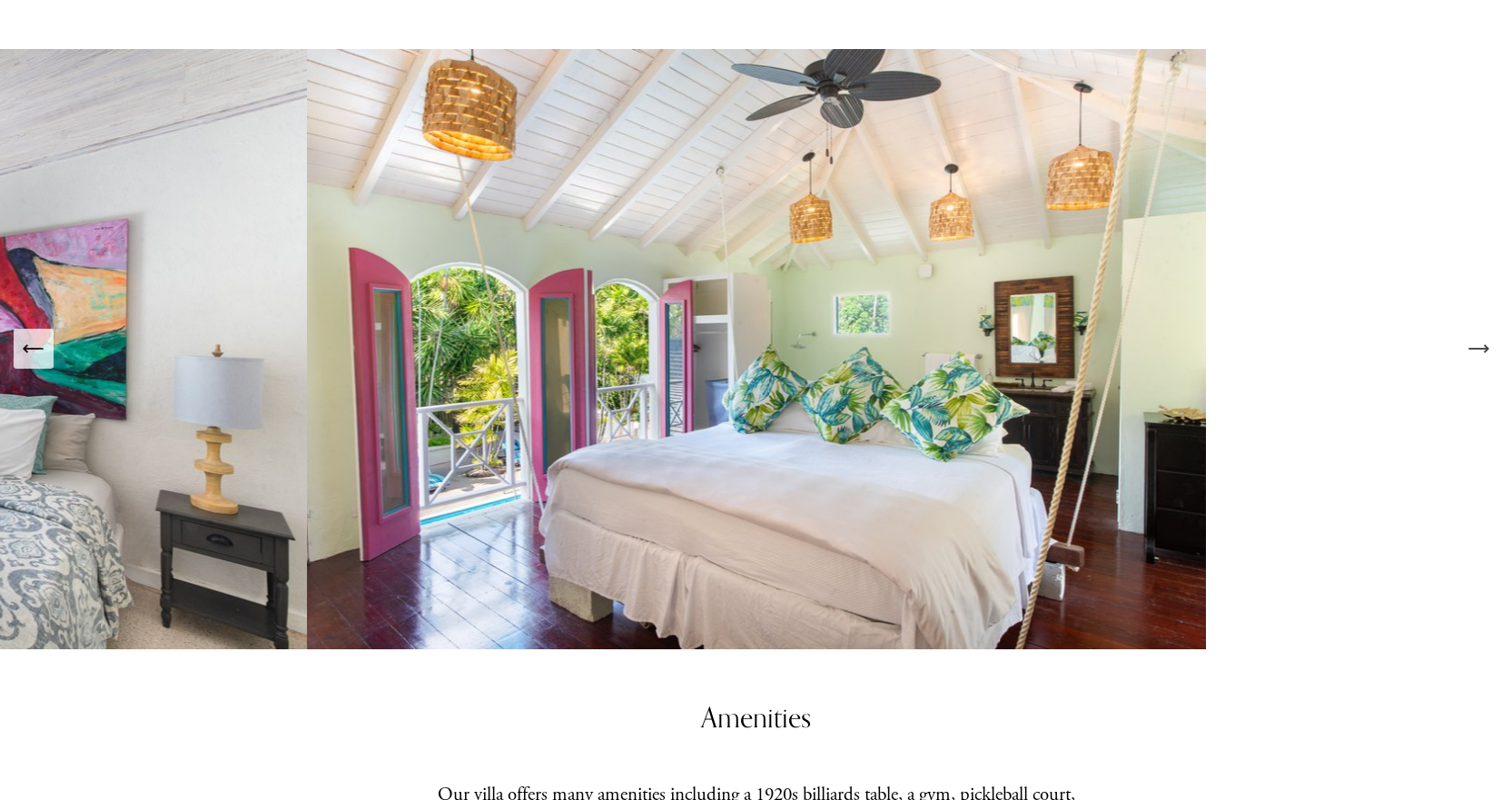
click at [1486, 340] on icon "Next Slide" at bounding box center [1478, 349] width 25 height 25
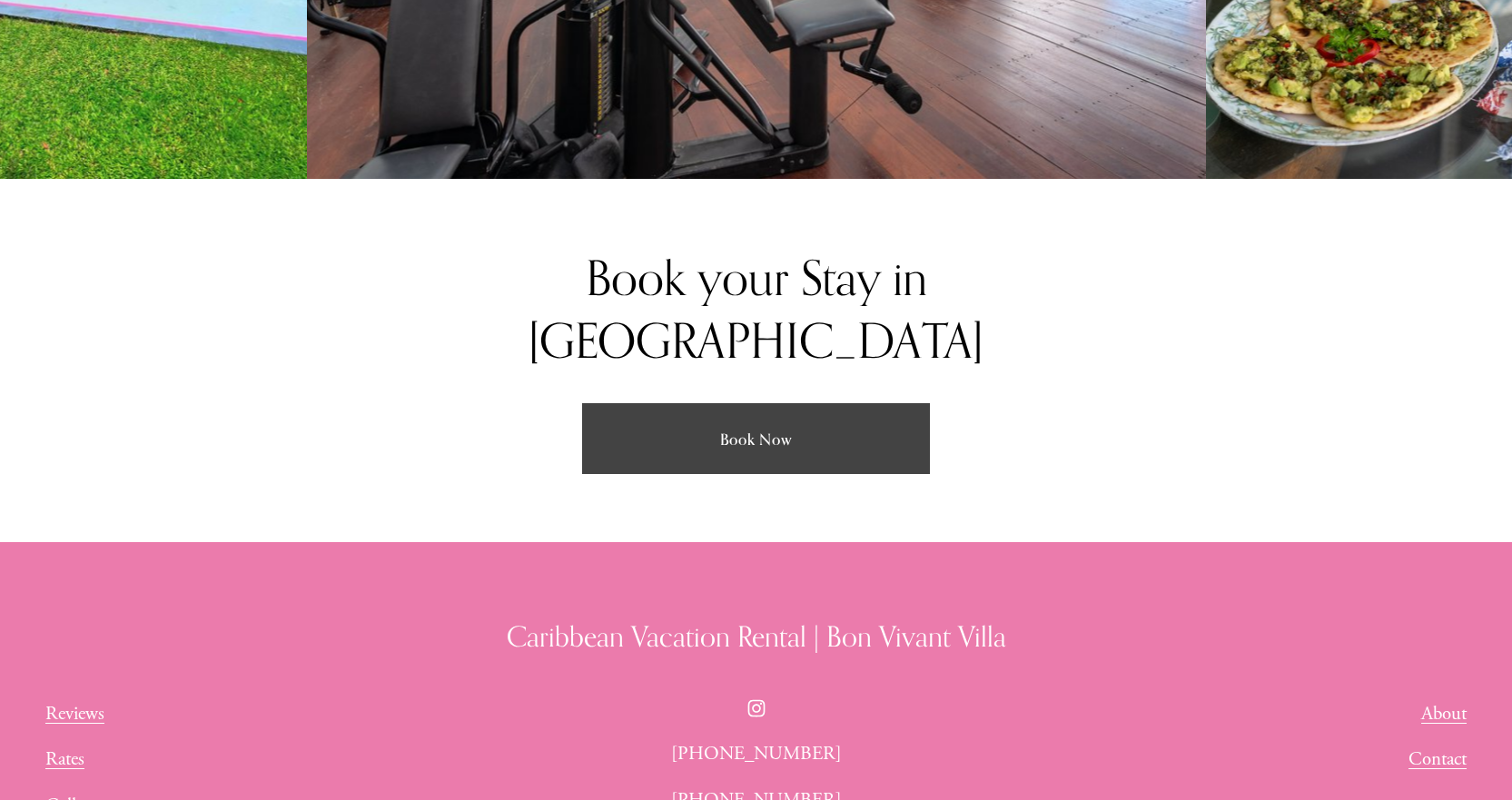
scroll to position [4230, 0]
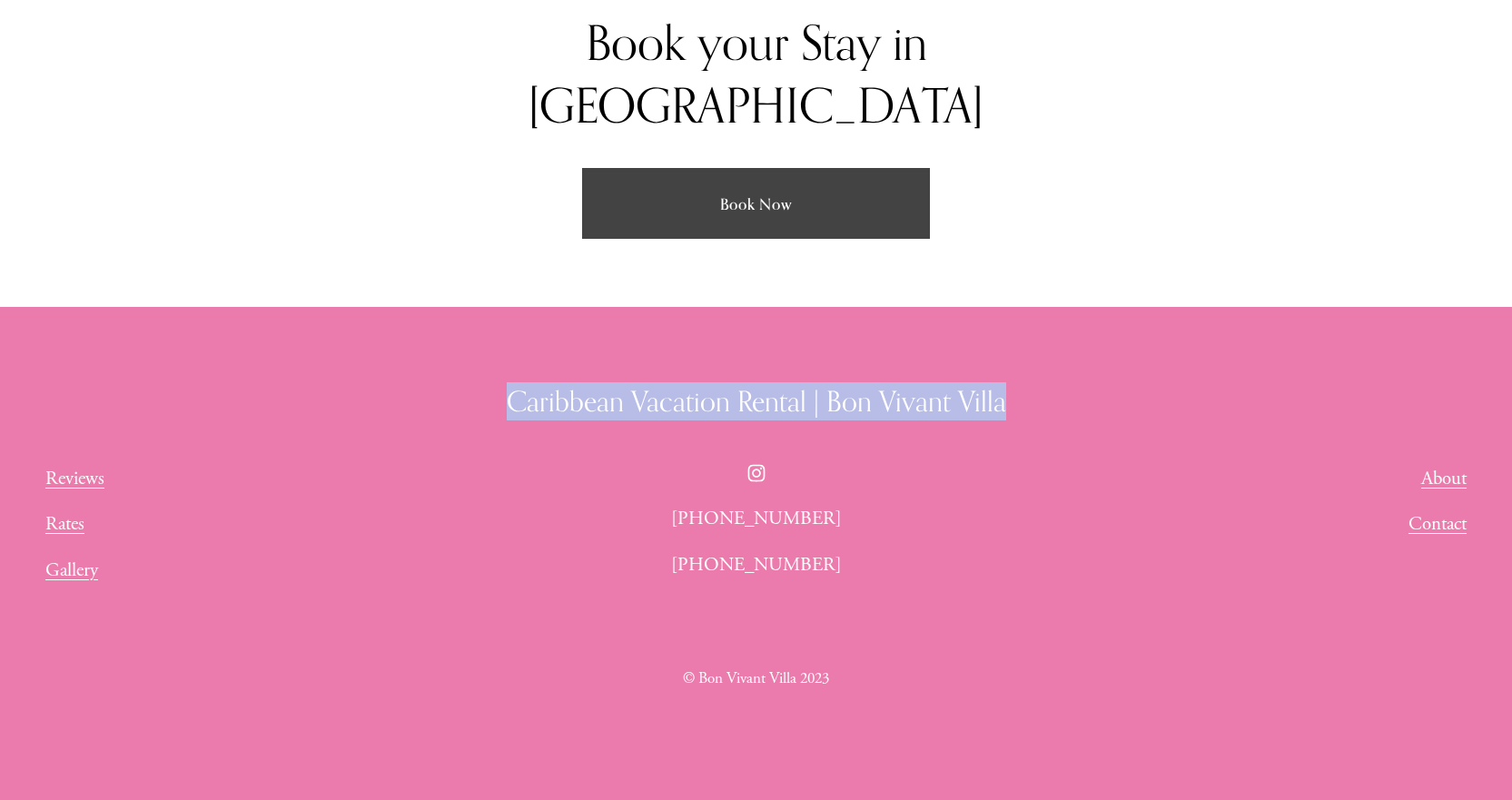
drag, startPoint x: 511, startPoint y: 385, endPoint x: 1013, endPoint y: 396, distance: 502.1
click at [1013, 396] on h3 "Caribbean Vacation Rental | Bon Vivant Villa" at bounding box center [756, 402] width 1421 height 39
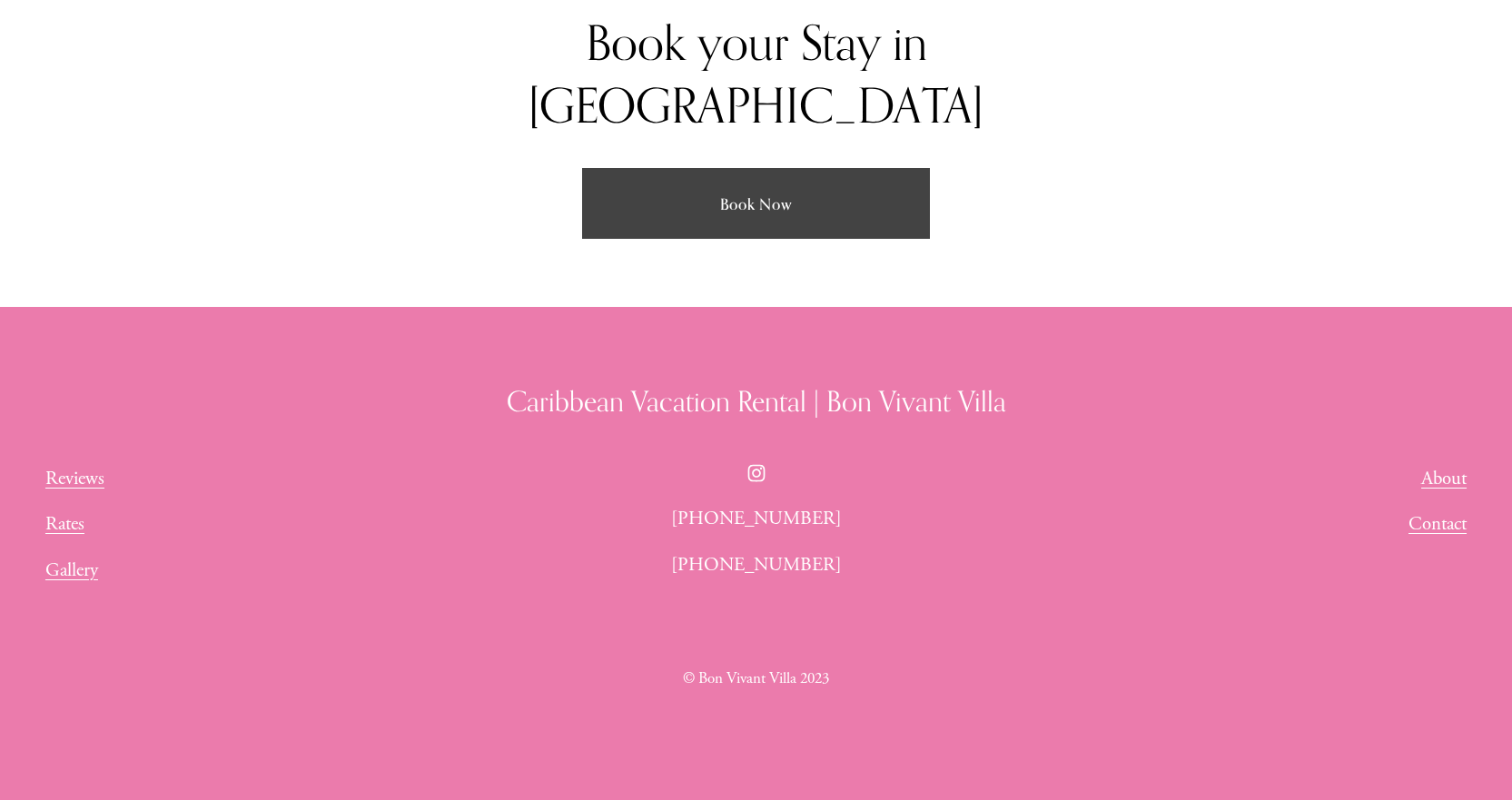
click at [940, 532] on div "Caribbean Vacation Rental | Bon Vivant Villa Reviews Rates Gallery About Contac…" at bounding box center [756, 560] width 1512 height 355
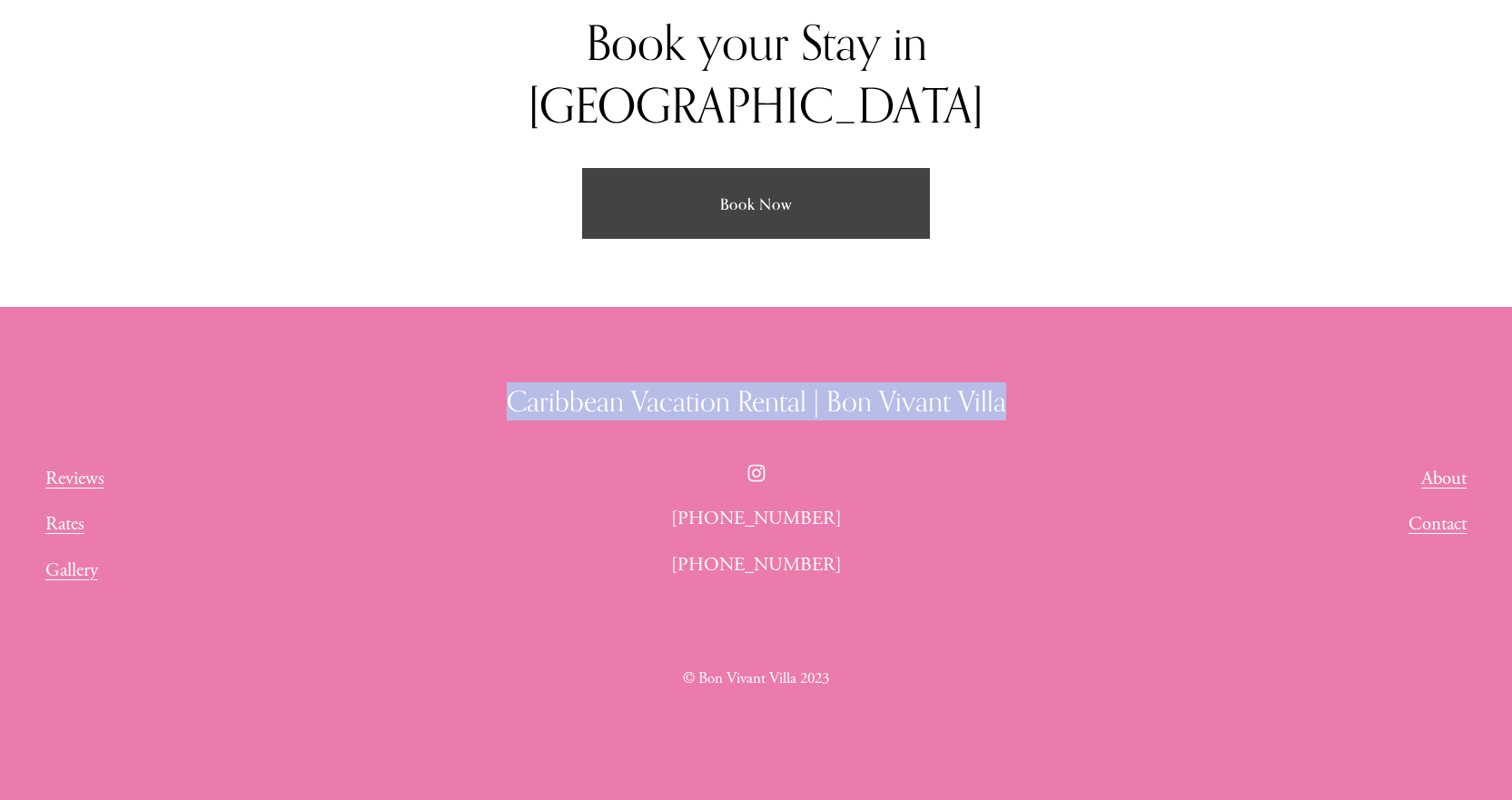
drag, startPoint x: 1018, startPoint y: 383, endPoint x: 494, endPoint y: 386, distance: 524.0
click at [494, 386] on h3 "Caribbean Vacation Rental | Bon Vivant Villa" at bounding box center [756, 402] width 1421 height 39
click at [455, 386] on h3 "Caribbean Vacation Rental | Bon Vivant Villa" at bounding box center [756, 402] width 1421 height 39
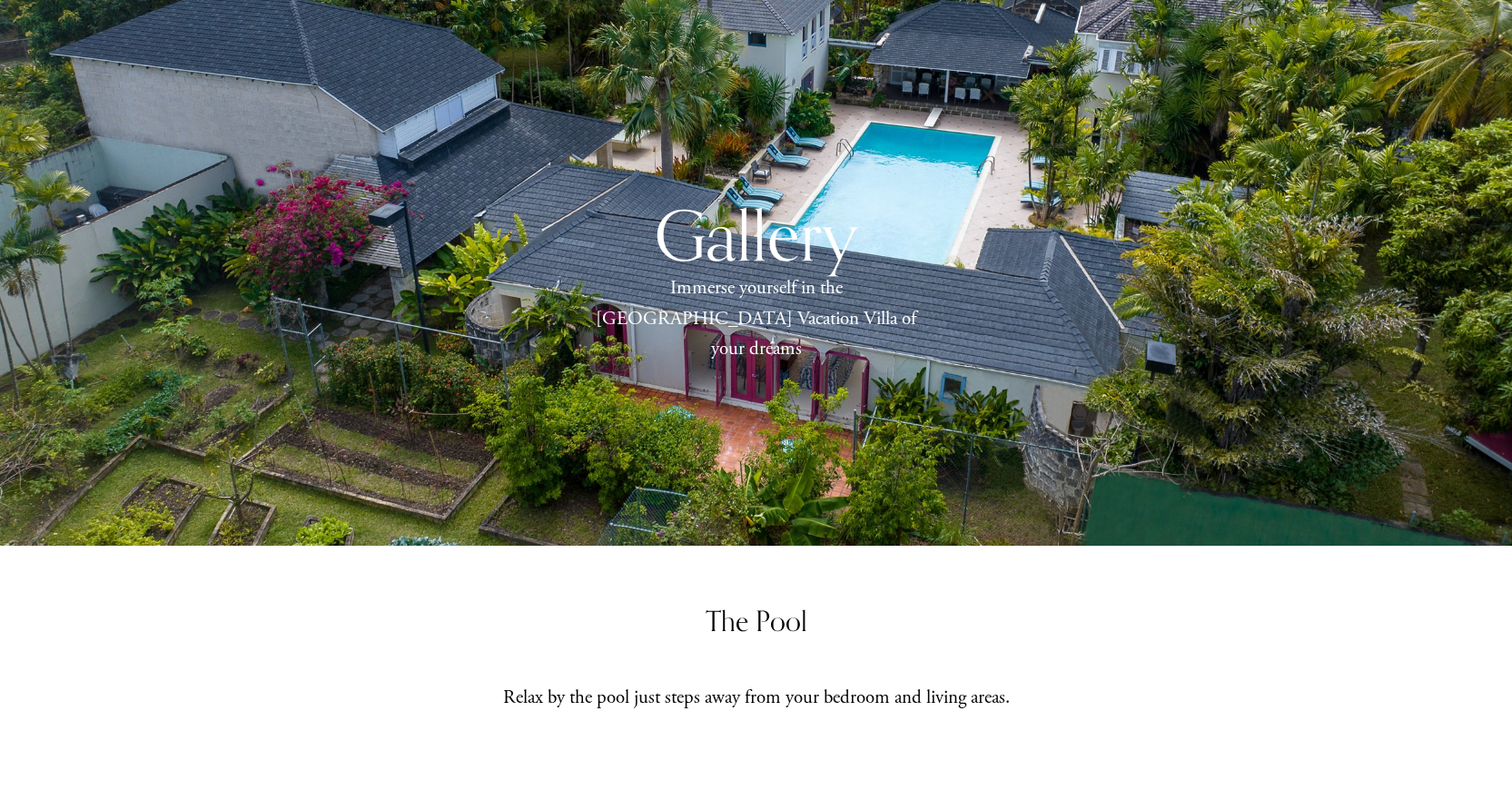
scroll to position [0, 0]
